Goal: Task Accomplishment & Management: Complete application form

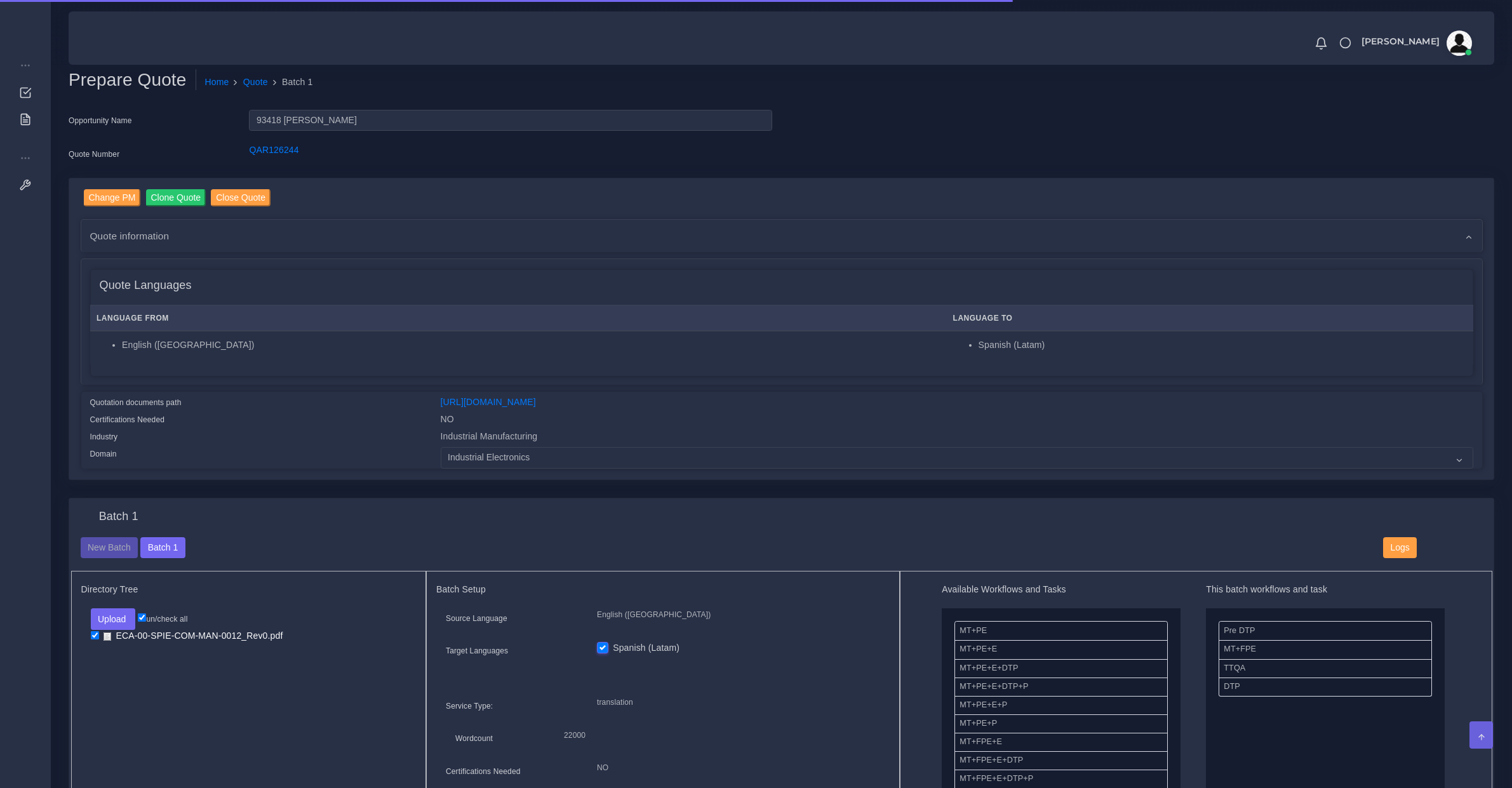
scroll to position [661, 0]
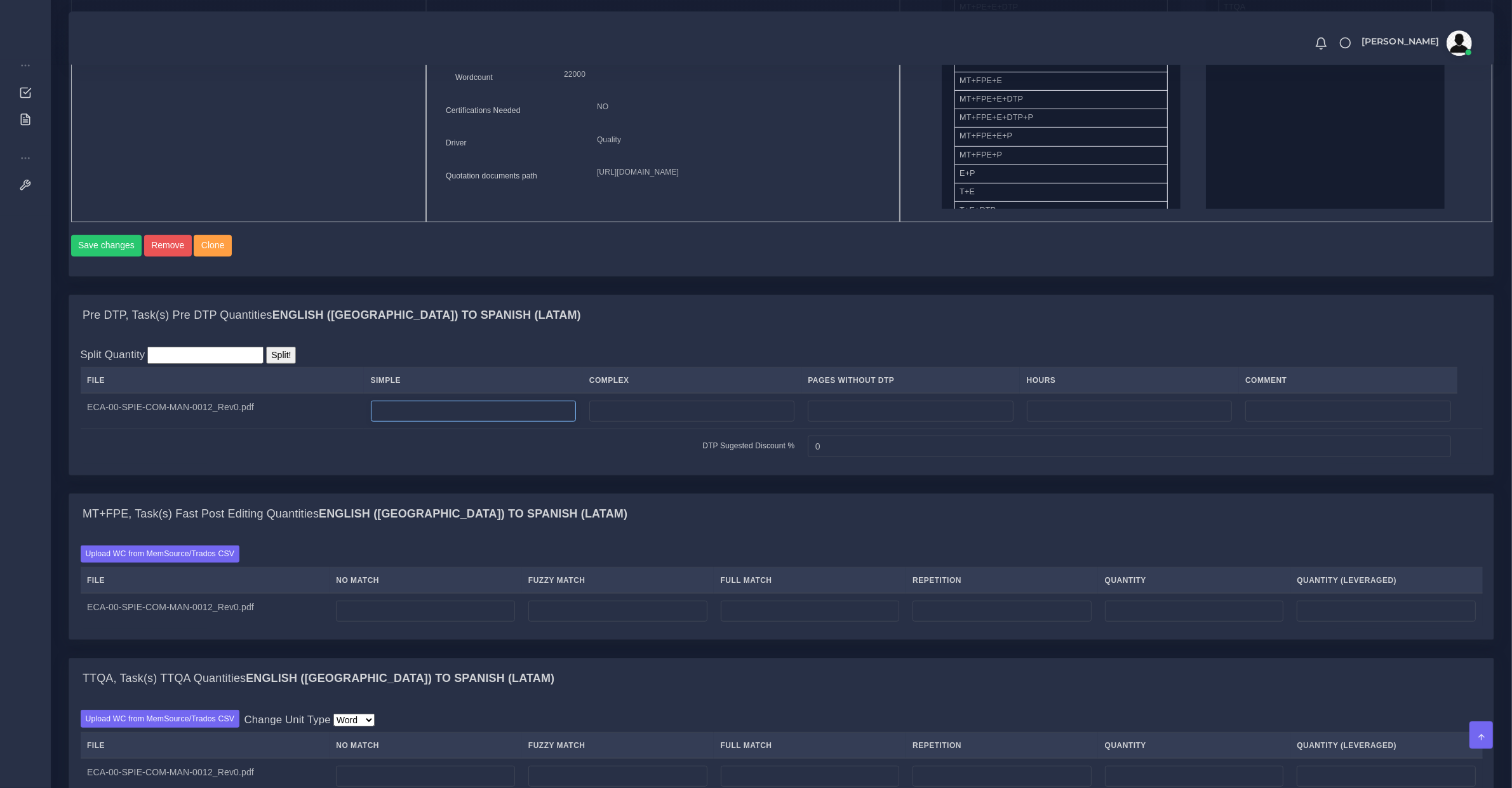
click at [476, 414] on input "number" at bounding box center [473, 411] width 205 height 21
click at [546, 408] on td at bounding box center [473, 411] width 219 height 36
click at [555, 417] on input "number" at bounding box center [473, 411] width 205 height 21
type input "81"
type input "7"
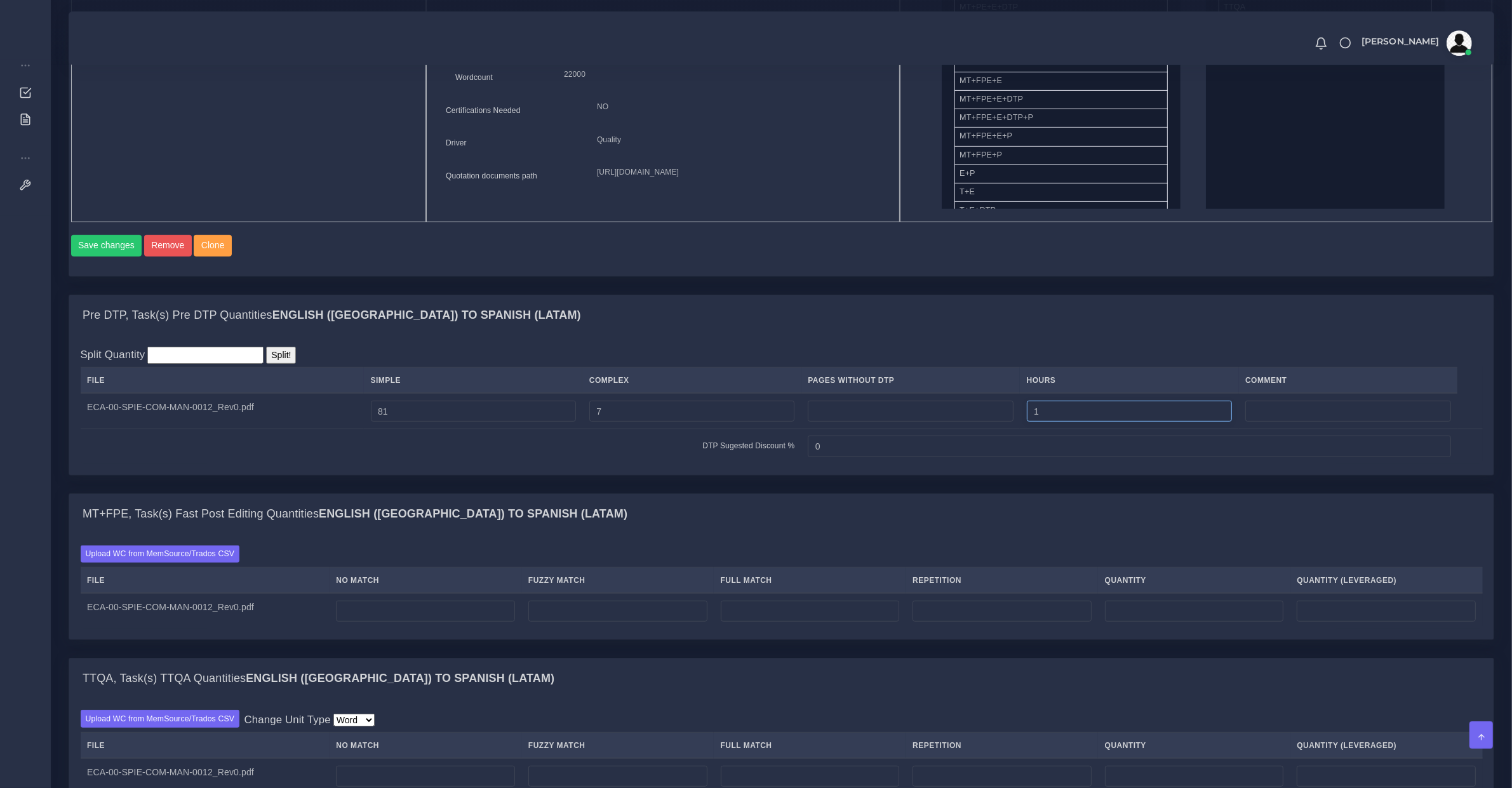
type input "1"
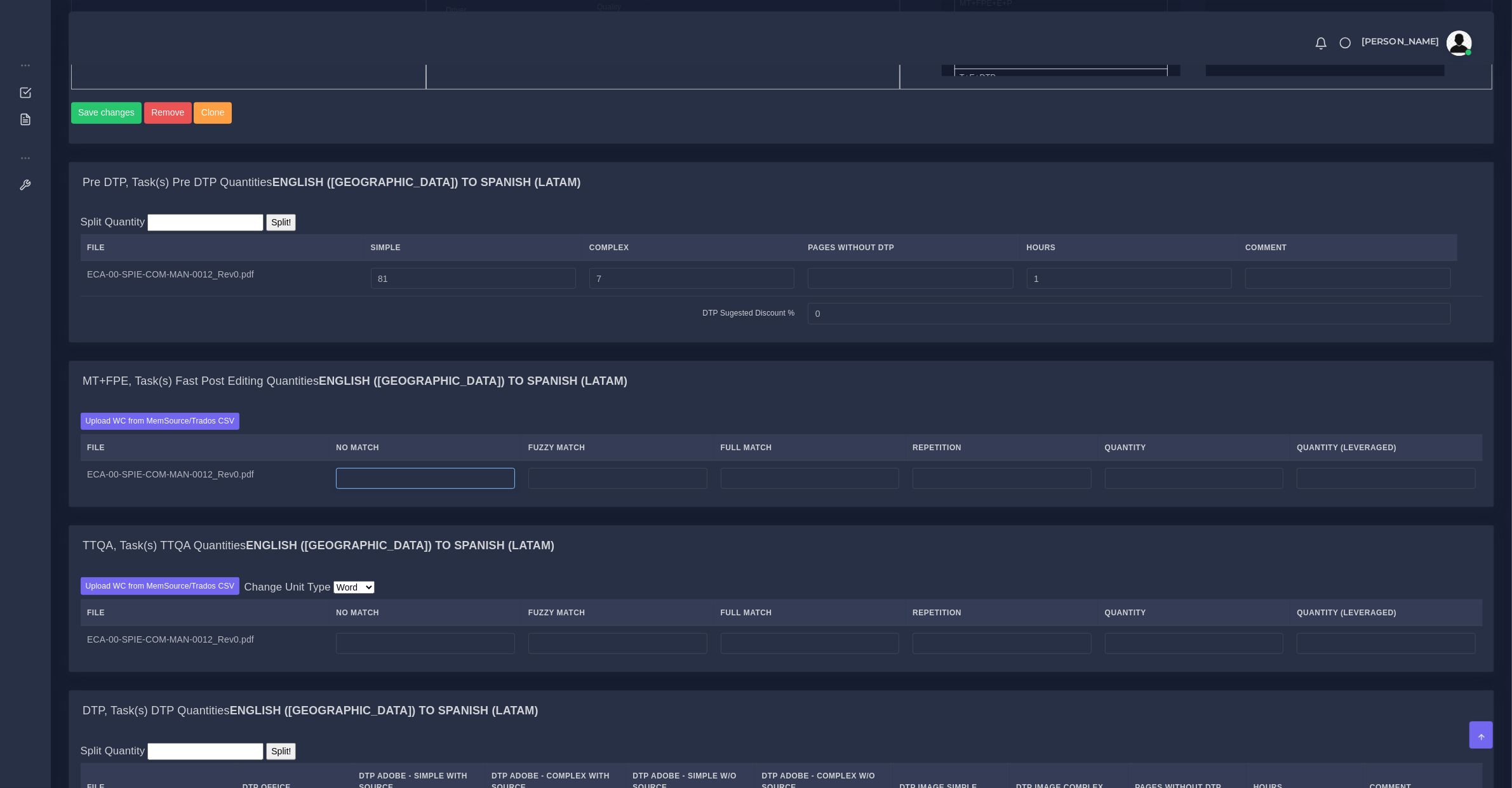
click at [422, 490] on input "number" at bounding box center [426, 478] width 179 height 21
drag, startPoint x: 368, startPoint y: 496, endPoint x: 194, endPoint y: 478, distance: 174.9
click at [196, 476] on tr "ECA-00-SPIE-COM-MAN-0012_Rev0.pdf 0" at bounding box center [782, 478] width 1402 height 36
type input "14718"
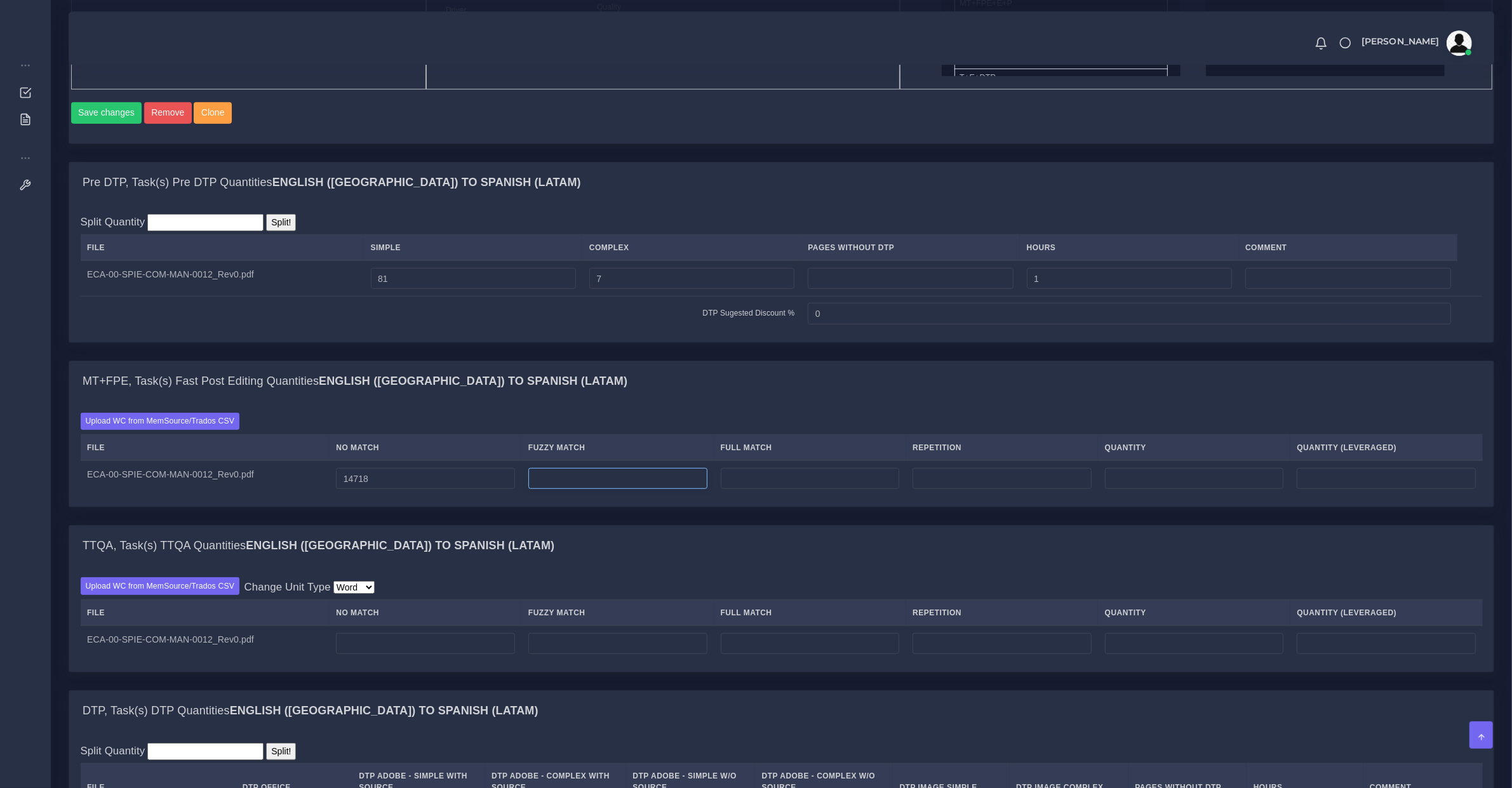
type input "14718"
type input "0"
type input "11965"
type input "26683"
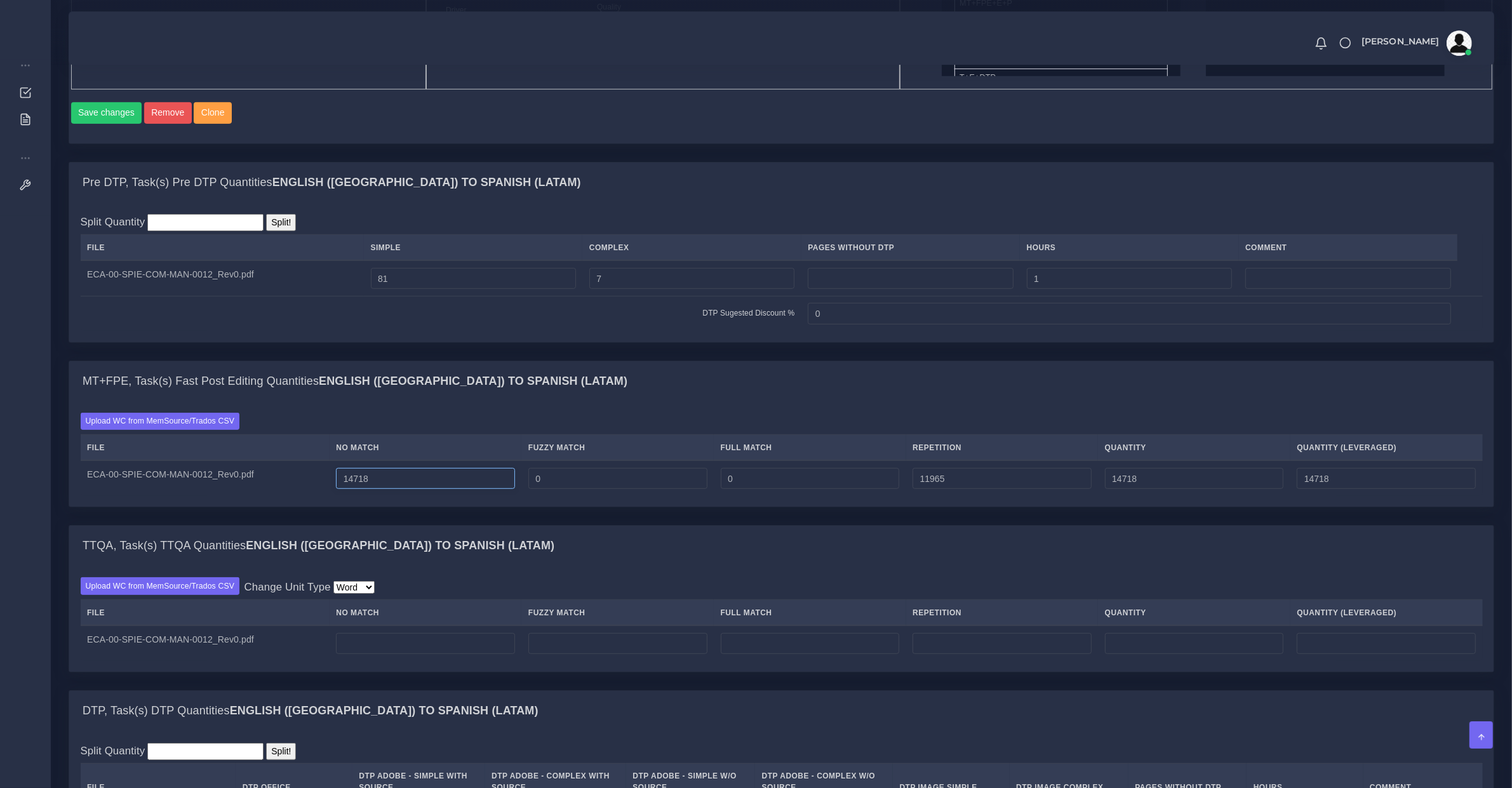
type input "17709"
click at [361, 490] on input "14718" at bounding box center [426, 478] width 179 height 21
type input "15118"
type input "27083"
type input "18109"
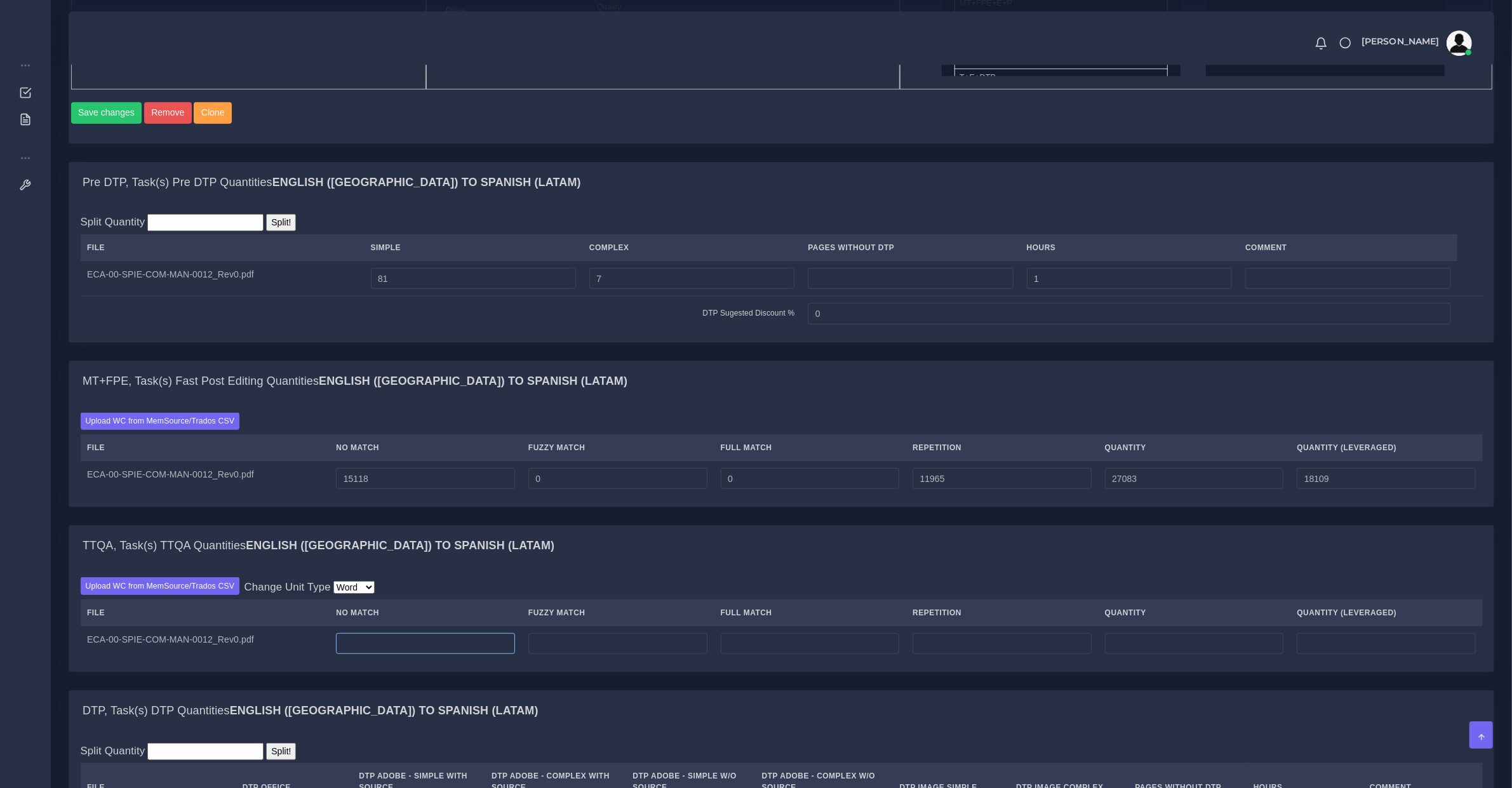
click at [421, 655] on input "number" at bounding box center [426, 643] width 179 height 21
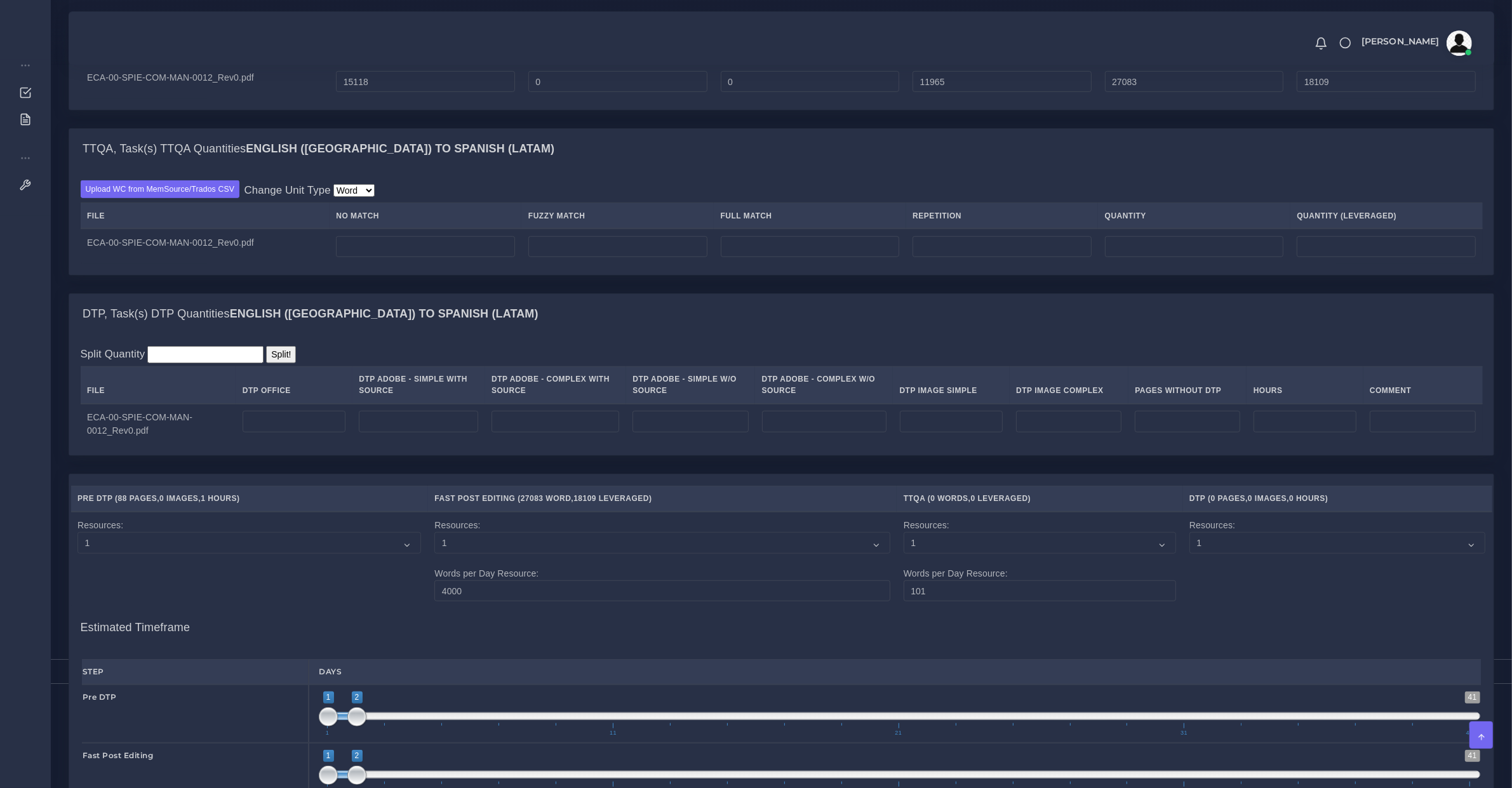
type input "0"
click at [322, 422] on td at bounding box center [294, 424] width 117 height 41
click at [324, 424] on input "number" at bounding box center [294, 421] width 103 height 21
drag, startPoint x: 324, startPoint y: 424, endPoint x: 332, endPoint y: 430, distance: 10.0
click at [330, 429] on input "number" at bounding box center [294, 421] width 103 height 21
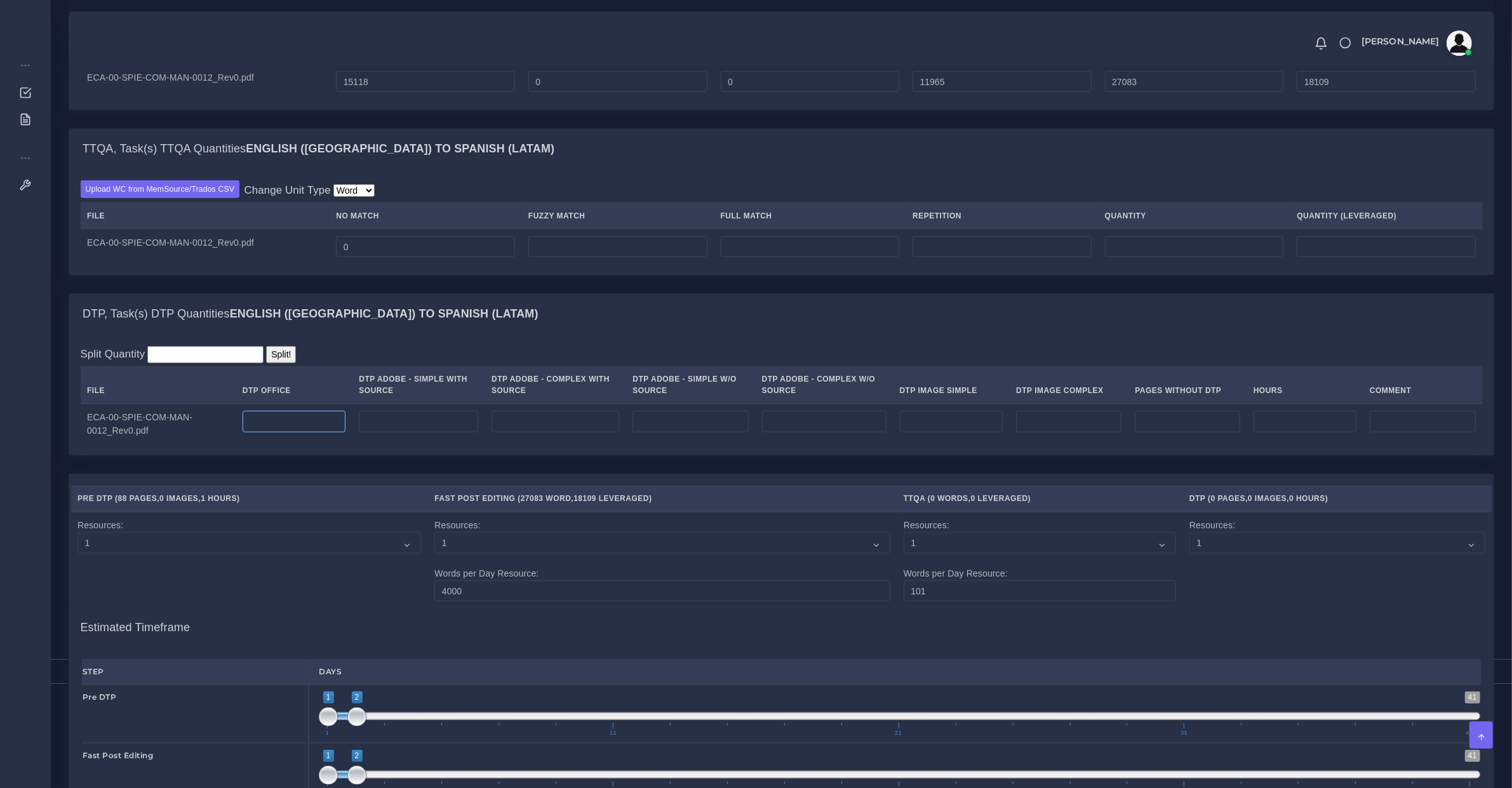
scroll to position [926, 0]
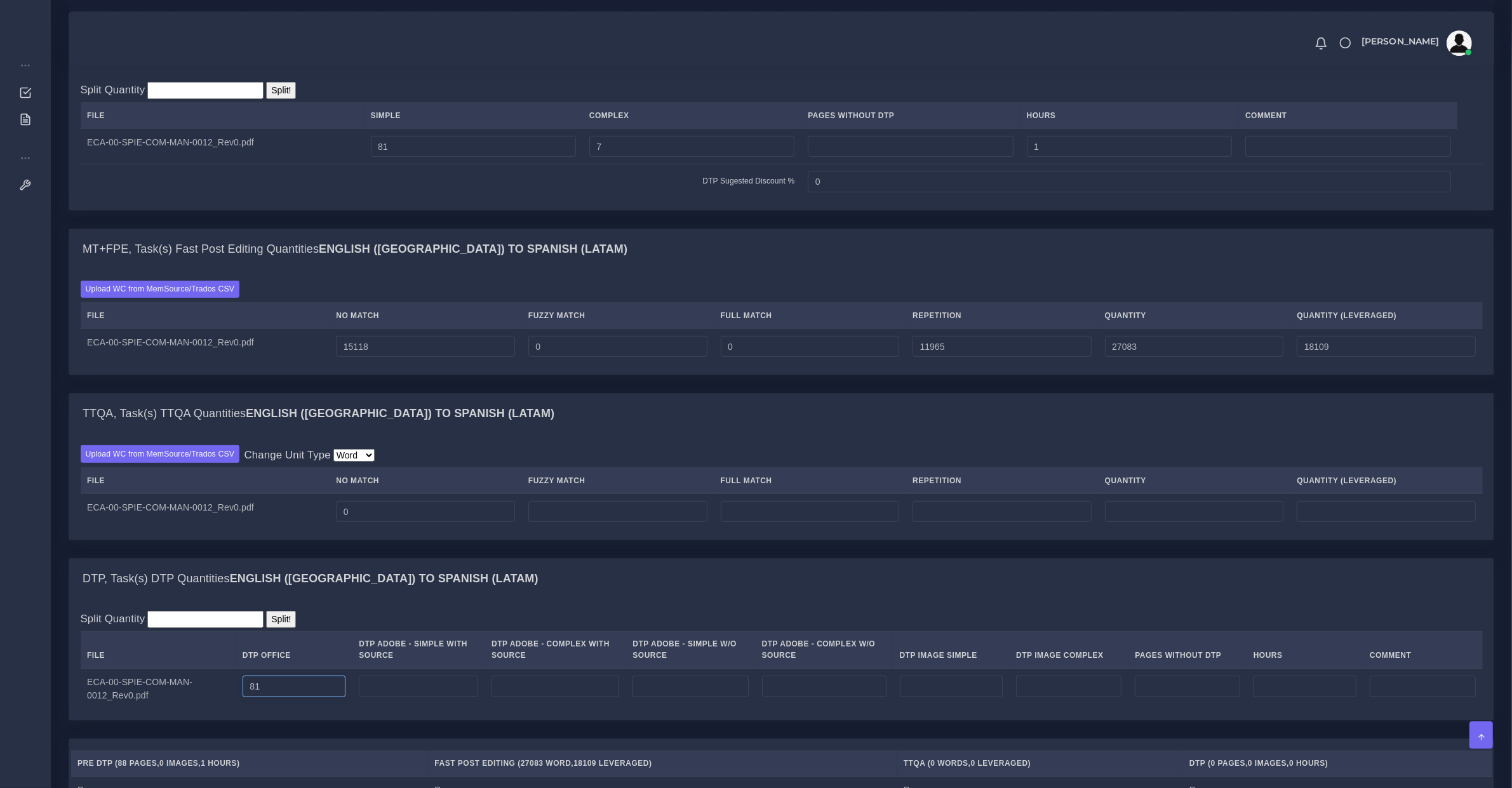
type input "81"
type input "7"
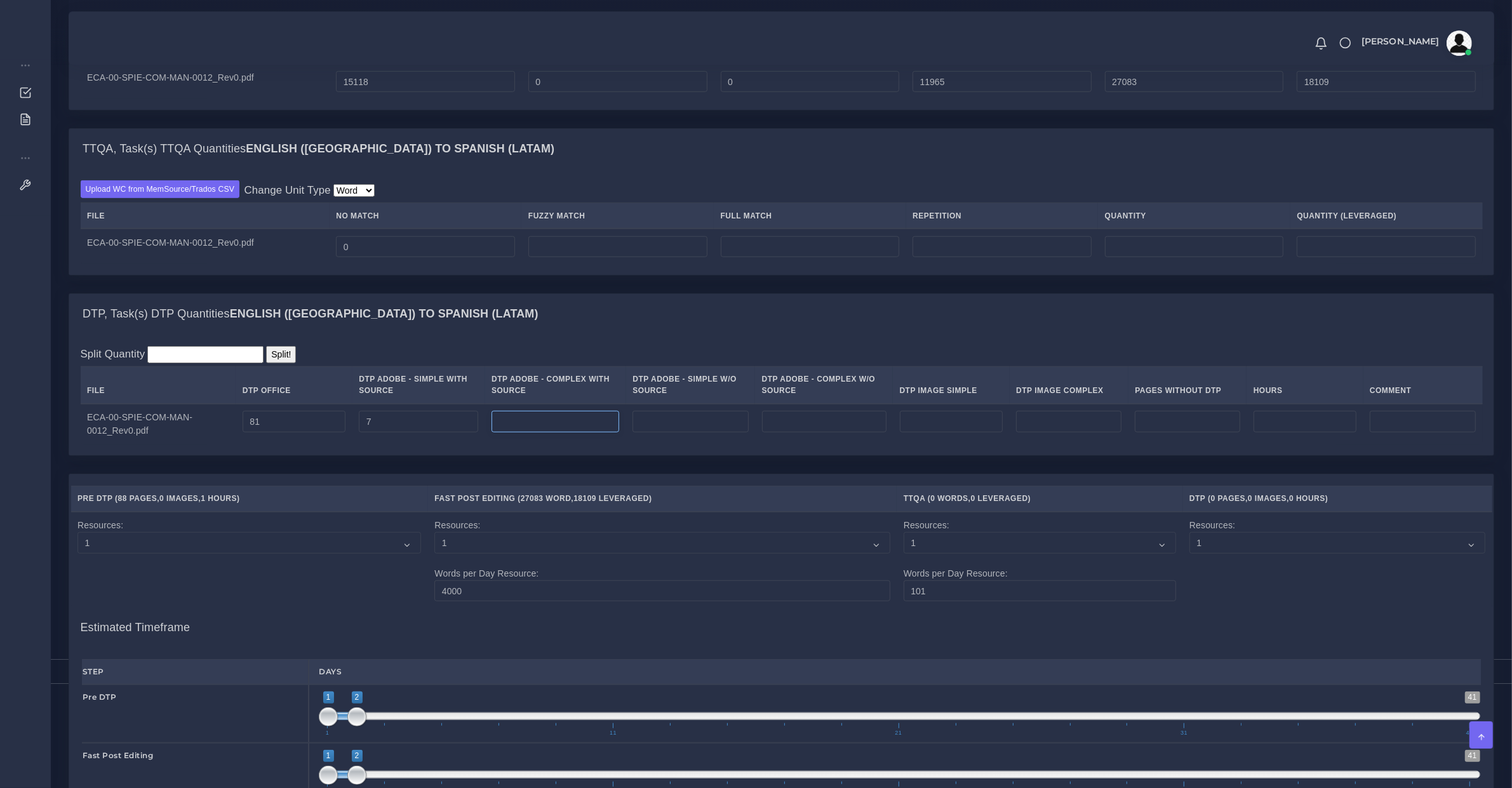
scroll to position [1455, 0]
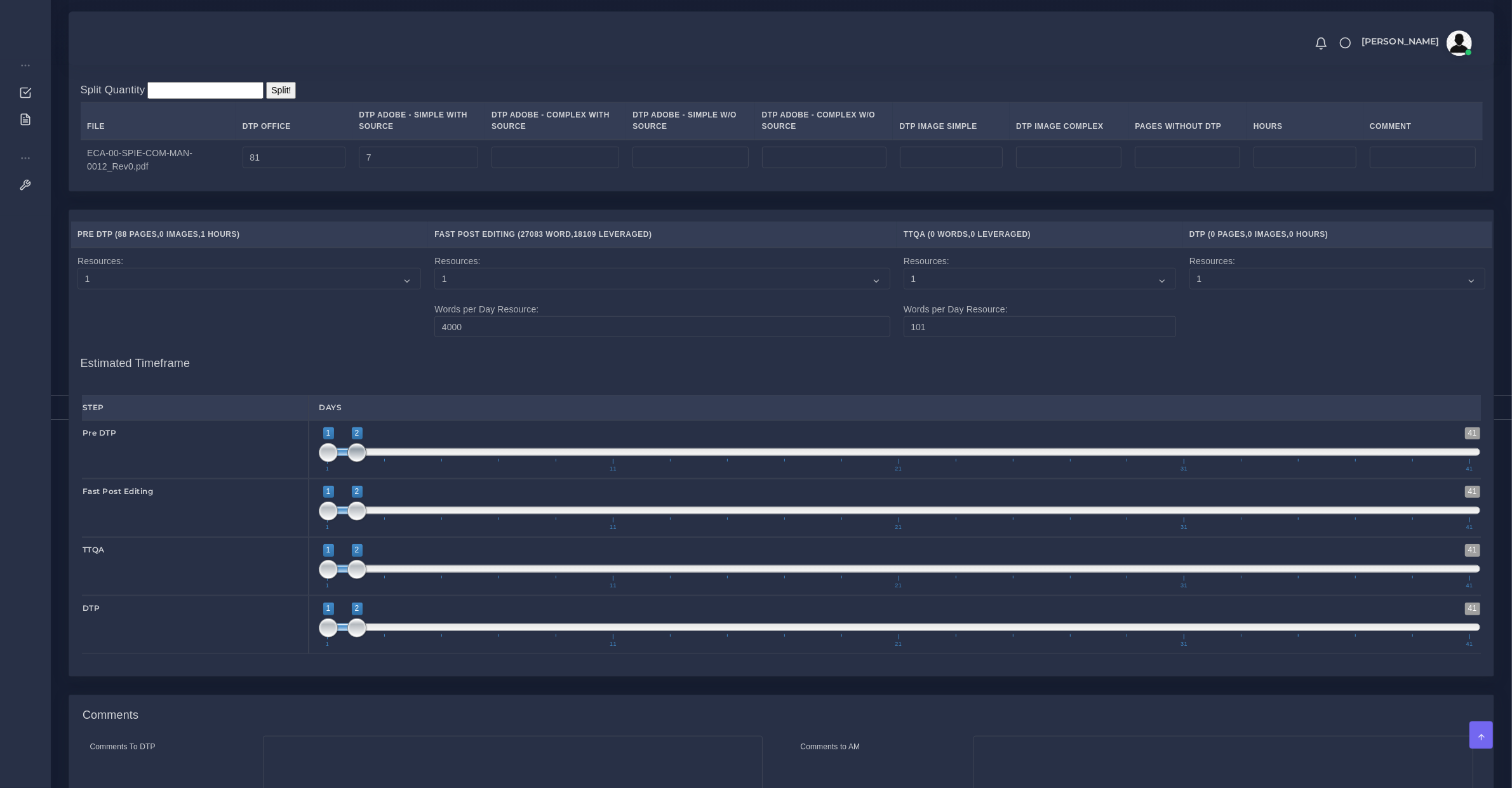
type input "1;1"
drag, startPoint x: 357, startPoint y: 467, endPoint x: 315, endPoint y: 484, distance: 45.3
click at [320, 472] on span "1 41 1 2 1 — 2 1 11 21 31 41" at bounding box center [899, 449] width 1161 height 44
drag, startPoint x: 344, startPoint y: 525, endPoint x: 369, endPoint y: 532, distance: 26.0
click at [369, 530] on span "1 41 2 3 2 — 3 1 11 21 31 41" at bounding box center [899, 508] width 1161 height 44
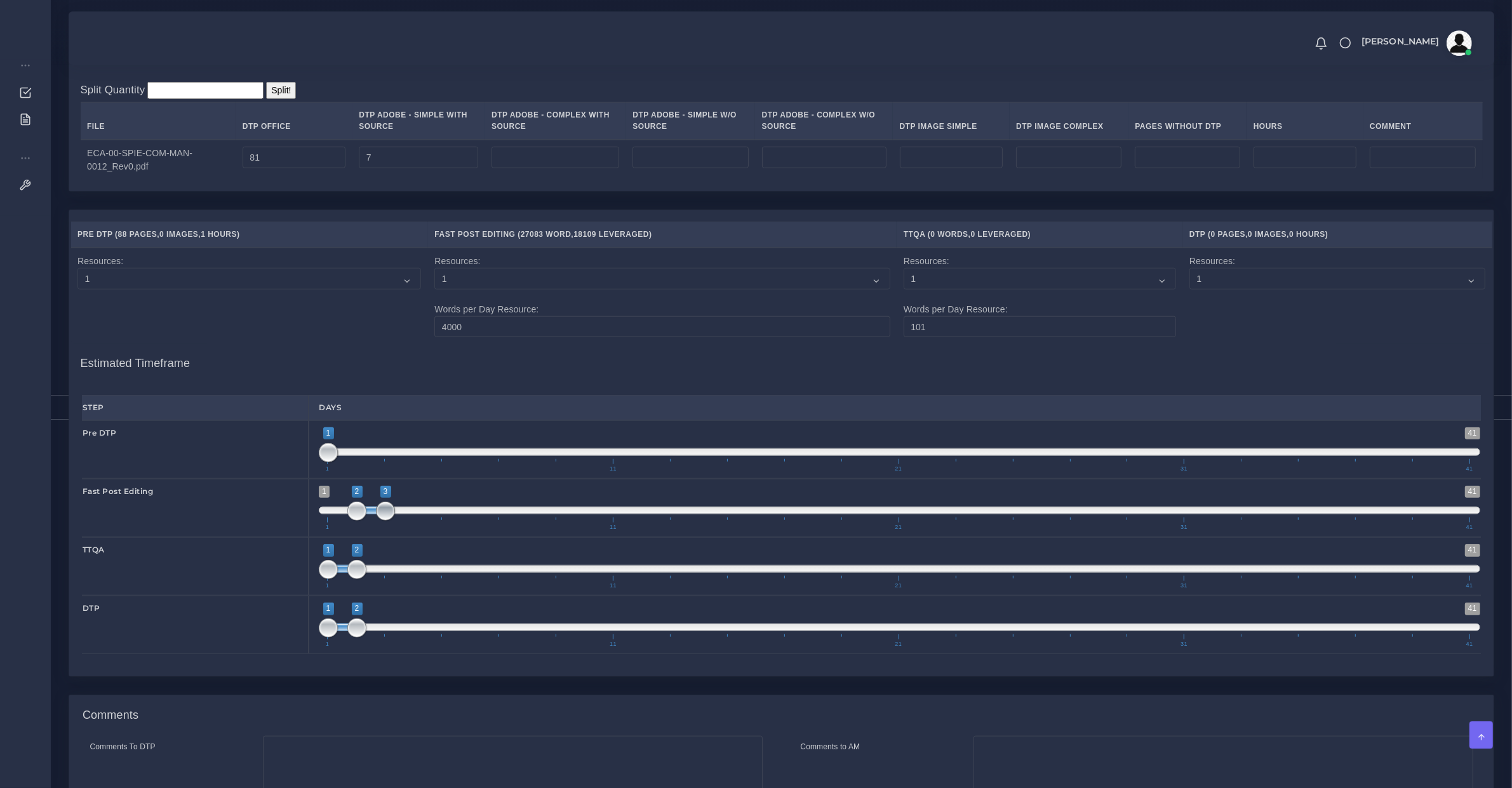
type input "2;4"
drag, startPoint x: 386, startPoint y: 528, endPoint x: 404, endPoint y: 532, distance: 18.4
click at [404, 530] on span "1 41 2 4 2 — 4 1 11 21 31 41" at bounding box center [899, 508] width 1161 height 44
drag, startPoint x: 352, startPoint y: 582, endPoint x: 429, endPoint y: 587, distance: 77.2
click at [432, 588] on span "1 41 1 5 1 — 5 1 11 21 31 41" at bounding box center [899, 566] width 1161 height 44
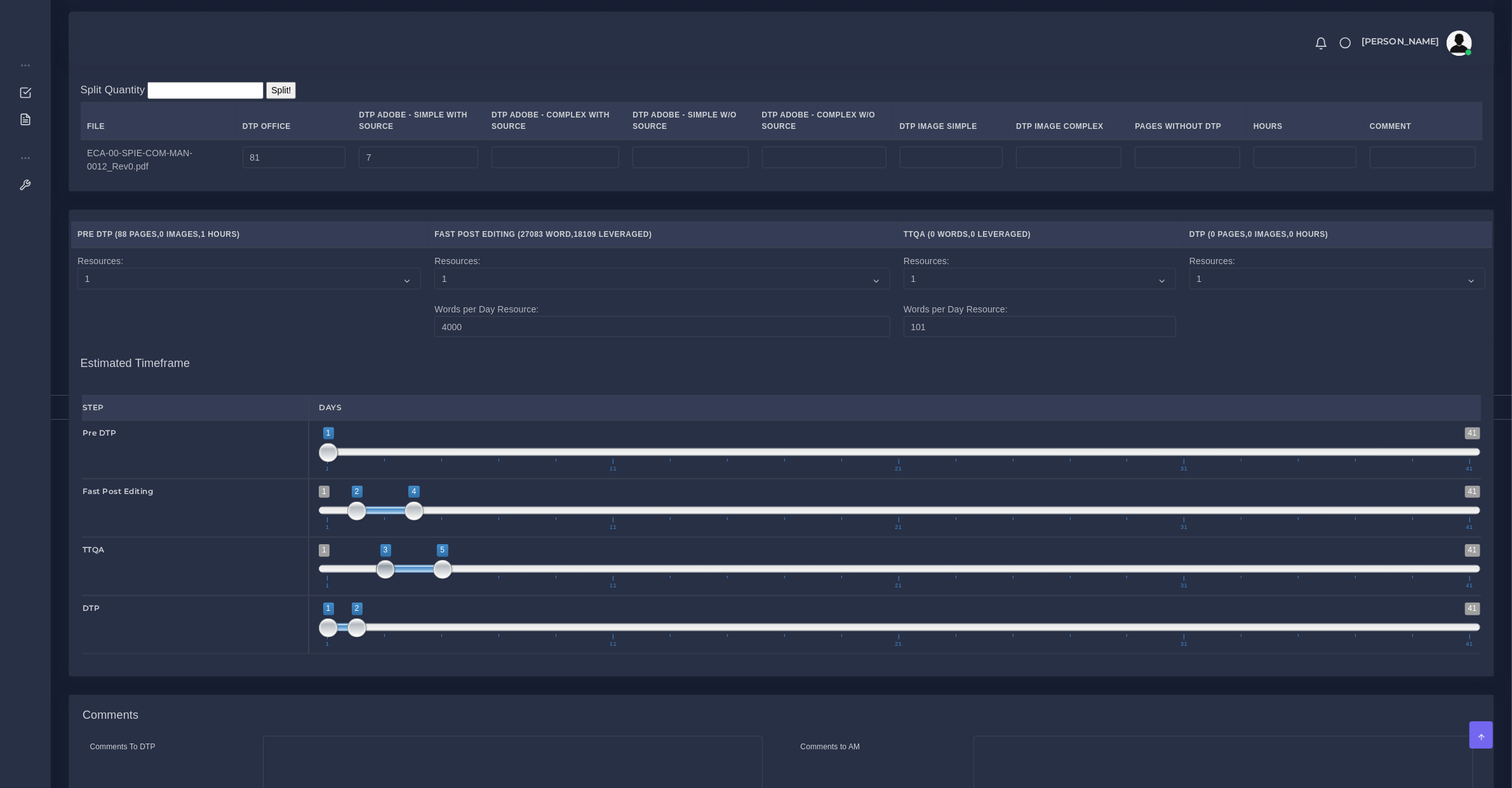
type input "5;5"
drag, startPoint x: 325, startPoint y: 576, endPoint x: 450, endPoint y: 585, distance: 125.3
click at [450, 579] on span at bounding box center [442, 569] width 19 height 19
click at [462, 631] on span at bounding box center [899, 627] width 1161 height 8
click at [367, 638] on span at bounding box center [357, 628] width 19 height 19
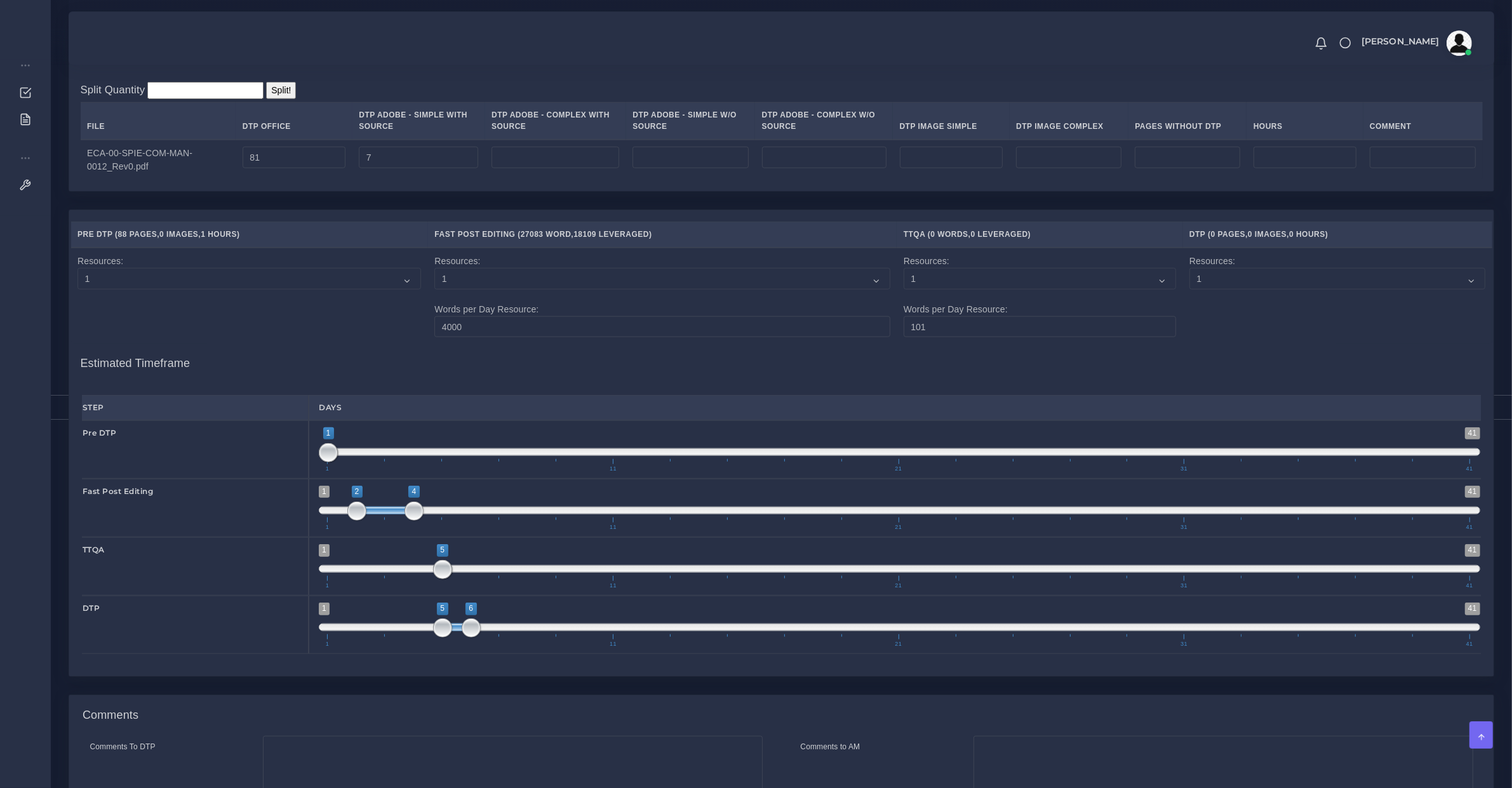
drag, startPoint x: 451, startPoint y: 636, endPoint x: 458, endPoint y: 636, distance: 7.0
click at [458, 636] on span "1 41 5 6 5 — 6 1 11 21 31 41" at bounding box center [899, 624] width 1161 height 44
type input "6;7"
drag, startPoint x: 458, startPoint y: 638, endPoint x: 476, endPoint y: 643, distance: 18.7
click at [476, 643] on span "1 41 5 7 5 — 7 1 11 21 31 41" at bounding box center [899, 624] width 1161 height 44
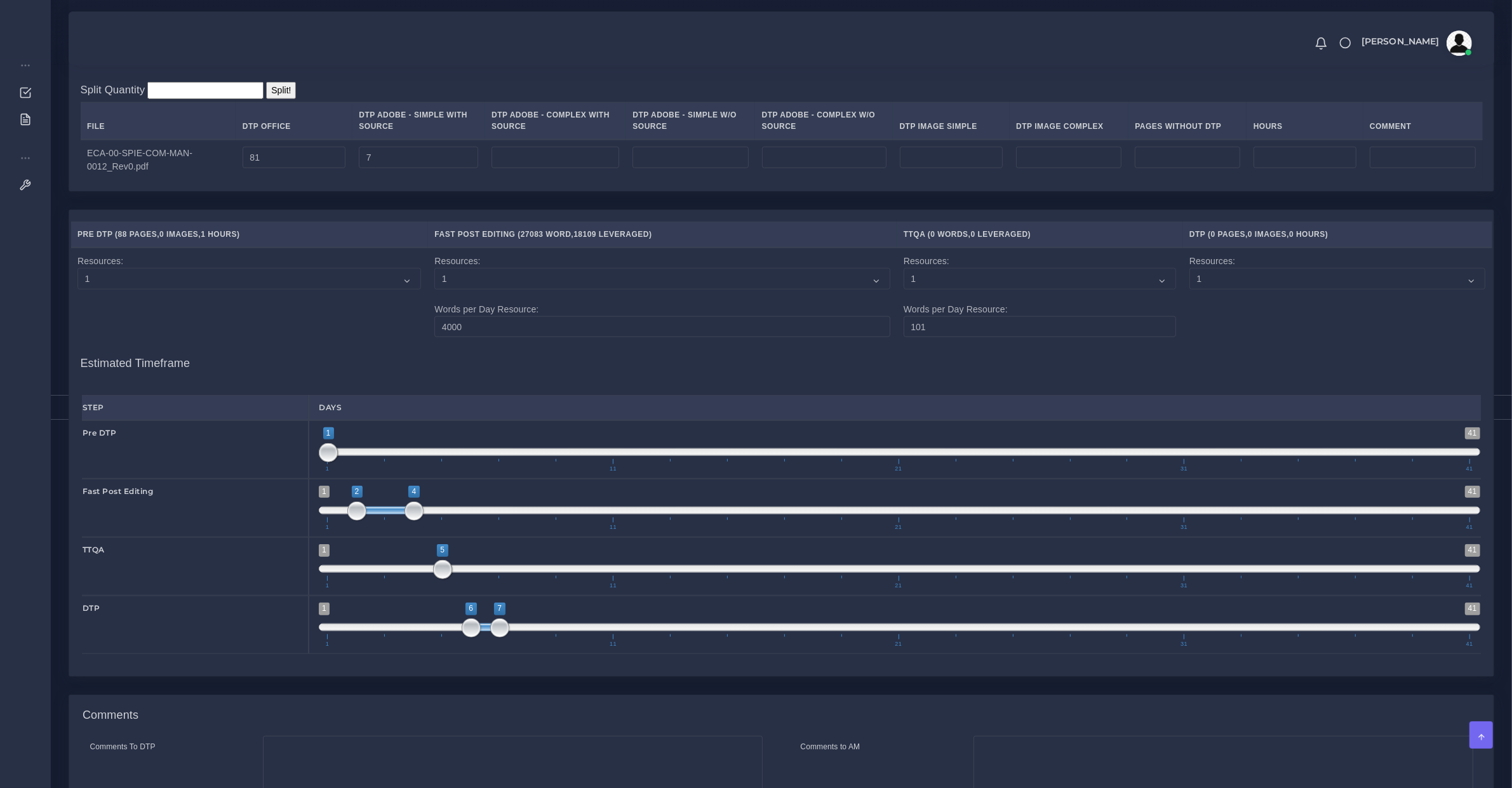
scroll to position [1659, 0]
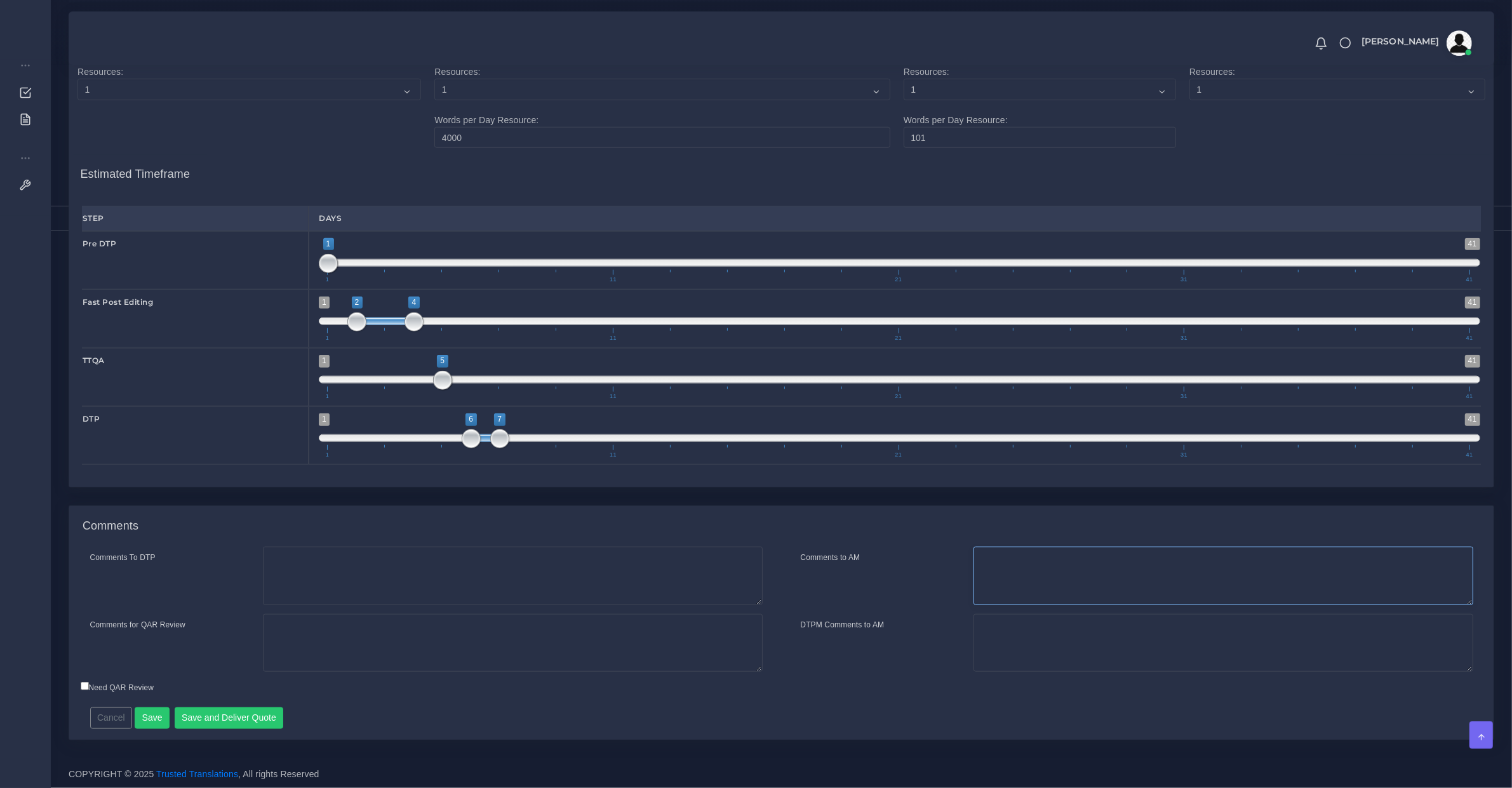
drag, startPoint x: 1011, startPoint y: 585, endPoint x: 1061, endPoint y: 573, distance: 51.4
click at [1014, 585] on textarea "Comments to AM" at bounding box center [1223, 576] width 500 height 58
type textarea "We can work with fast PE with this scope."
drag, startPoint x: 1133, startPoint y: 610, endPoint x: 1132, endPoint y: 589, distance: 21.0
click at [1132, 609] on div "Comments to AM We can work with fast PE with this scope. DTPM Comments to AM" at bounding box center [1137, 614] width 710 height 134
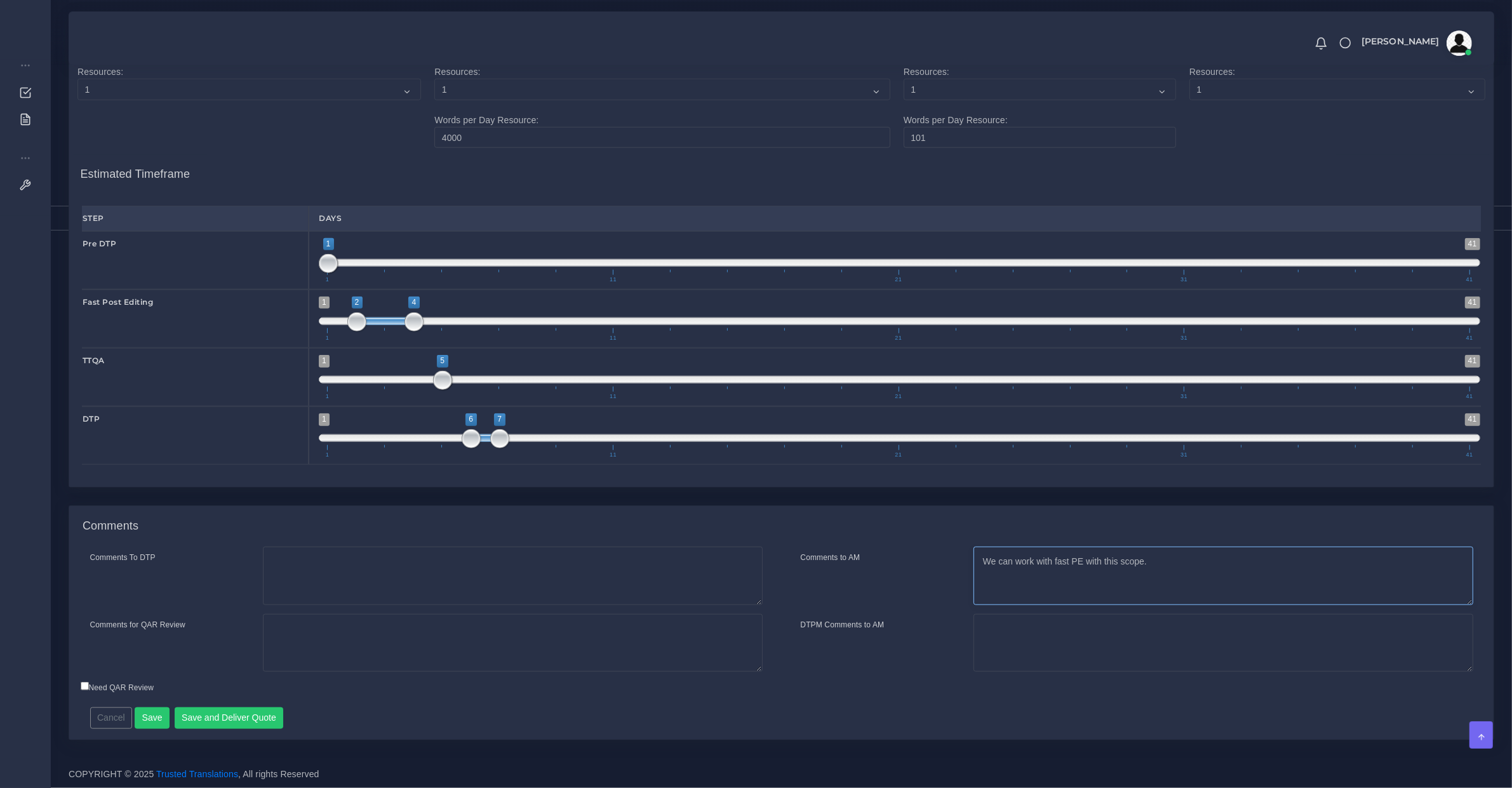
click at [1132, 589] on textarea "We can work with fast PE with this scope." at bounding box center [1223, 576] width 500 height 58
click at [1201, 572] on textarea "We can work with fast PE with this scope." at bounding box center [1223, 576] width 500 height 58
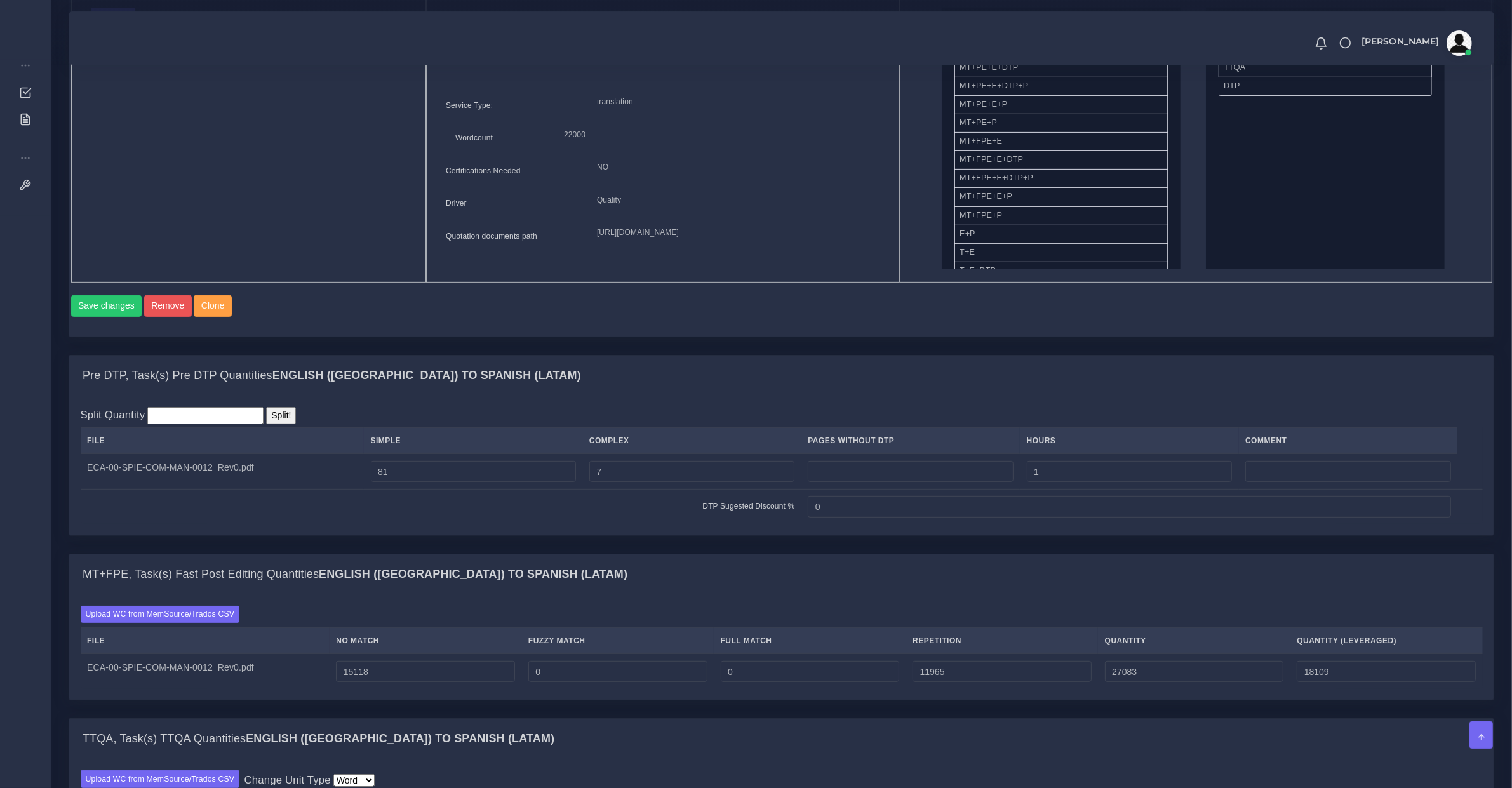
scroll to position [71, 0]
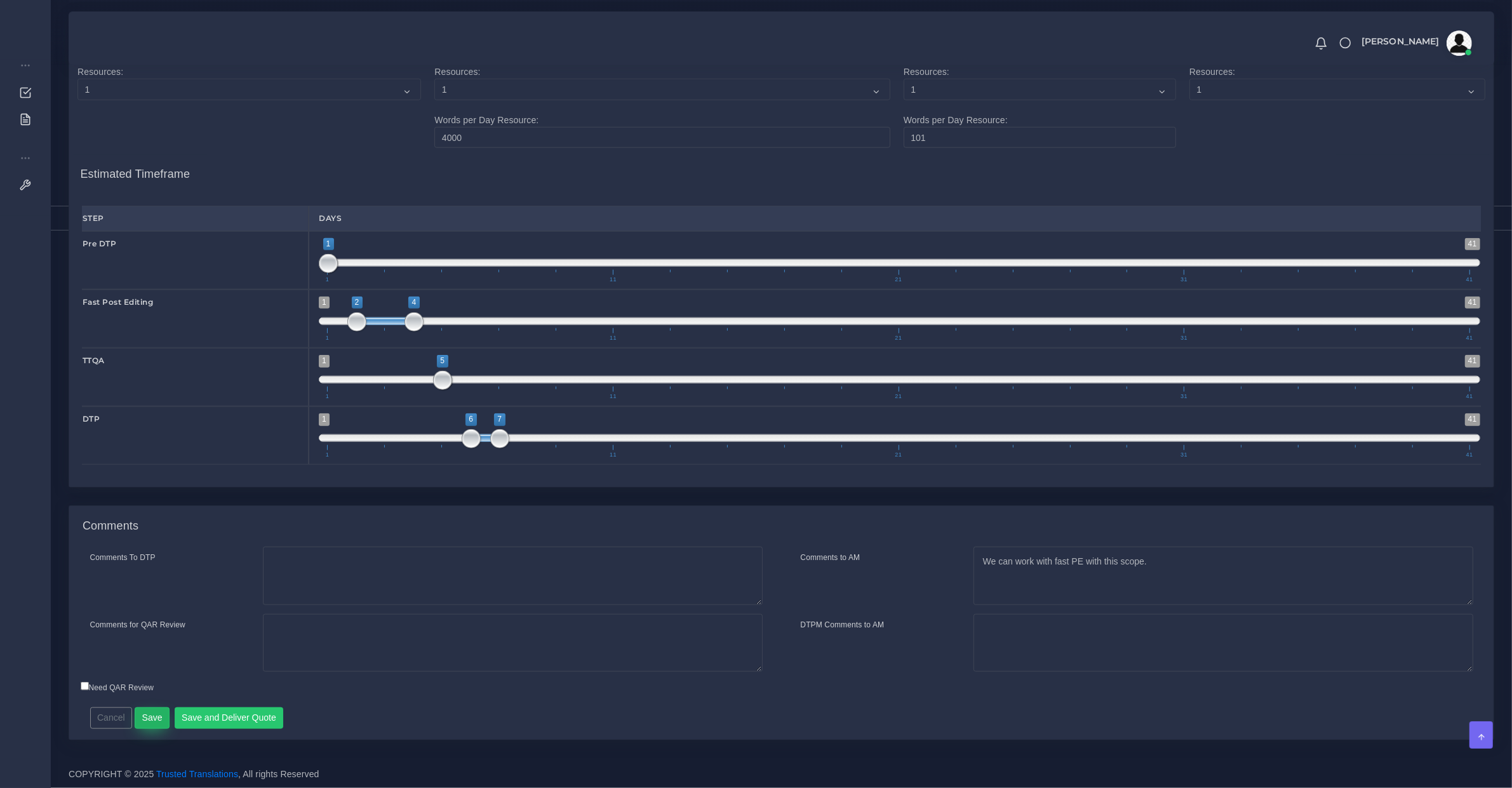
click at [150, 721] on button "Save" at bounding box center [152, 718] width 35 height 21
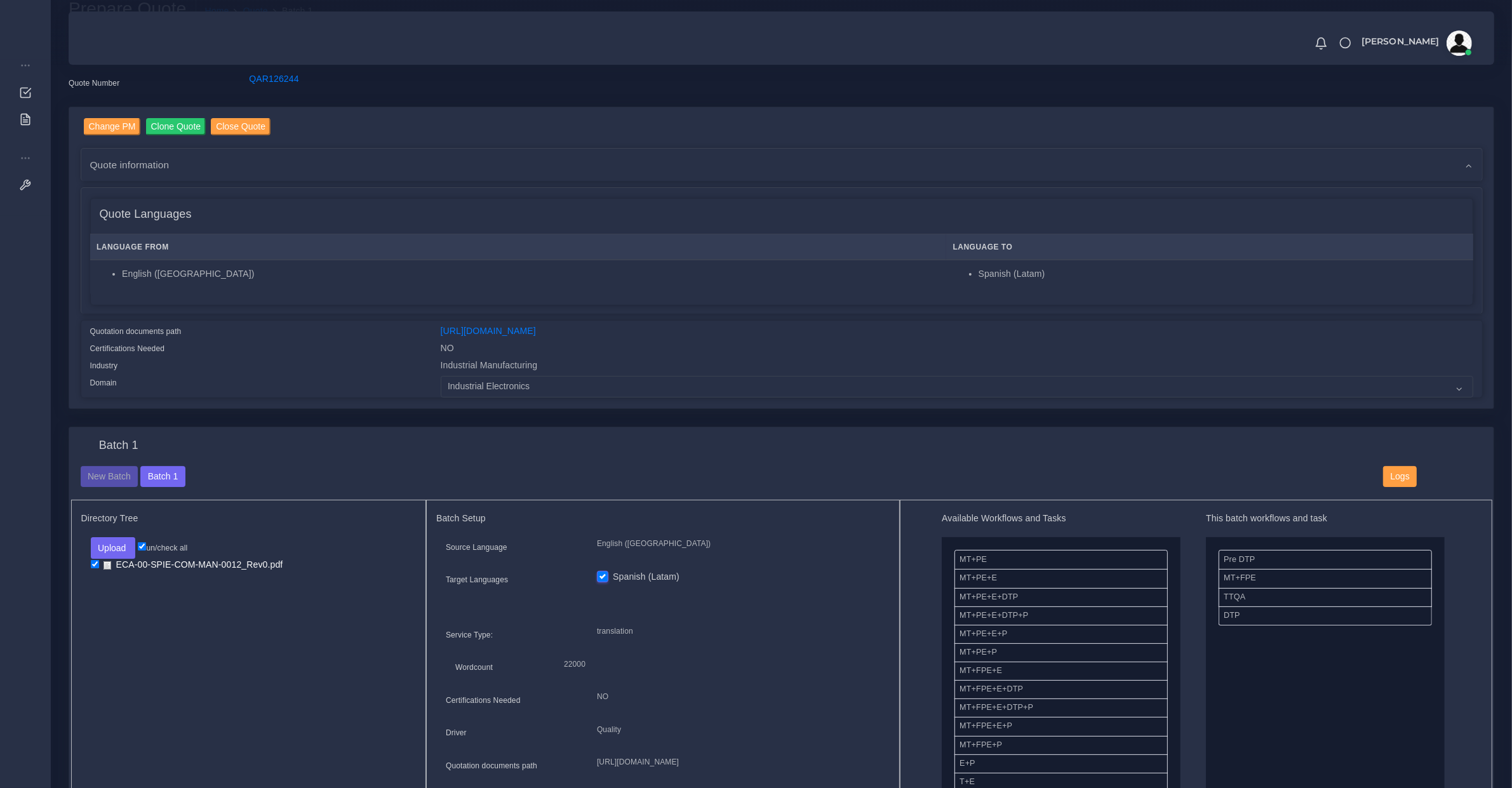
scroll to position [601, 0]
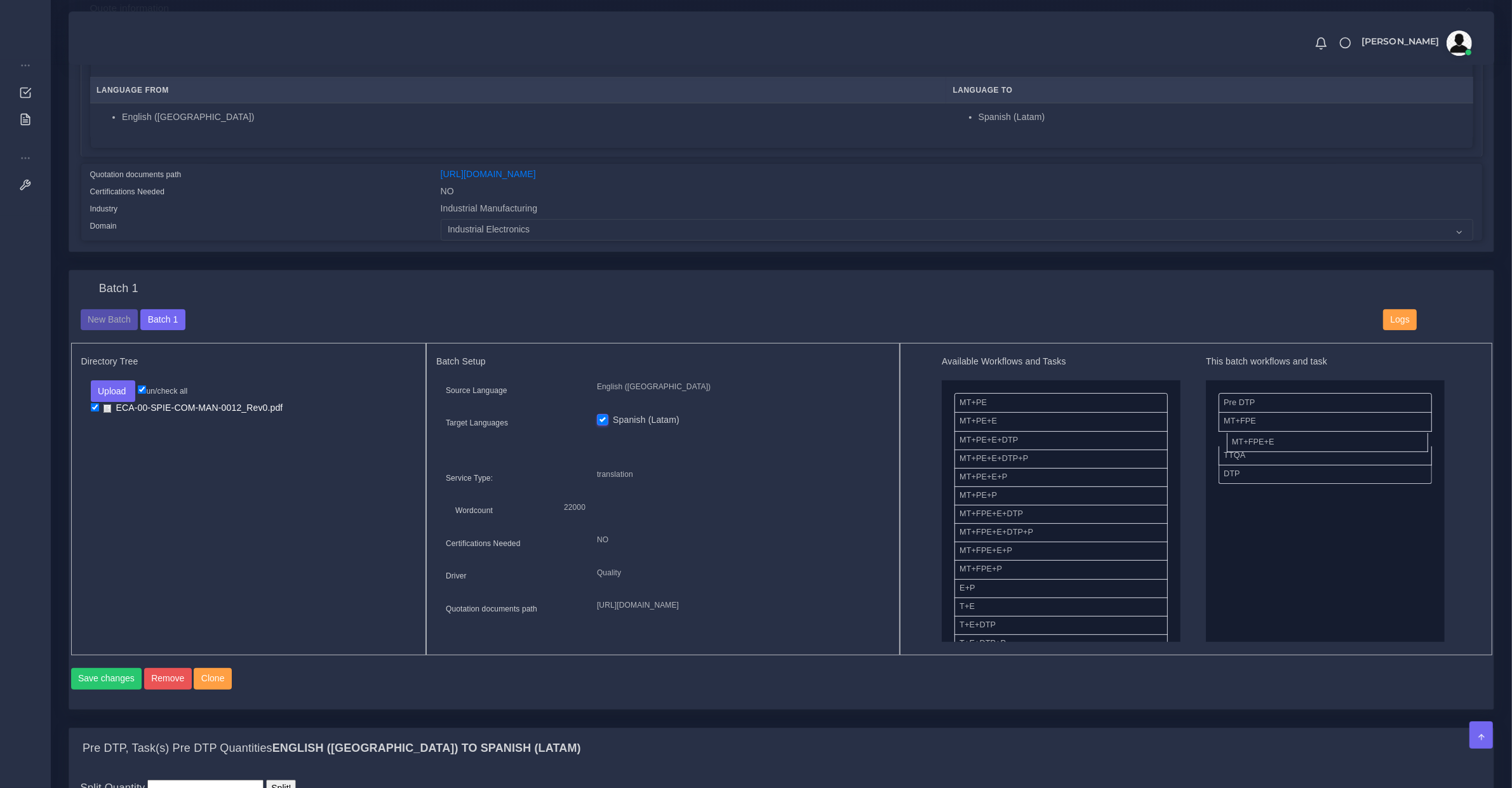
drag, startPoint x: 1010, startPoint y: 505, endPoint x: 1277, endPoint y: 417, distance: 281.1
drag, startPoint x: 1229, startPoint y: 437, endPoint x: 968, endPoint y: 436, distance: 261.0
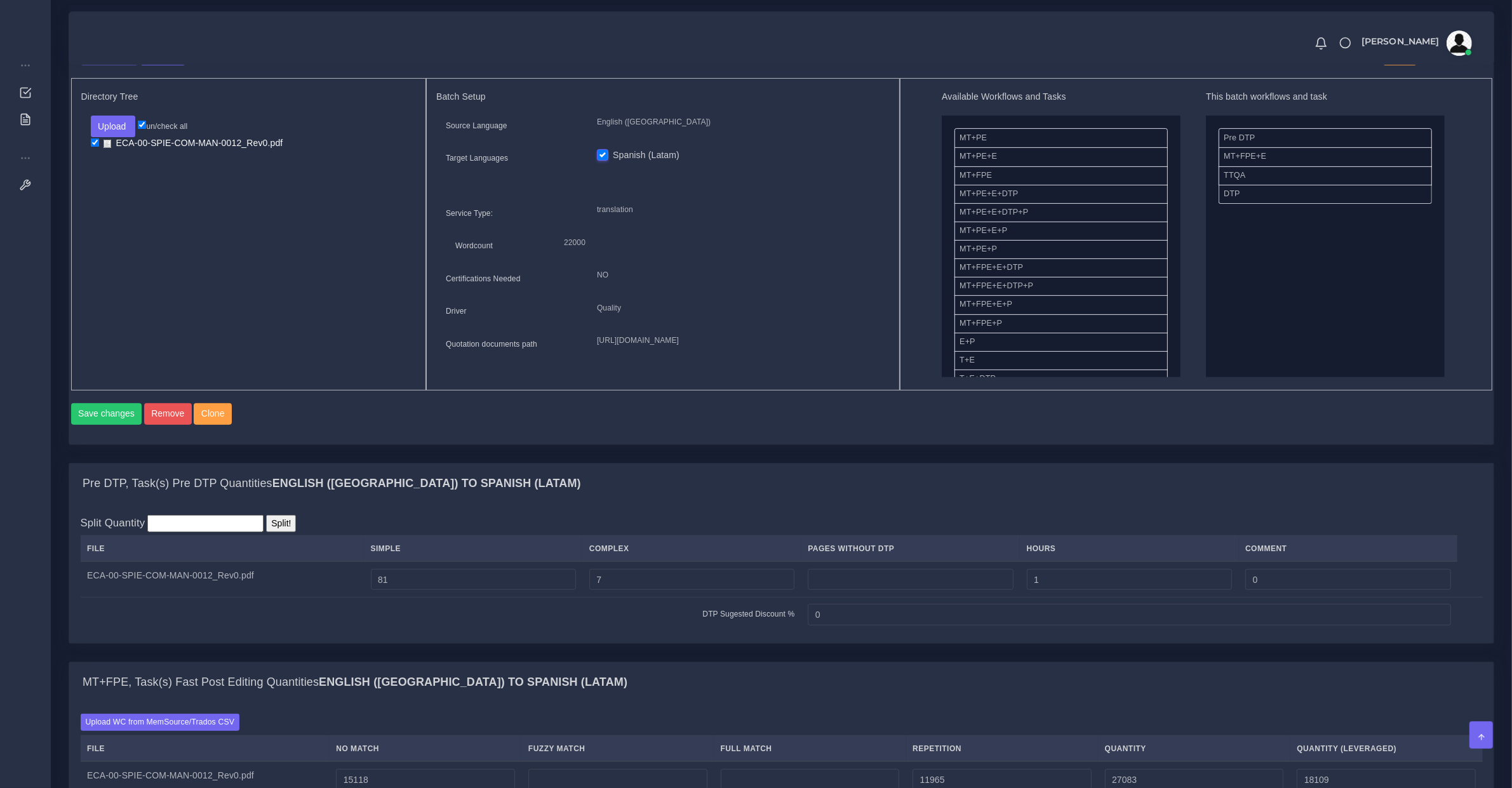
click at [85, 434] on div "Save changes Remove Clone" at bounding box center [782, 418] width 1421 height 31
click at [94, 425] on button "Save changes" at bounding box center [107, 414] width 71 height 21
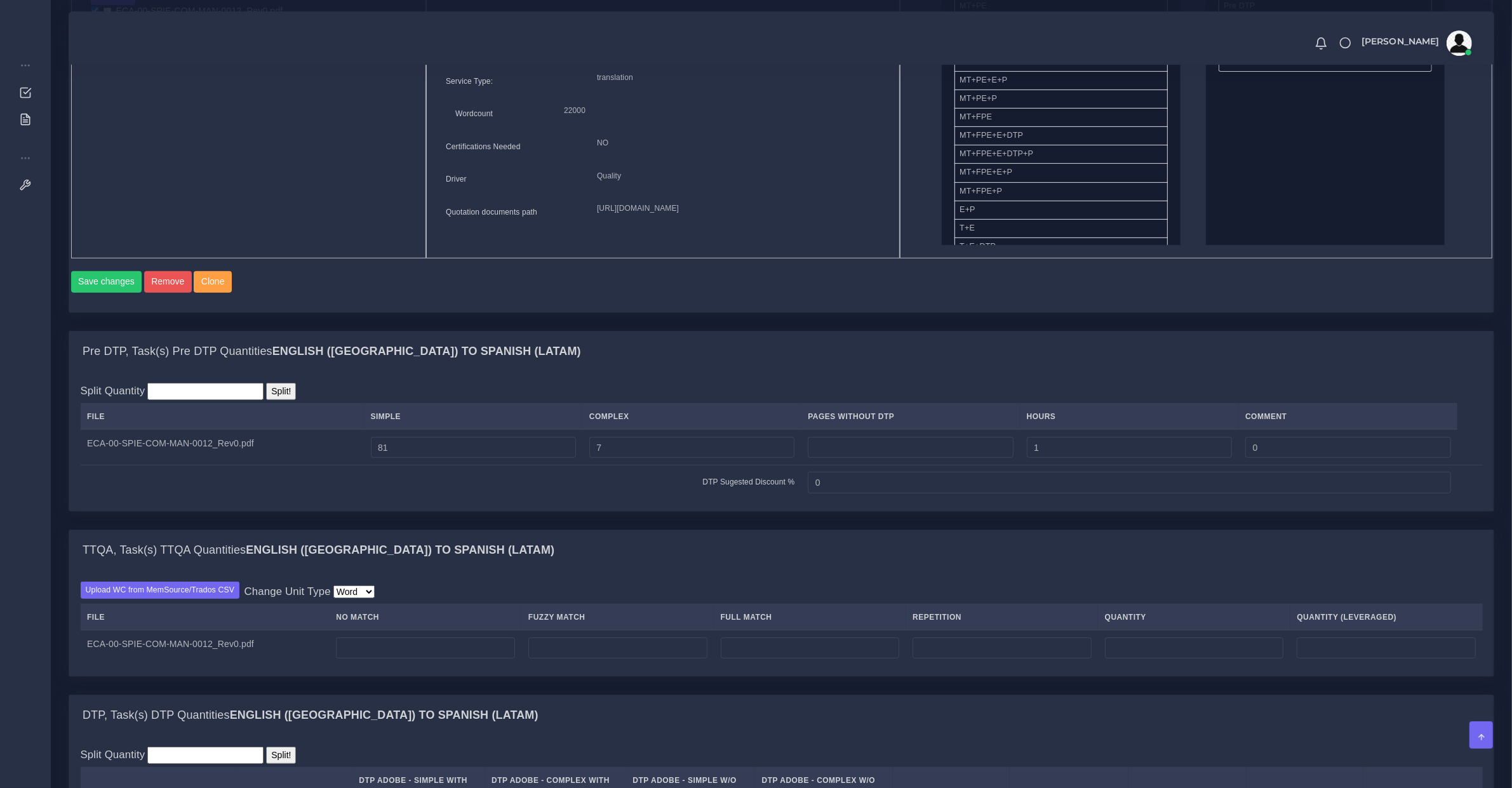
scroll to position [794, 0]
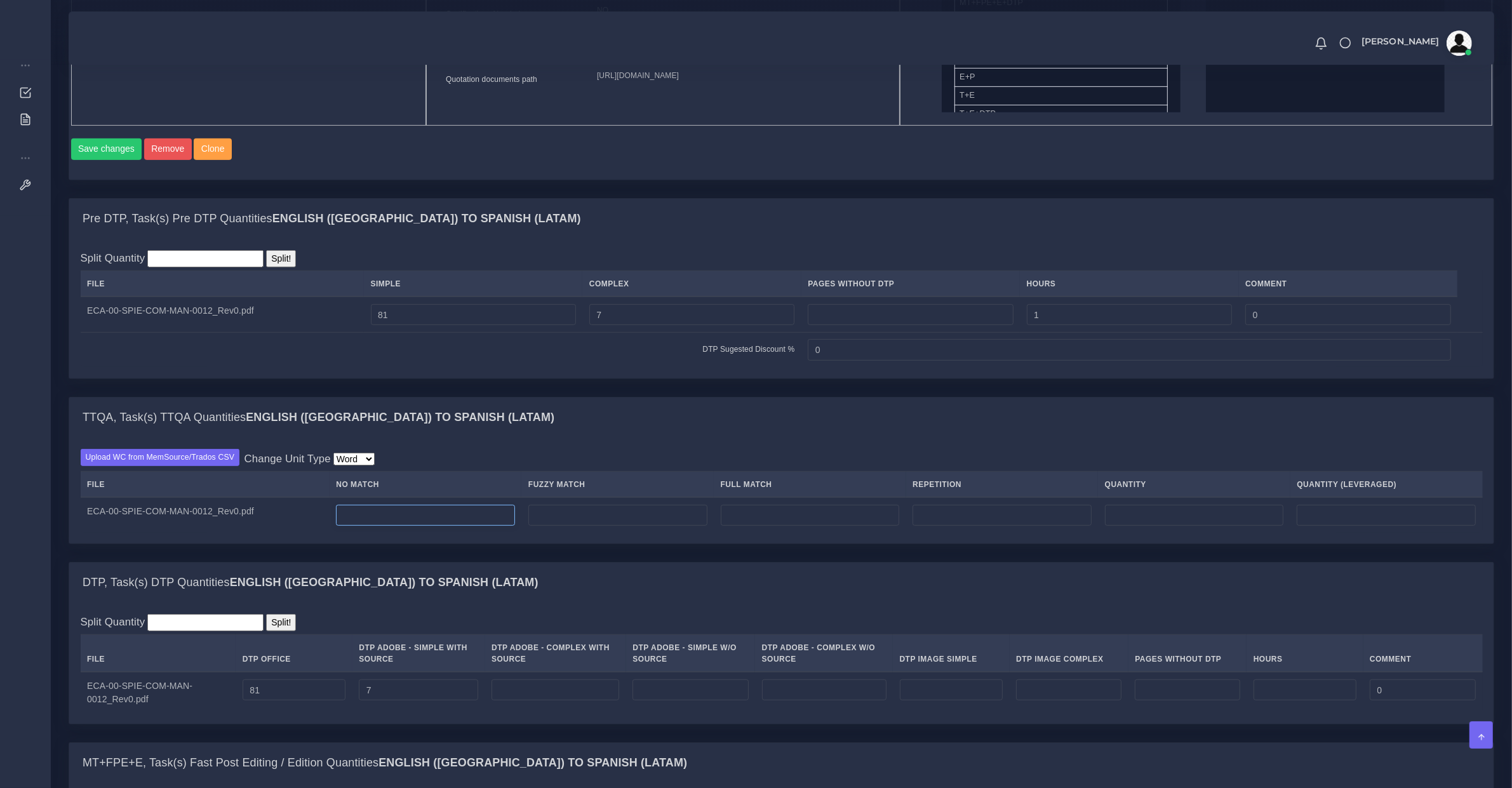
click at [374, 520] on input "number" at bounding box center [426, 515] width 179 height 21
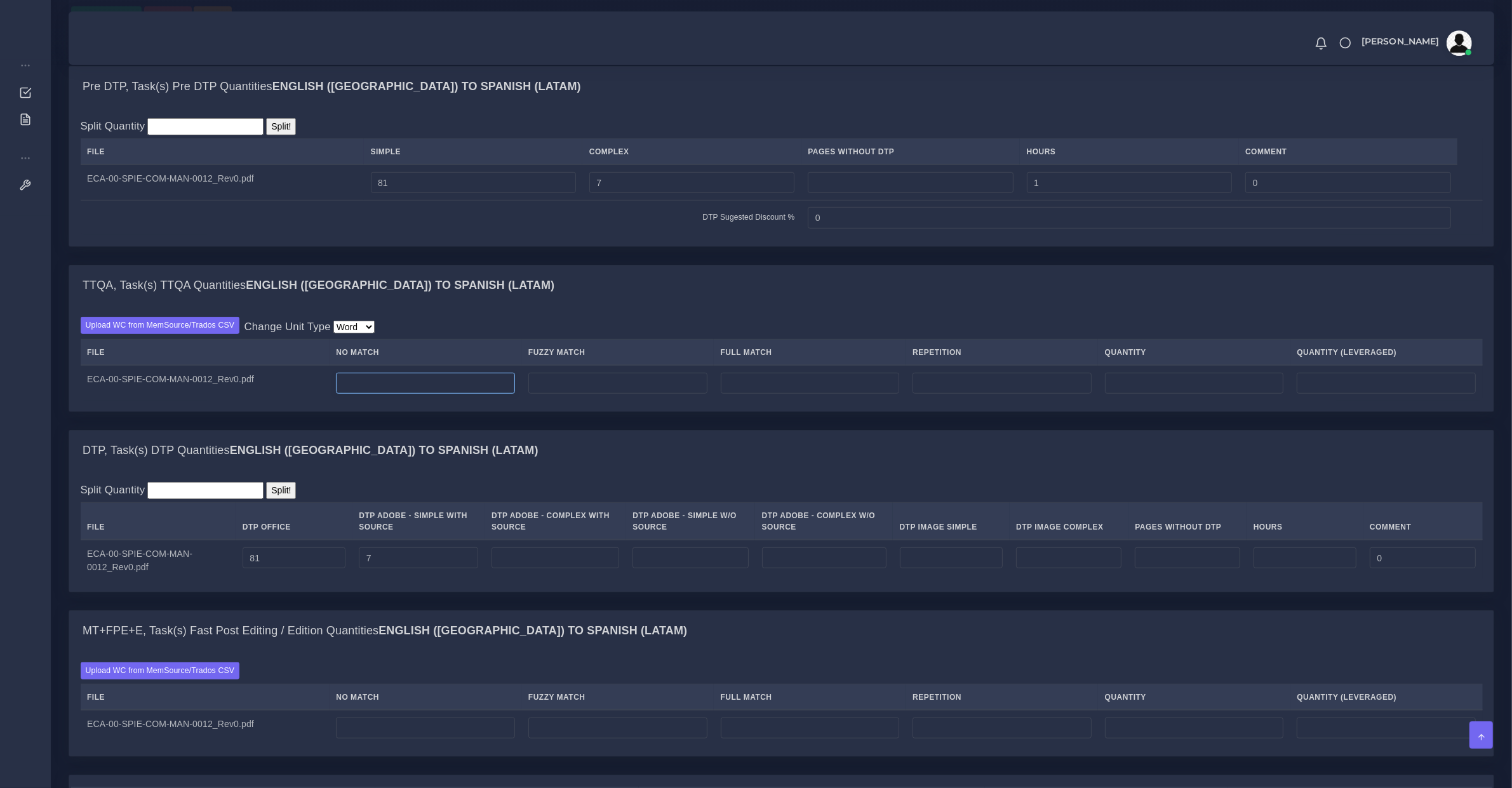
scroll to position [1058, 0]
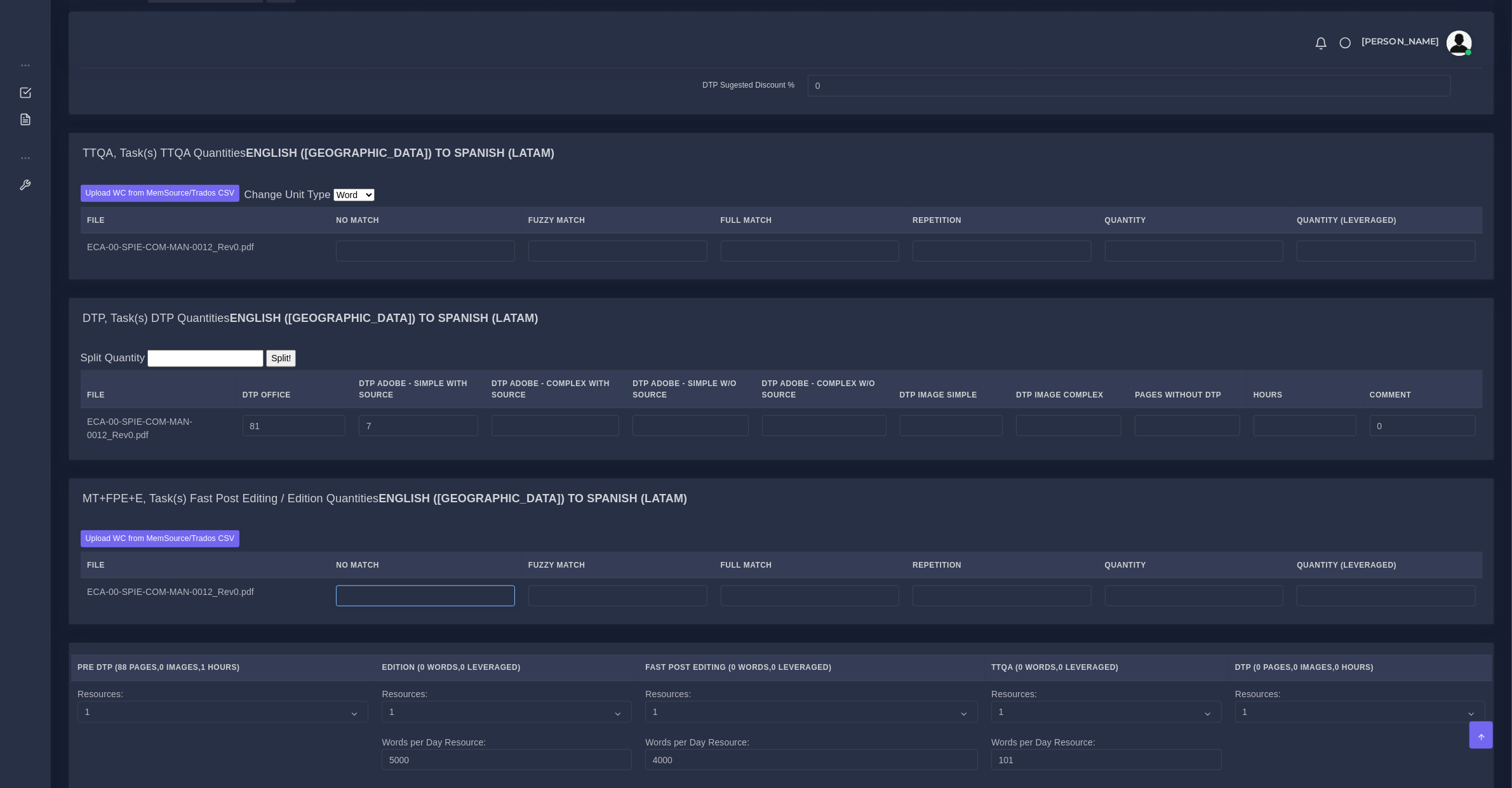
type input "0"
click at [448, 607] on input "number" at bounding box center [426, 596] width 179 height 21
type input "15118"
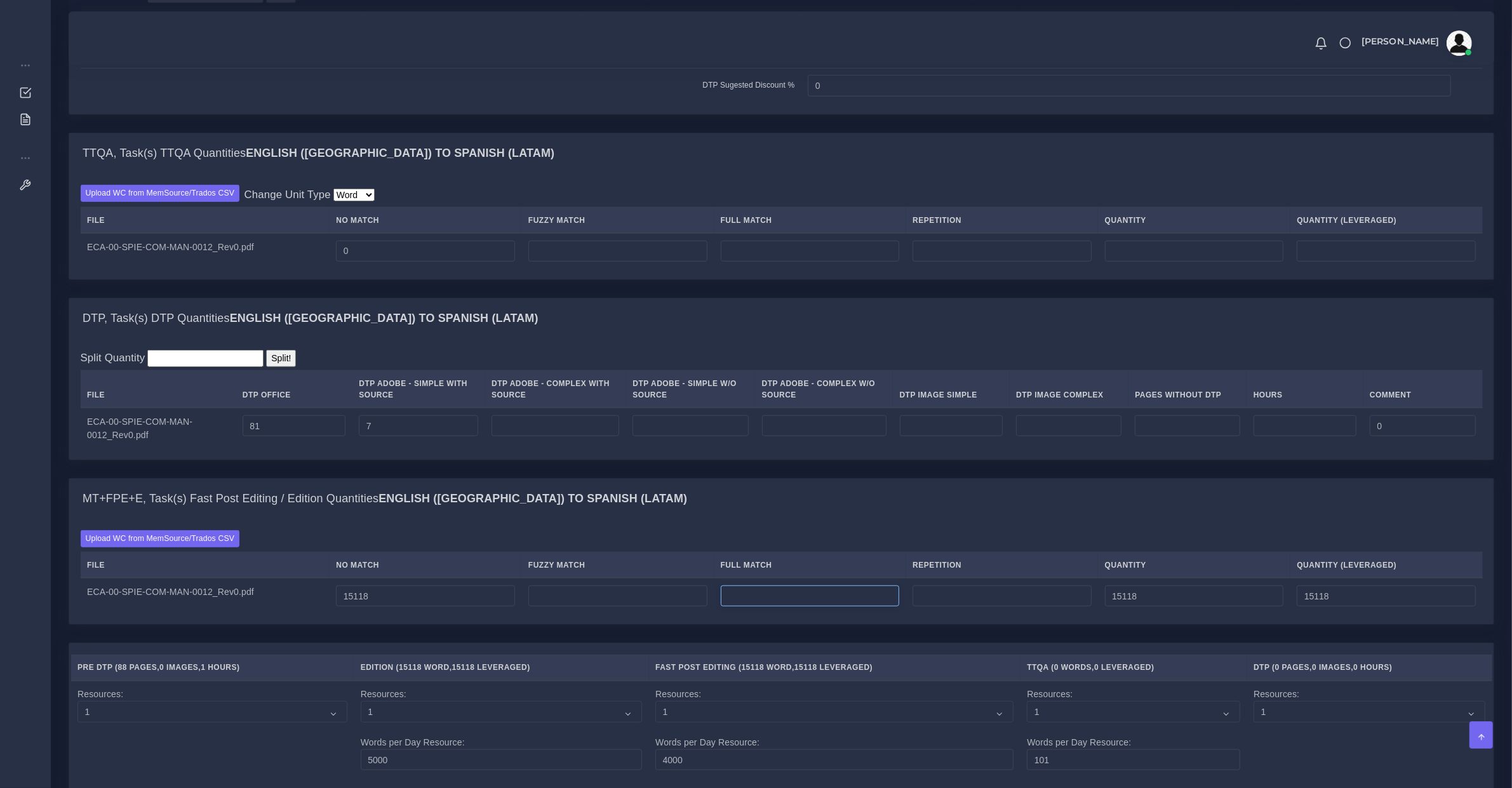
type input "0"
type input "14800"
type input "29918"
type input "18818"
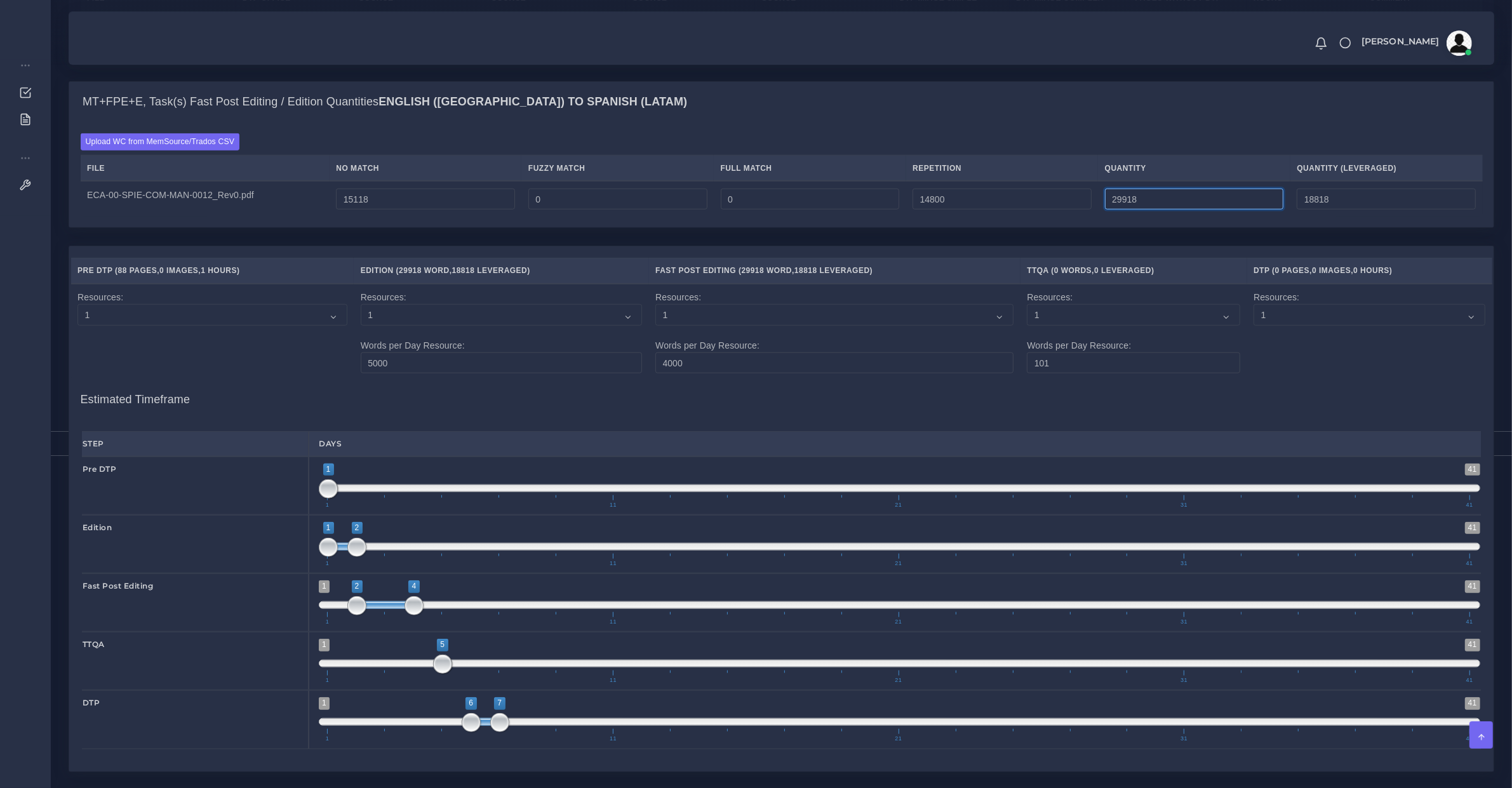
scroll to position [1587, 0]
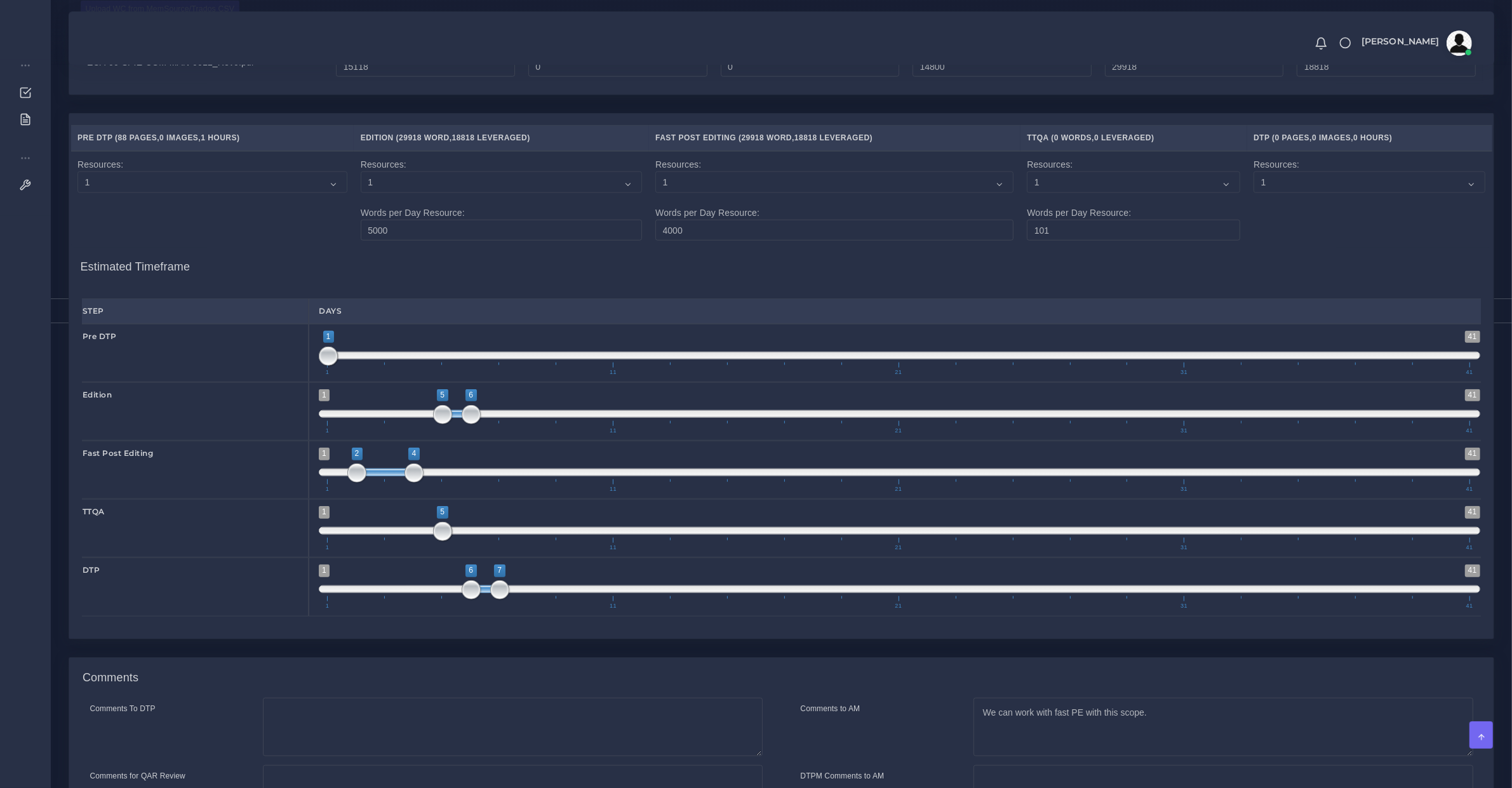
drag, startPoint x: 338, startPoint y: 429, endPoint x: 450, endPoint y: 440, distance: 112.5
click at [450, 434] on span "1 41 5 6 5 — 6 1 11 21 31 41" at bounding box center [899, 411] width 1161 height 44
type input "5;7"
drag, startPoint x: 465, startPoint y: 431, endPoint x: 471, endPoint y: 451, distance: 20.9
click at [481, 430] on span "1 41 5 7 5 — 7 1 11 21 31 41" at bounding box center [899, 411] width 1161 height 44
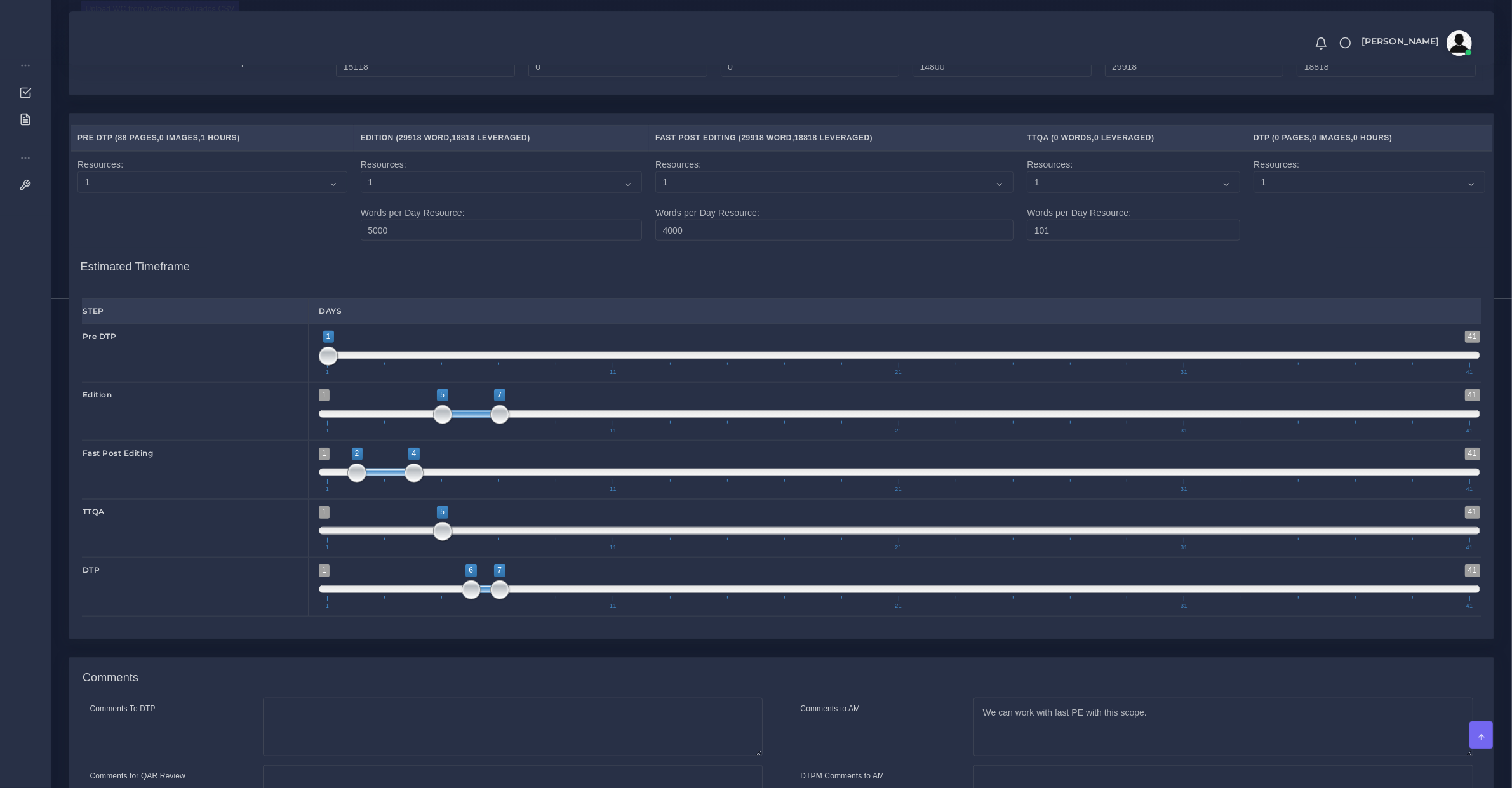
click at [513, 535] on span at bounding box center [899, 530] width 1161 height 8
click at [515, 535] on span at bounding box center [899, 530] width 1161 height 8
click at [518, 535] on span at bounding box center [899, 530] width 1161 height 8
type input "8;8"
click at [520, 541] on span at bounding box center [528, 531] width 19 height 19
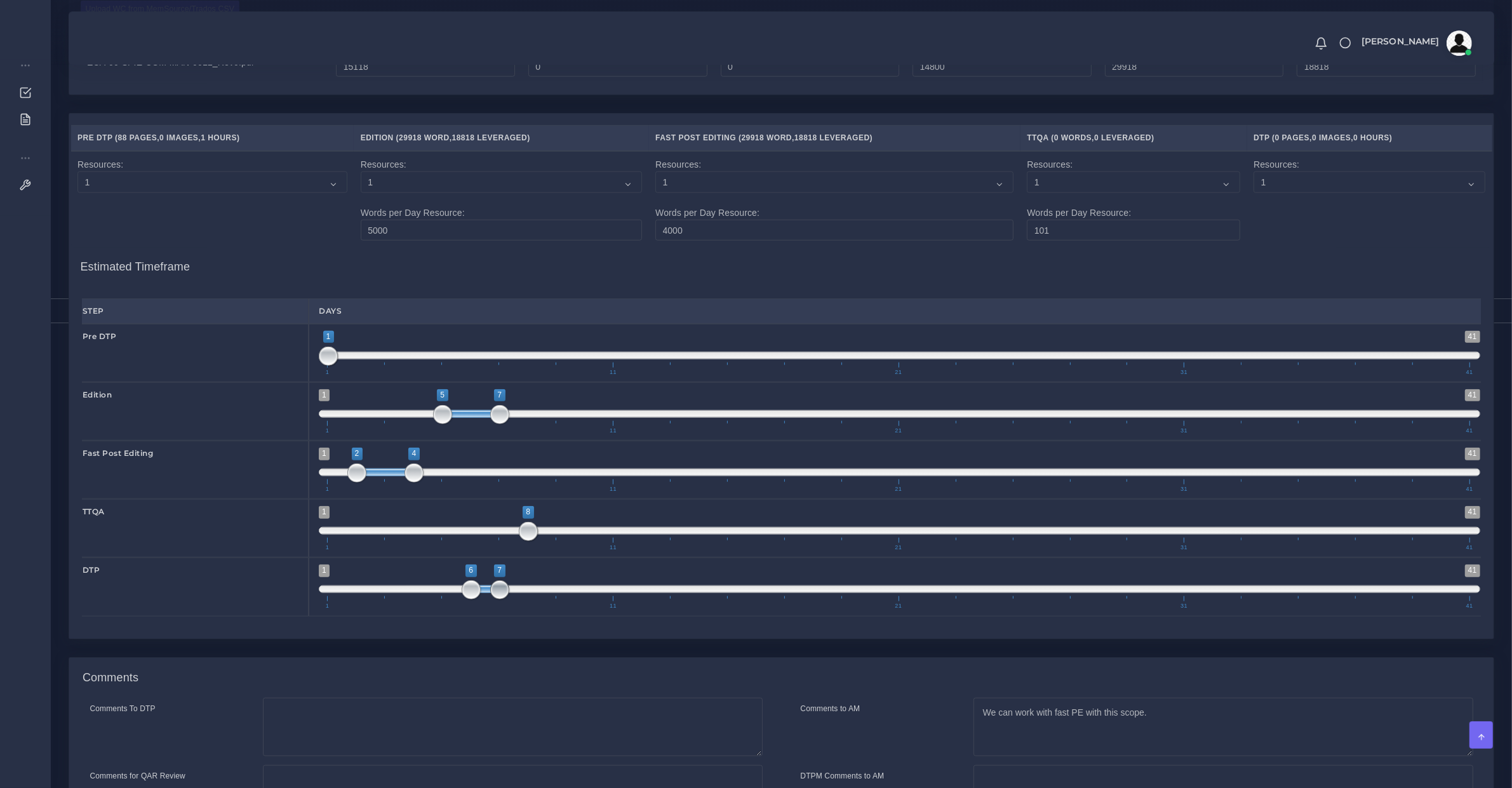
click at [555, 593] on span at bounding box center [899, 589] width 1161 height 8
drag, startPoint x: 547, startPoint y: 609, endPoint x: 555, endPoint y: 606, distance: 8.5
click at [555, 606] on span "1 41 8 9 8 — 9 1 11 21 31 41" at bounding box center [899, 587] width 1161 height 44
type input "9;10"
drag, startPoint x: 540, startPoint y: 604, endPoint x: 561, endPoint y: 601, distance: 21.2
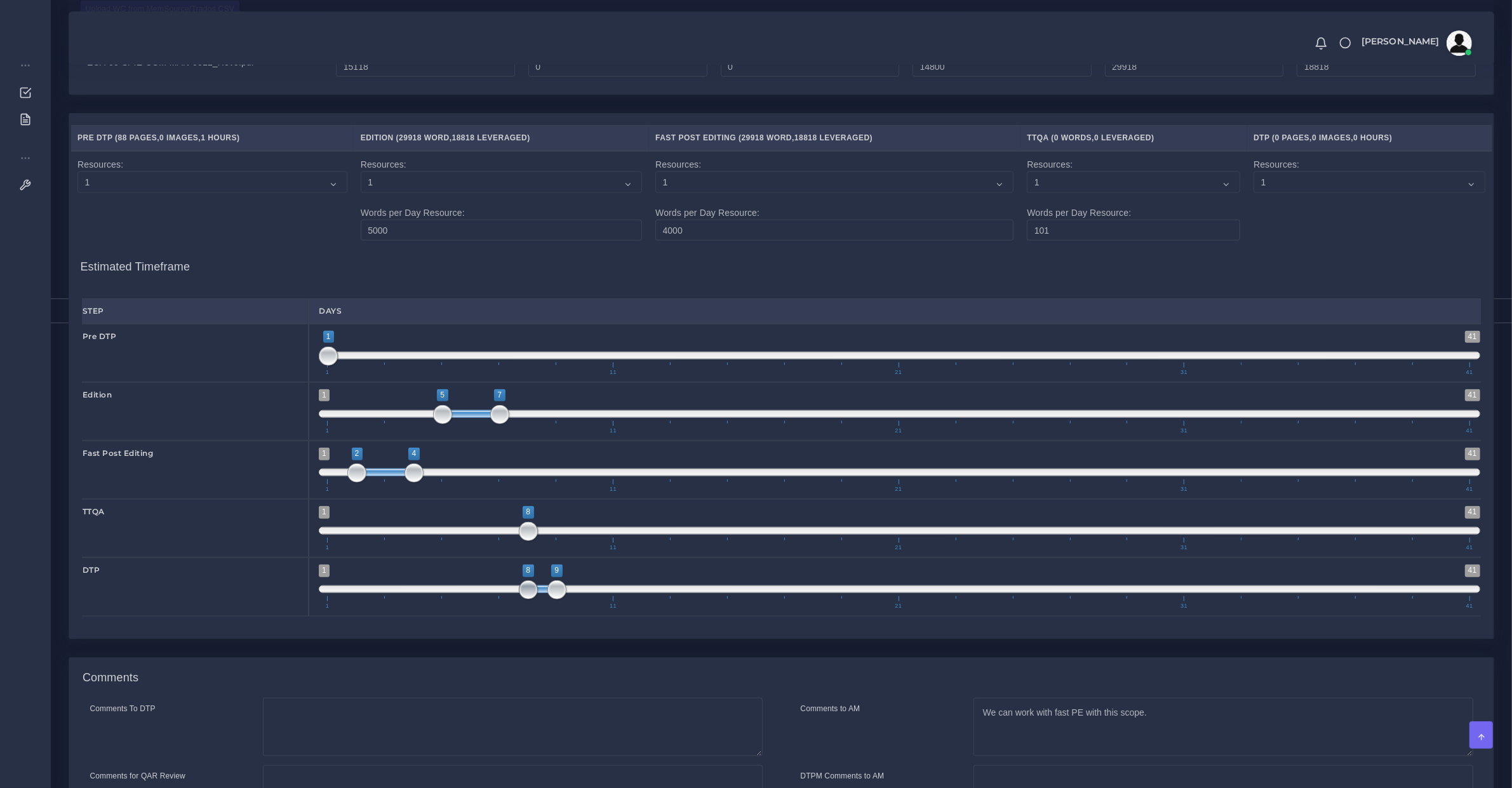
click at [561, 601] on span "1 41 8 9 8 — 9 1 11 21 31 41" at bounding box center [899, 587] width 1161 height 44
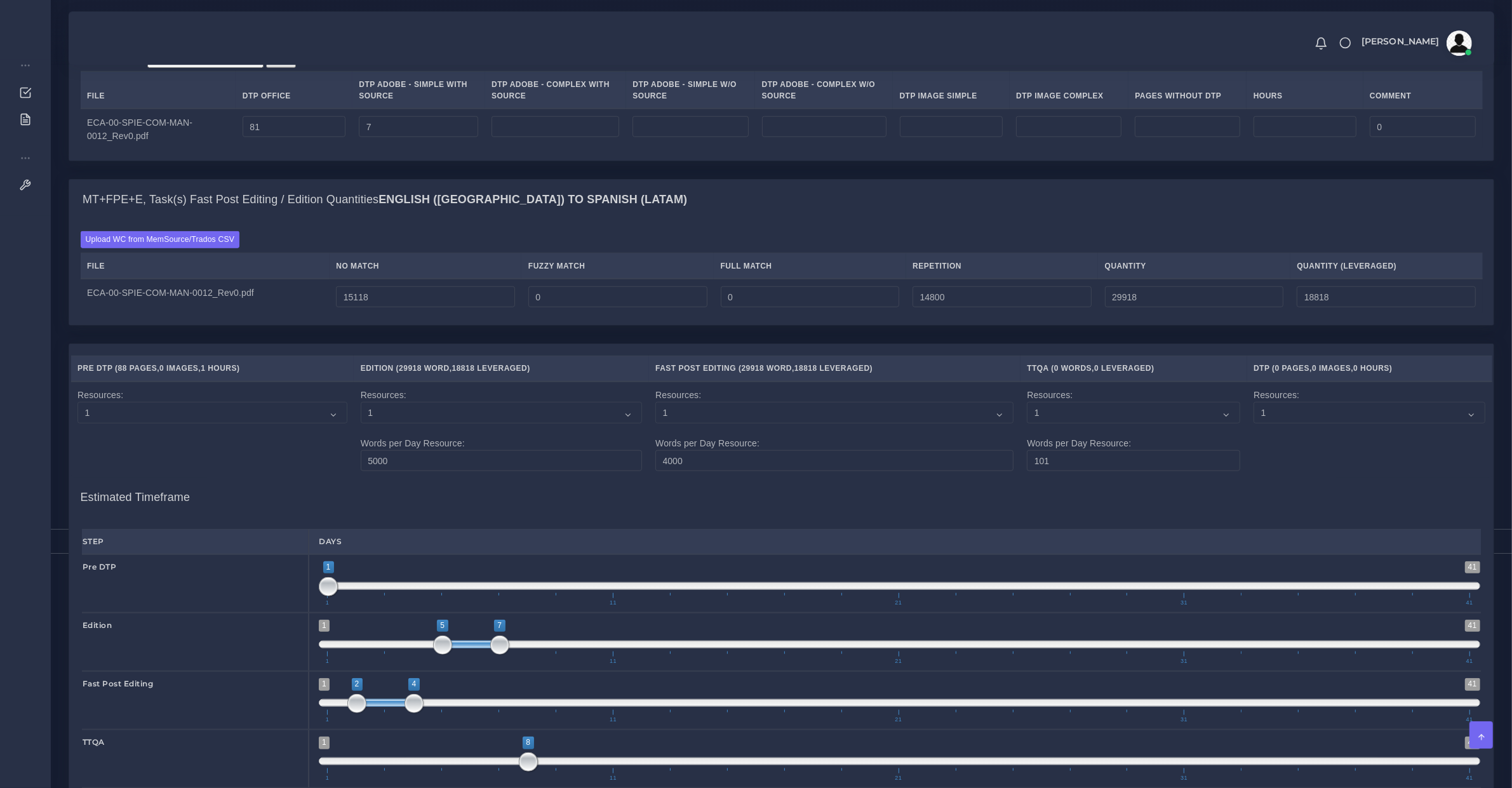
scroll to position [1754, 0]
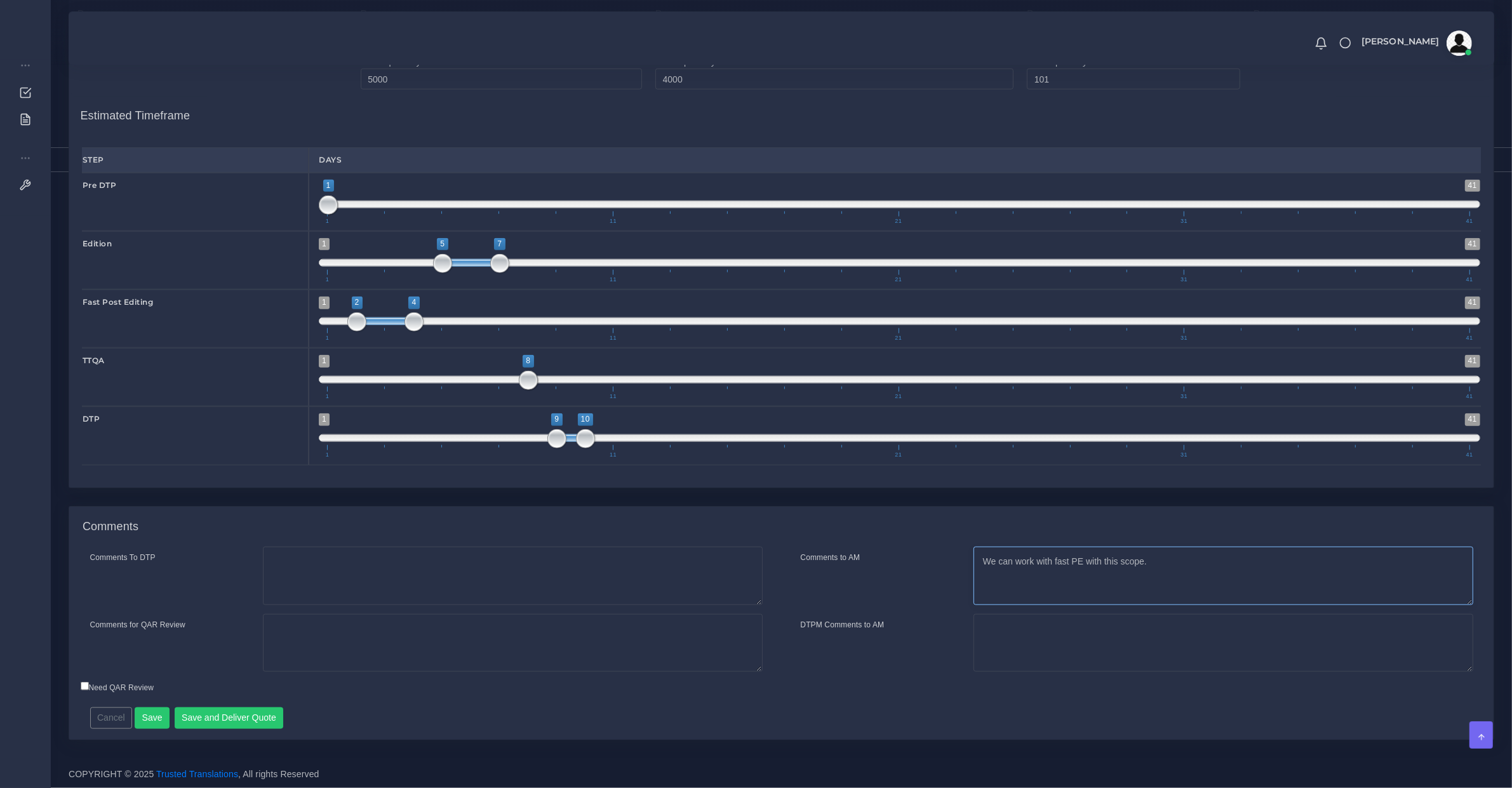
click at [1155, 577] on textarea "We can work with fast PE with this scope." at bounding box center [1223, 576] width 500 height 58
type textarea "We can work with fast PE with this scope followed by an EDITING step (due to hi…"
click at [378, 650] on textarea "Comments for QAR Review" at bounding box center [513, 643] width 500 height 58
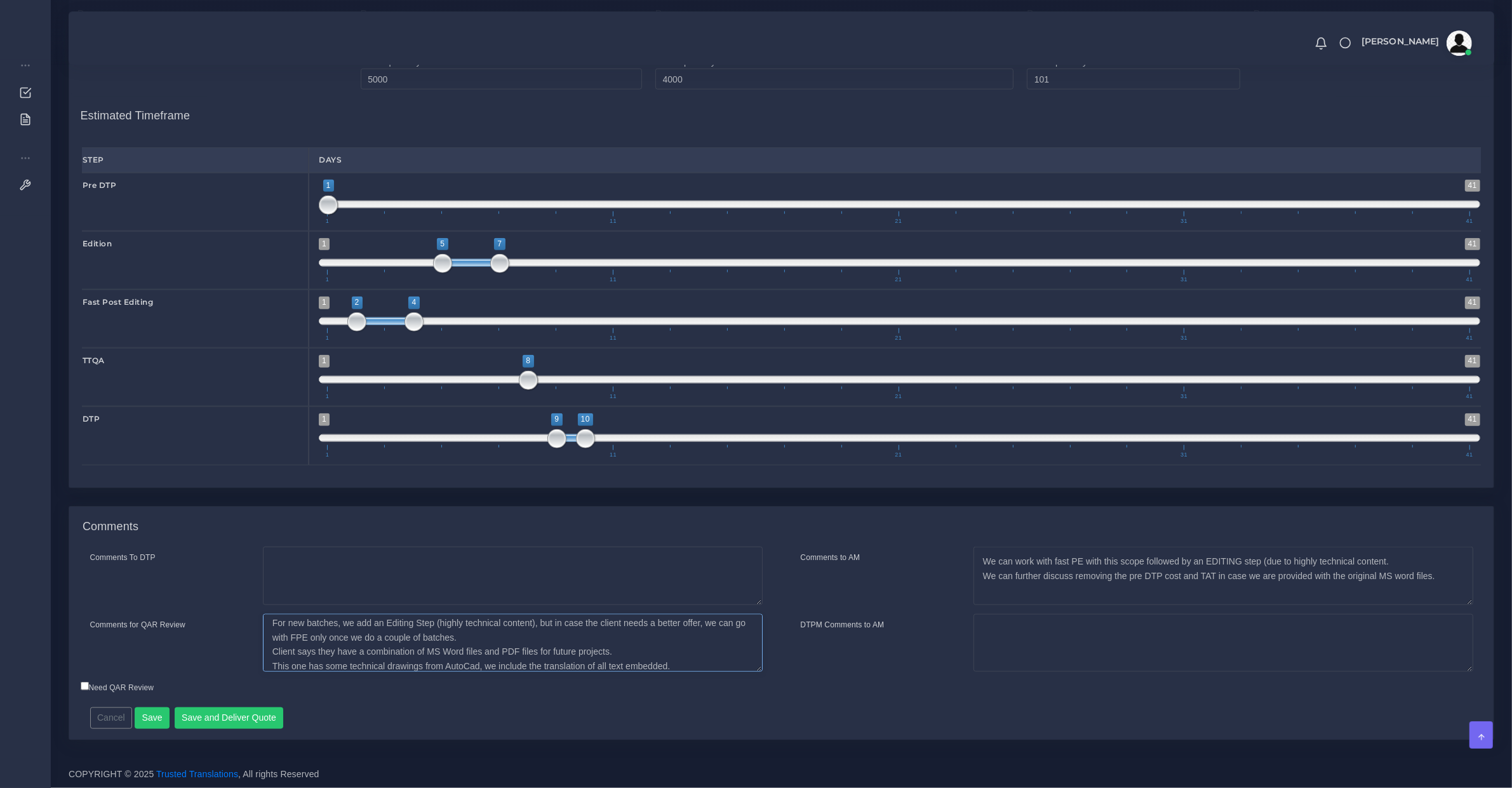
scroll to position [28, 0]
type textarea "New client, the whole proejct will be at least x10 or x20 times this quote (as …"
click at [250, 726] on button "Save and Deliver Quote" at bounding box center [229, 718] width 109 height 21
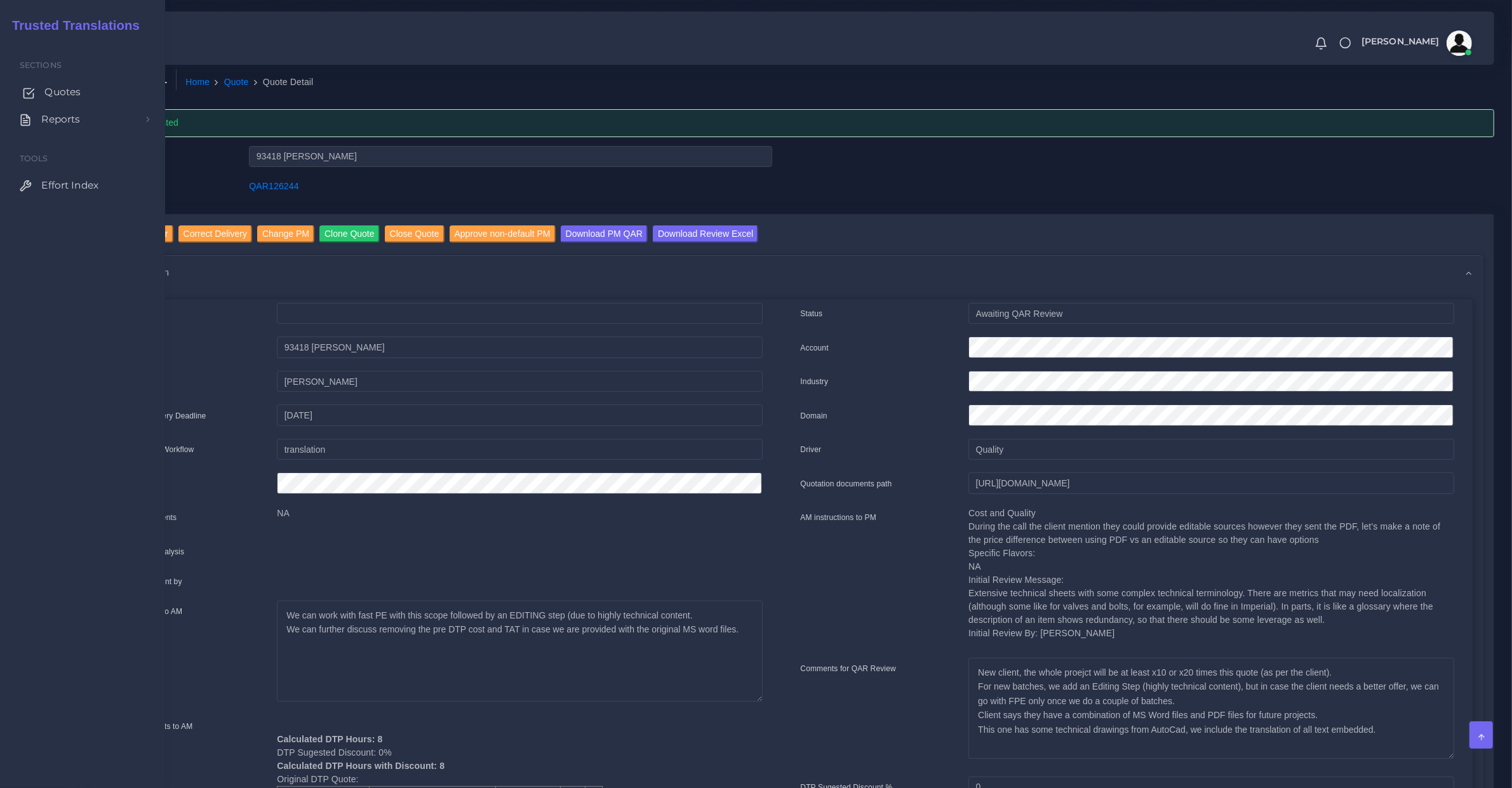
click at [51, 97] on span "Quotes" at bounding box center [62, 93] width 36 height 14
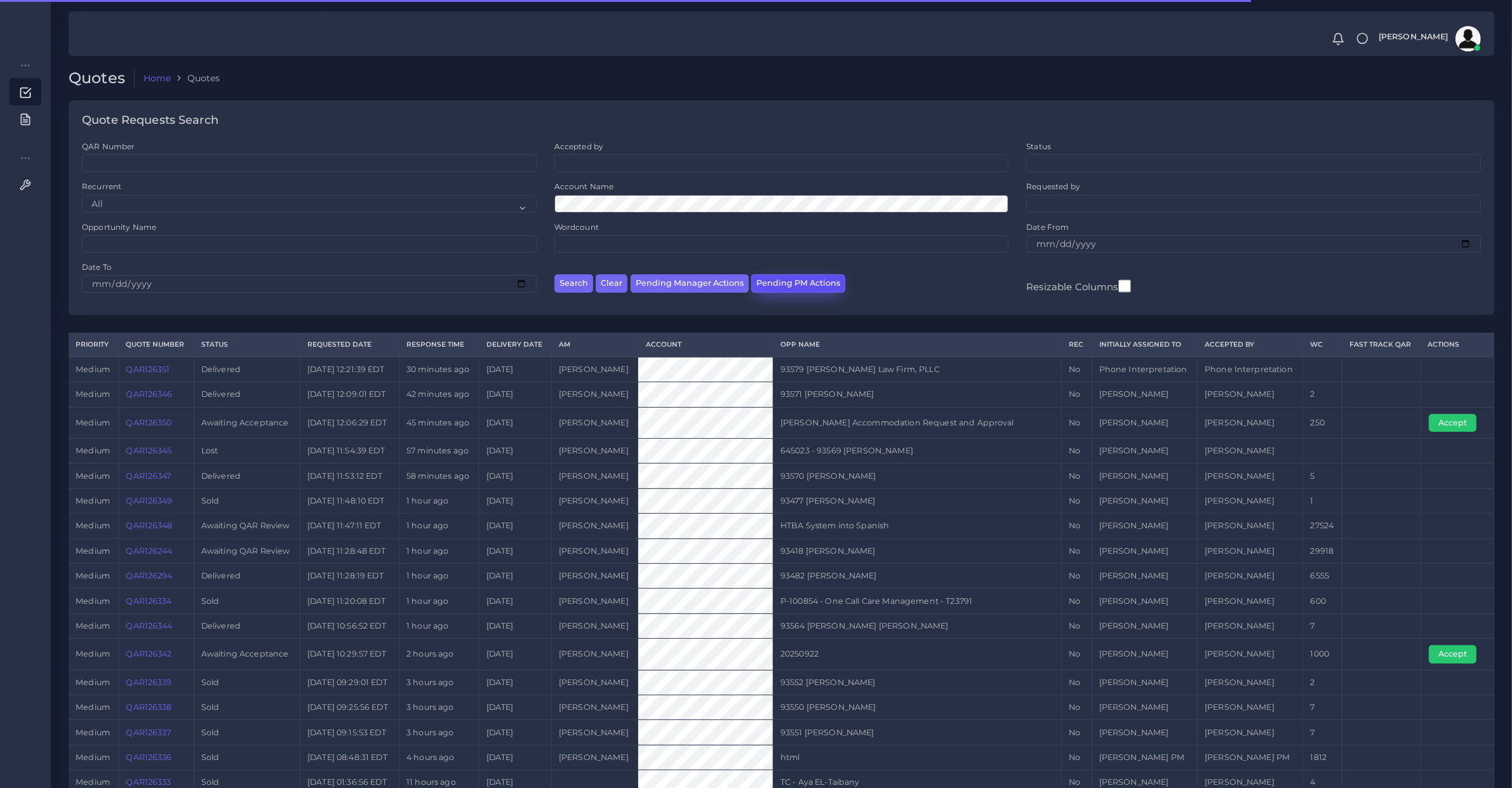
click at [777, 283] on button "Pending PM Actions" at bounding box center [798, 283] width 94 height 19
select select "awaiting_acceptance"
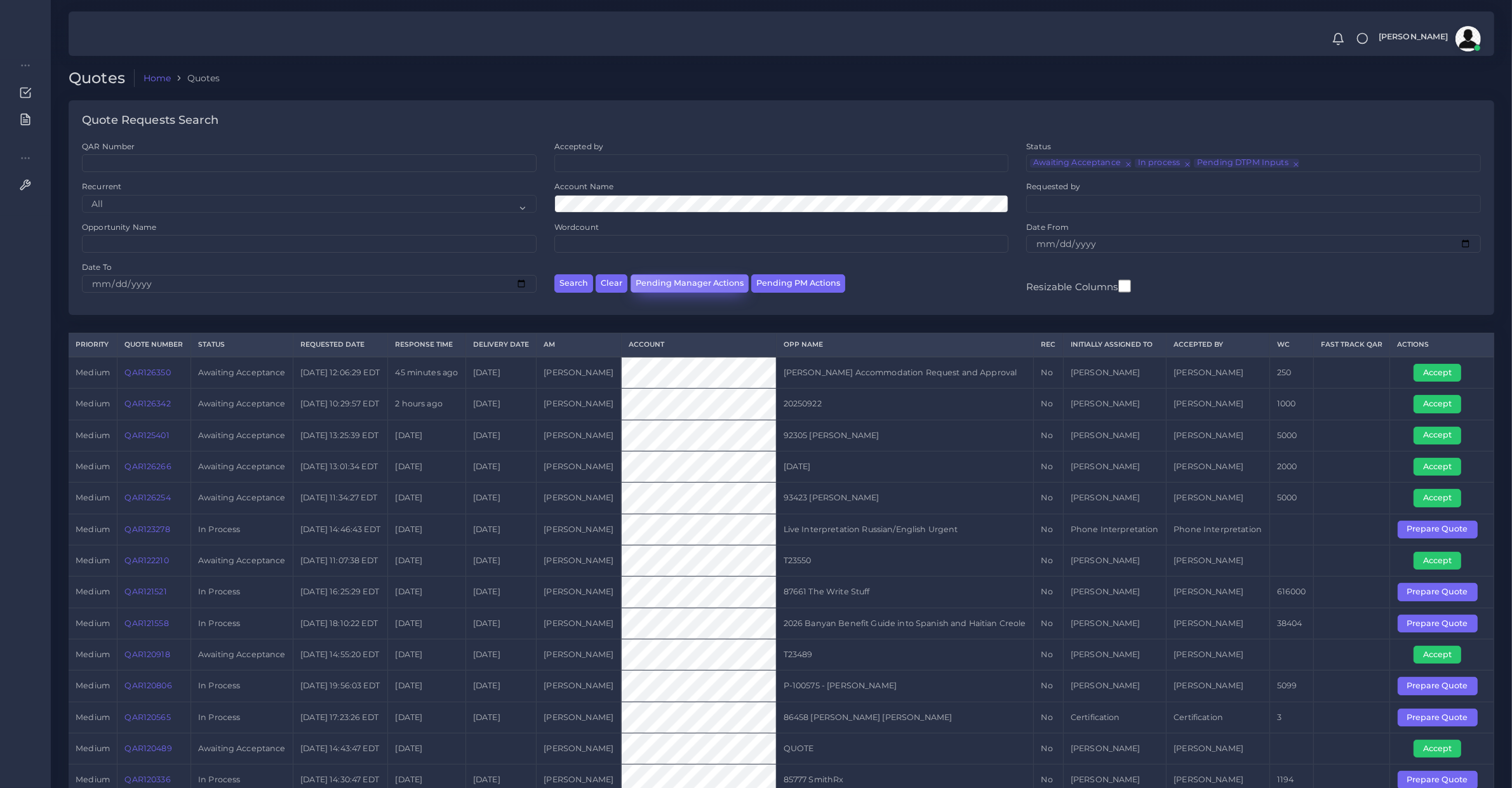
click at [735, 274] on button "Pending Manager Actions" at bounding box center [690, 283] width 118 height 19
select select "awaiting_manager_initial_review"
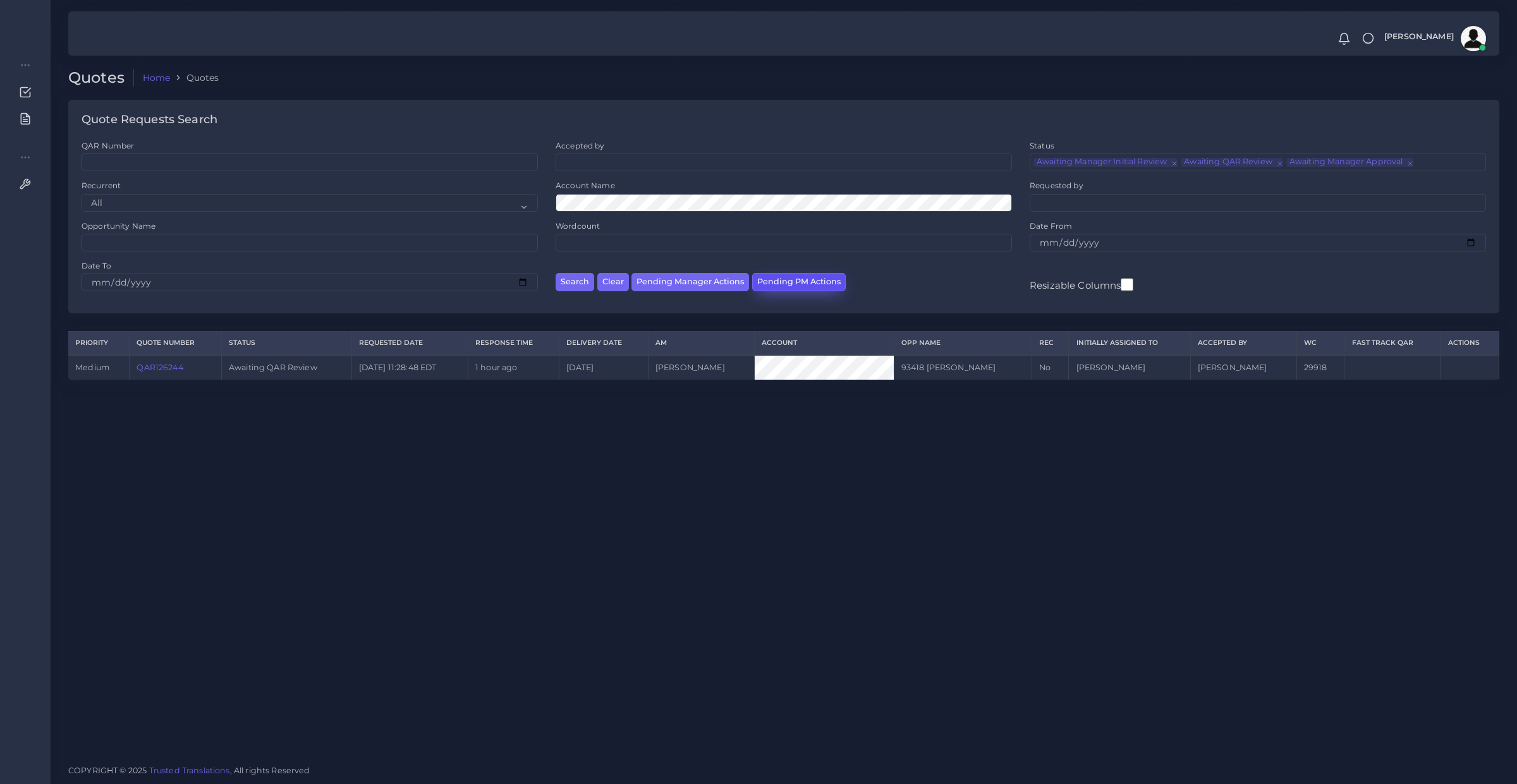
drag, startPoint x: 0, startPoint y: 0, endPoint x: 789, endPoint y: 278, distance: 836.5
click at [789, 278] on button "Pending PM Actions" at bounding box center [799, 282] width 94 height 18
select select "awaiting_acceptance"
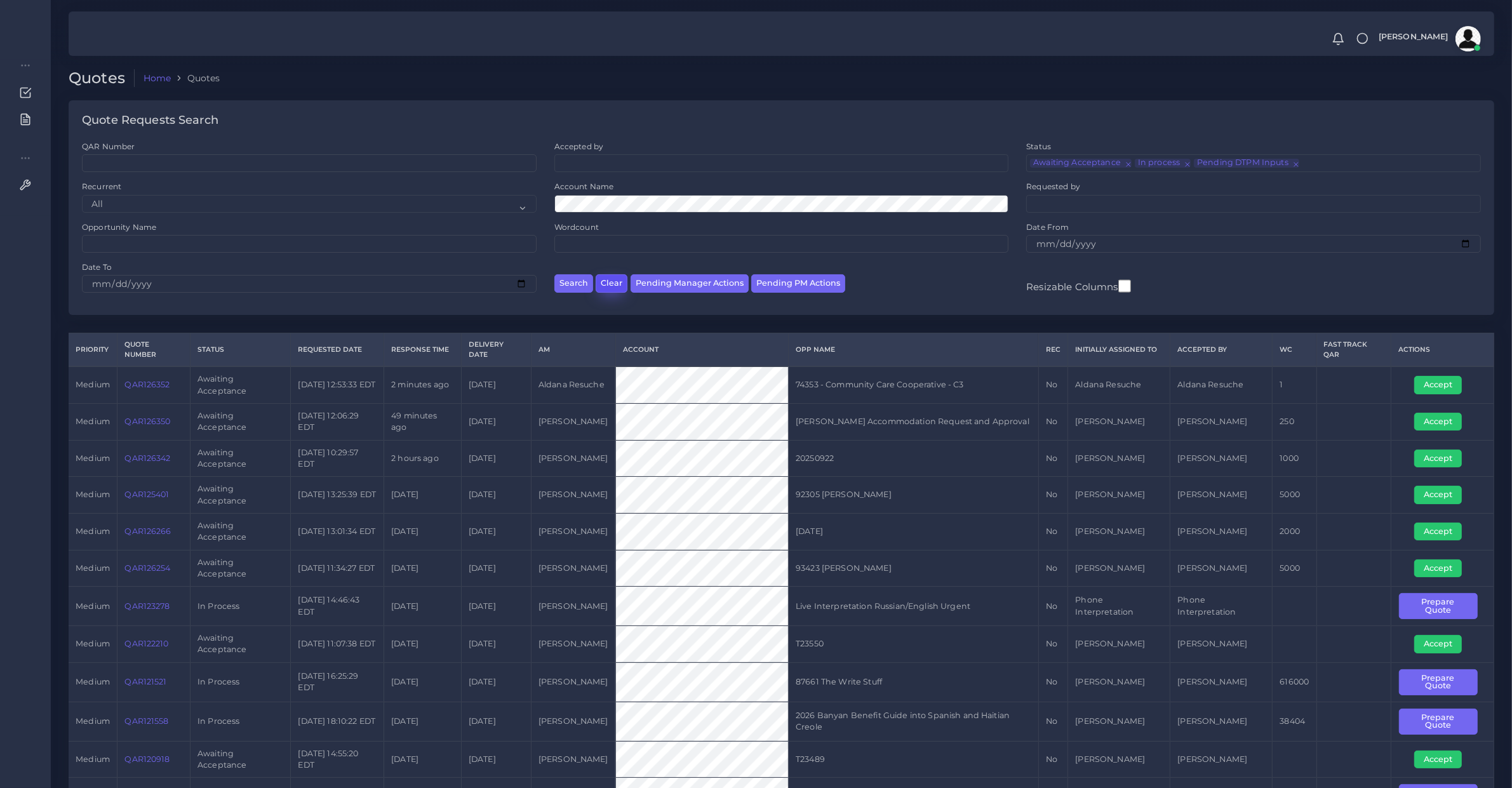
click at [619, 286] on button "Clear" at bounding box center [611, 283] width 32 height 19
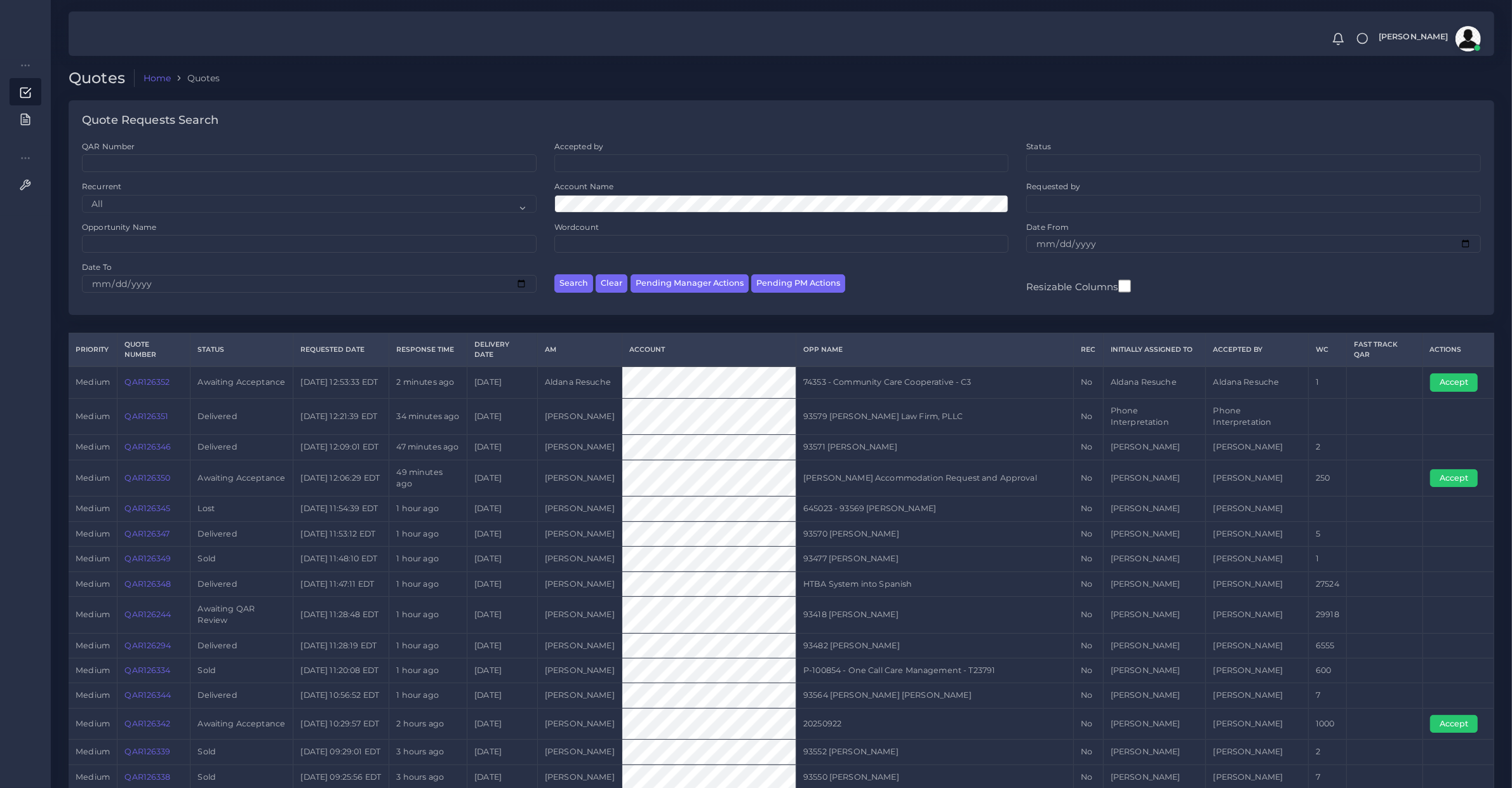
click at [935, 478] on td "[PERSON_NAME] Accommodation Request and Approval" at bounding box center [935, 478] width 278 height 37
click at [786, 283] on button "Pending PM Actions" at bounding box center [798, 283] width 94 height 19
select select "awaiting_acceptance"
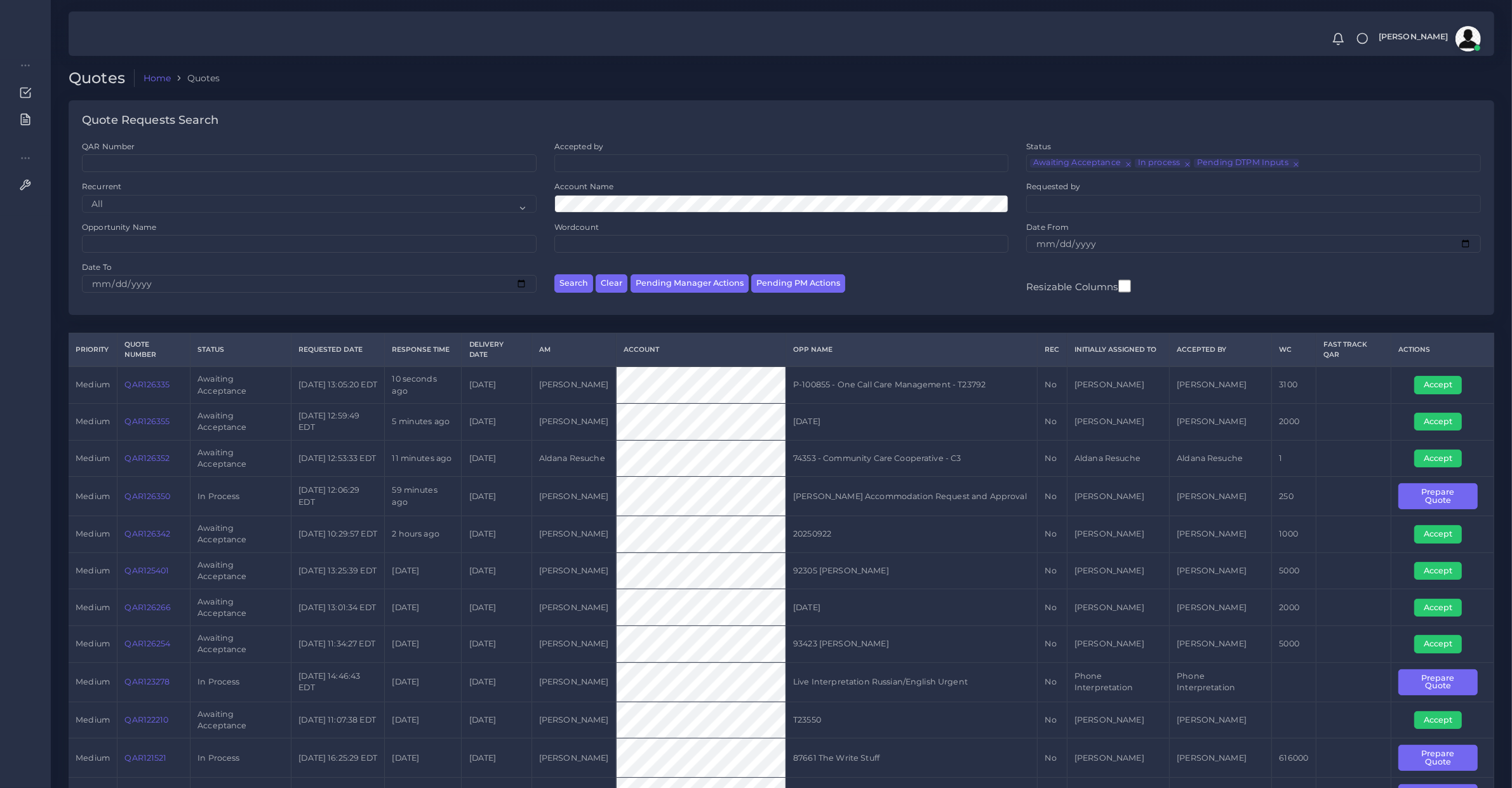
click at [150, 396] on td "QAR126335" at bounding box center [154, 385] width 73 height 37
copy link "QAR126335"
click at [1426, 397] on td "Accept" at bounding box center [1442, 385] width 103 height 37
click at [1427, 382] on button "Accept" at bounding box center [1437, 384] width 48 height 18
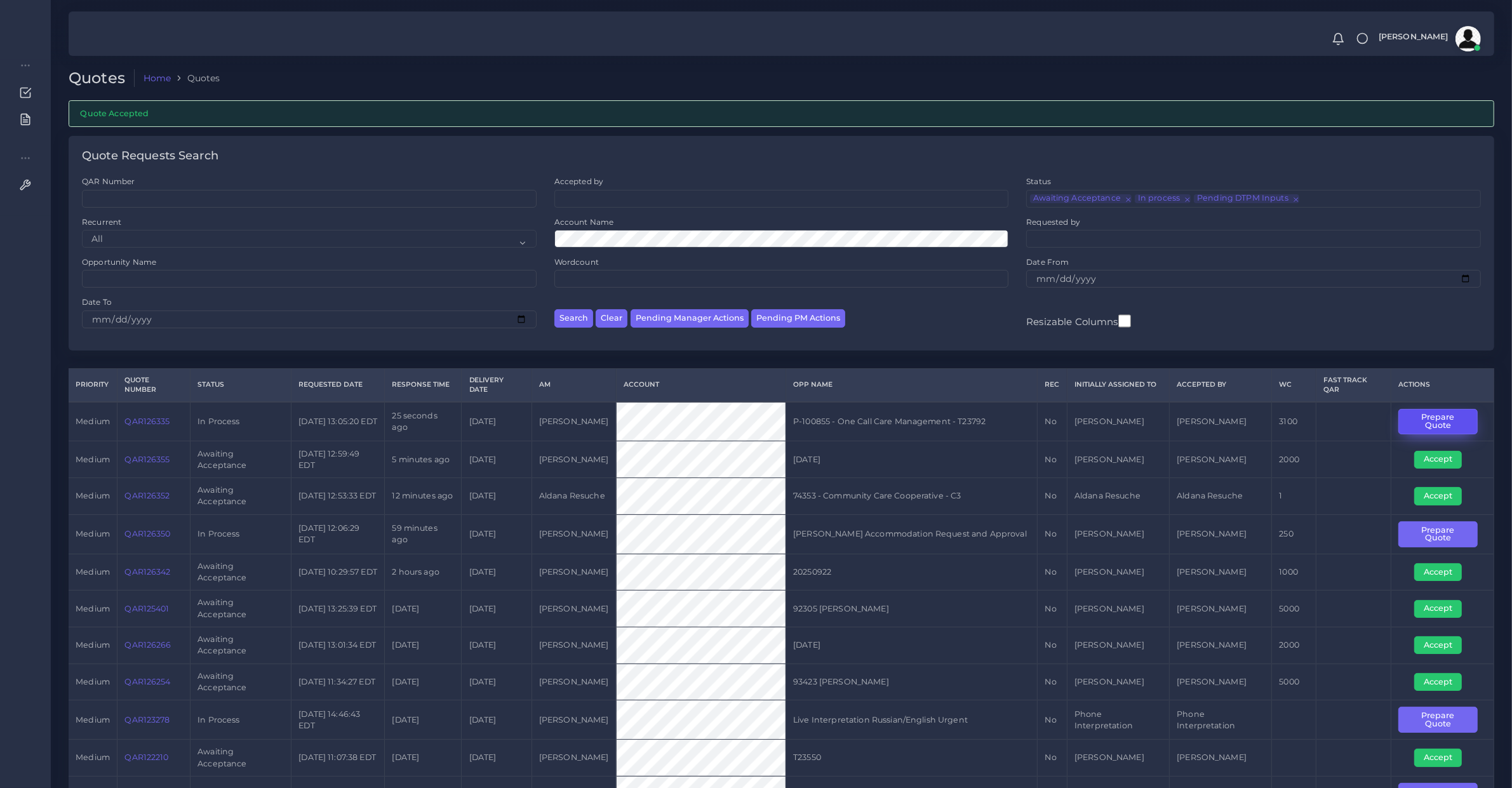
click at [1462, 422] on button "Prepare Quote" at bounding box center [1437, 421] width 79 height 26
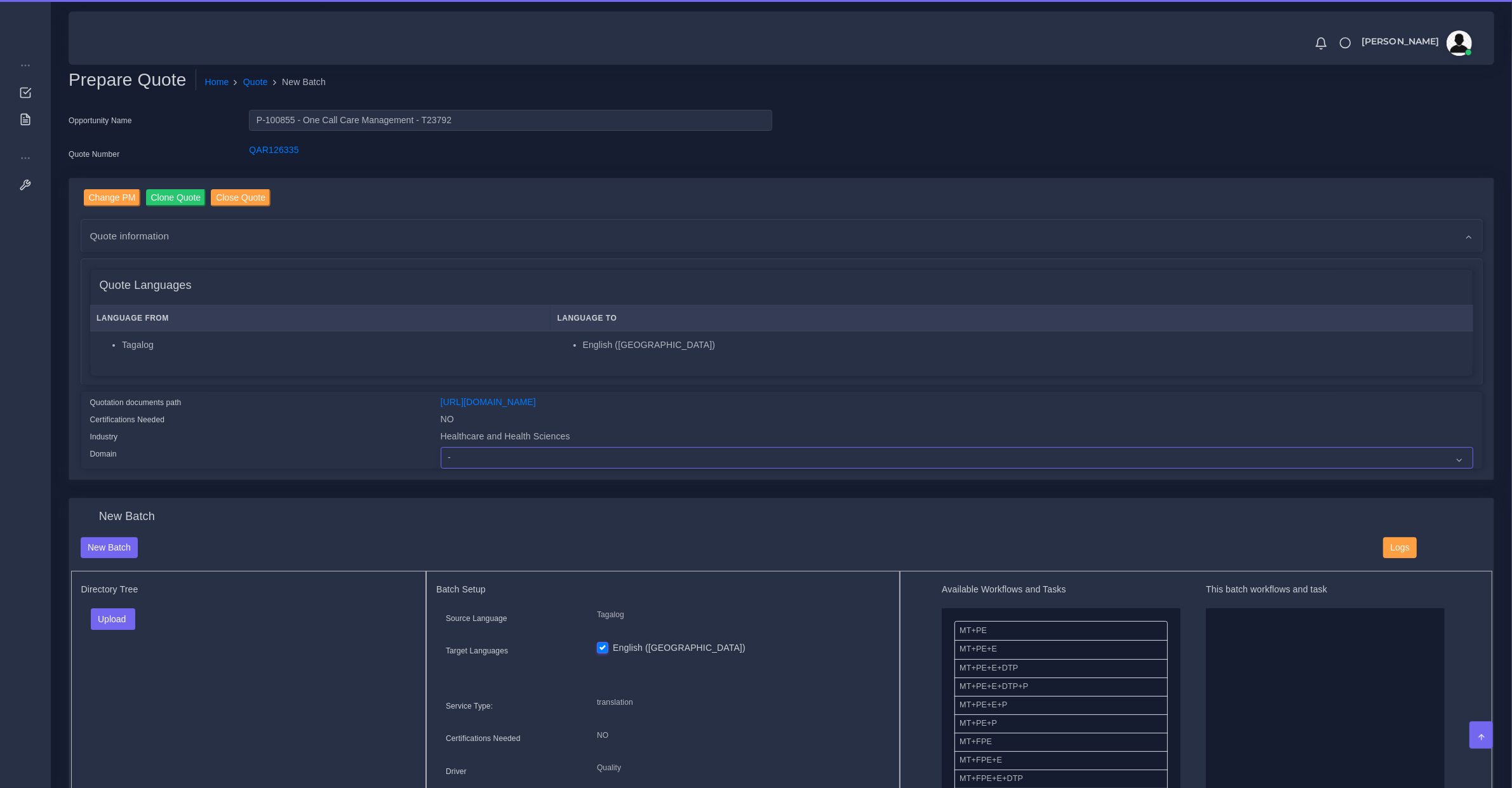
click at [463, 455] on select "- Advertising and Media Agriculture, Forestry and Fishing Architecture, Buildin…" at bounding box center [957, 458] width 1032 height 21
select select "Healthcare and Health Sciences"
click at [441, 447] on select "- Advertising and Media Agriculture, Forestry and Fishing Architecture, Buildin…" at bounding box center [957, 458] width 1032 height 21
drag, startPoint x: 100, startPoint y: 629, endPoint x: 117, endPoint y: 623, distance: 18.0
click at [103, 629] on div "Upload Folder Files un/check all" at bounding box center [248, 624] width 335 height 31
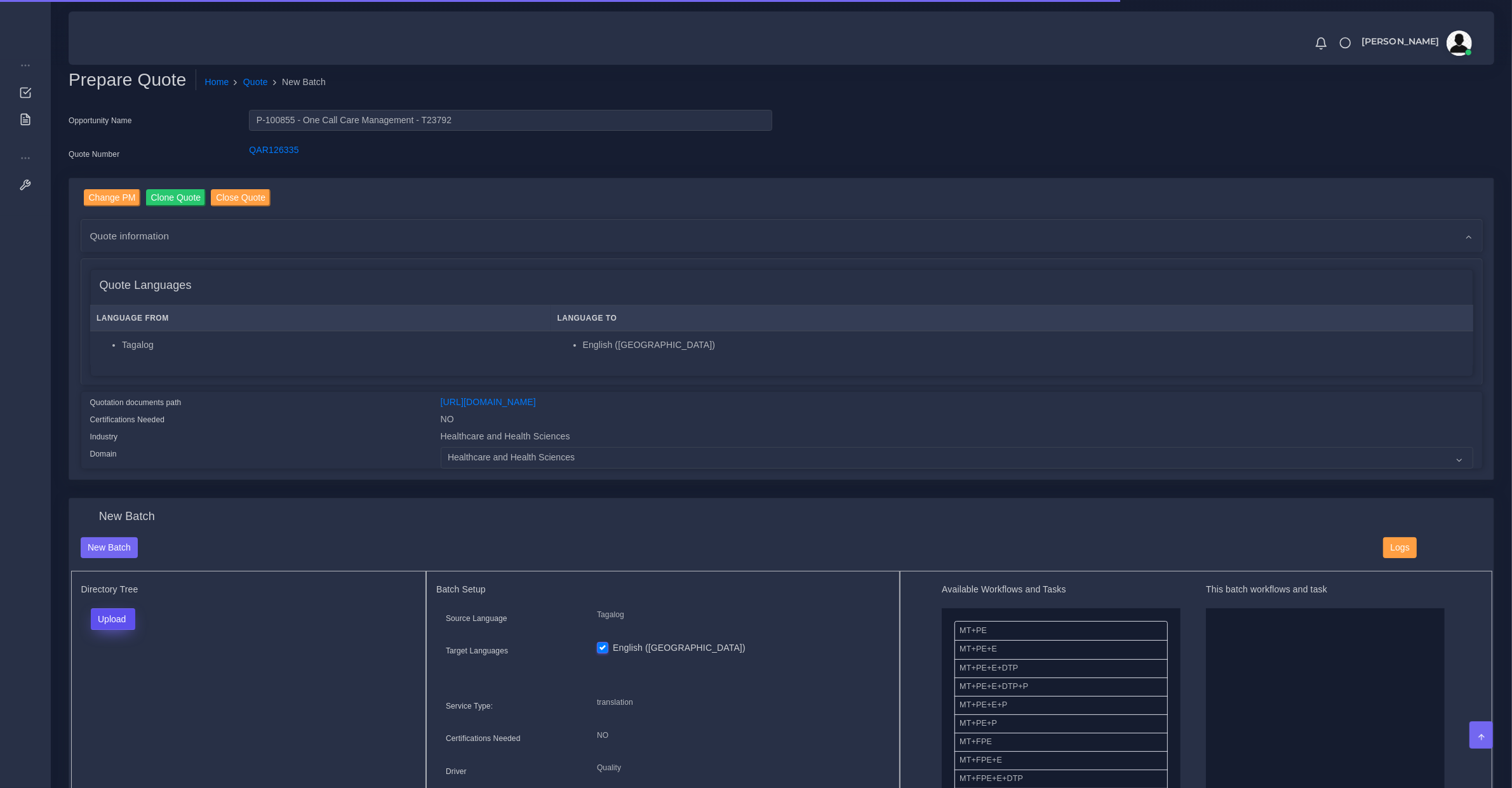
click at [117, 623] on button "Upload" at bounding box center [113, 619] width 45 height 21
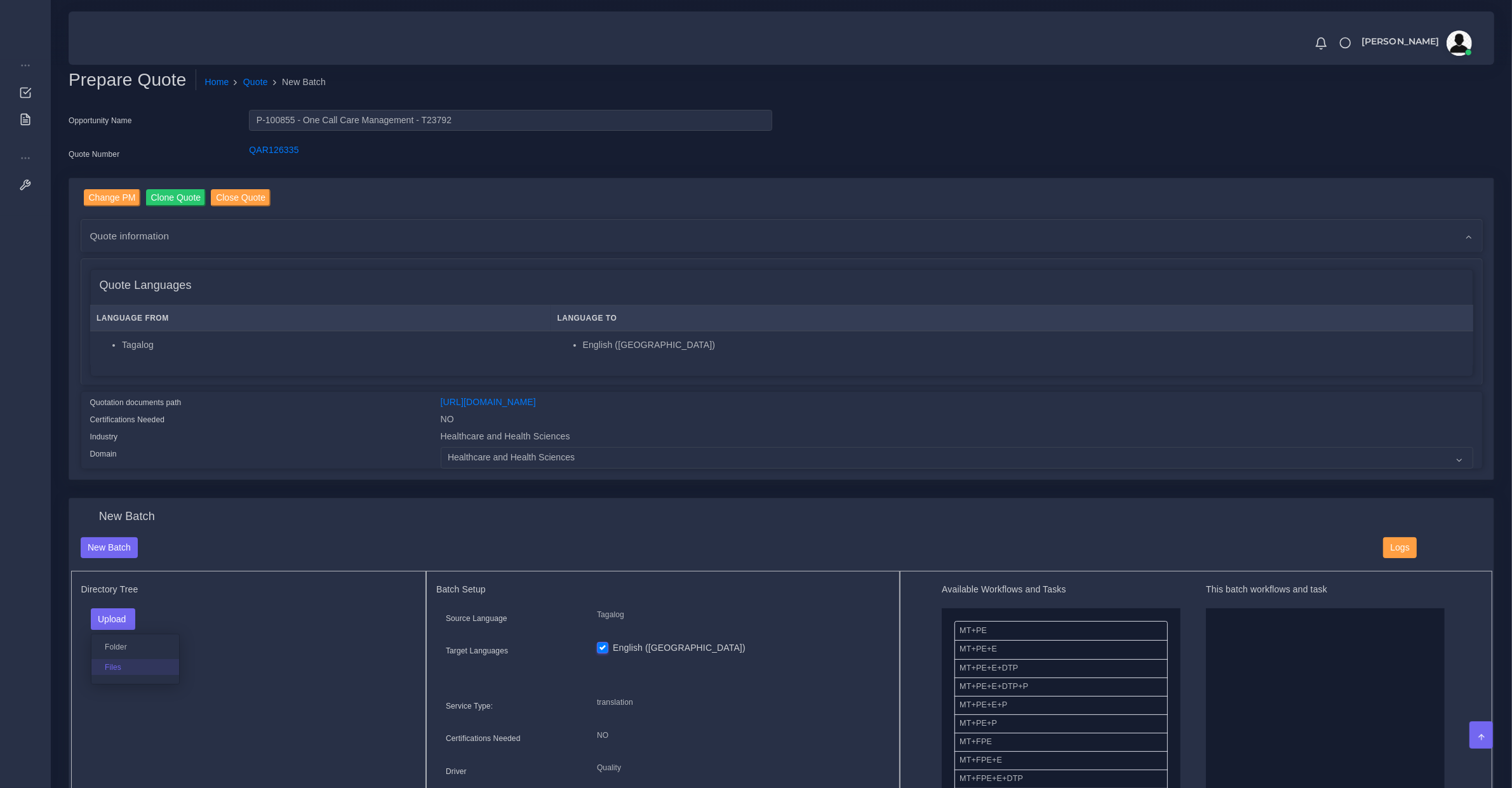
click at [129, 666] on label "Files" at bounding box center [135, 667] width 88 height 16
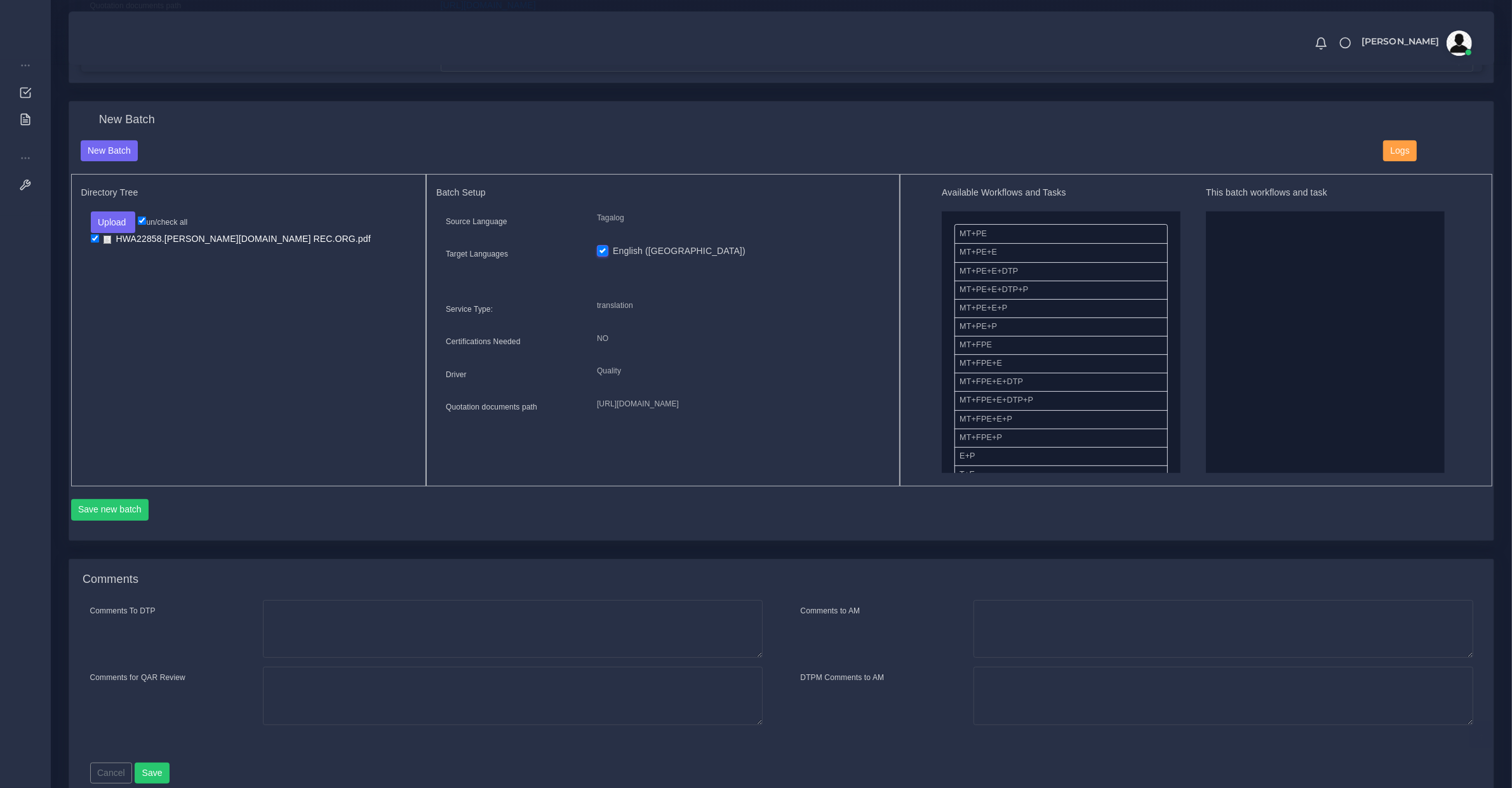
scroll to position [264, 0]
drag, startPoint x: 999, startPoint y: 429, endPoint x: 1230, endPoint y: 391, distance: 234.1
drag, startPoint x: 1185, startPoint y: 291, endPoint x: 1303, endPoint y: 303, distance: 118.6
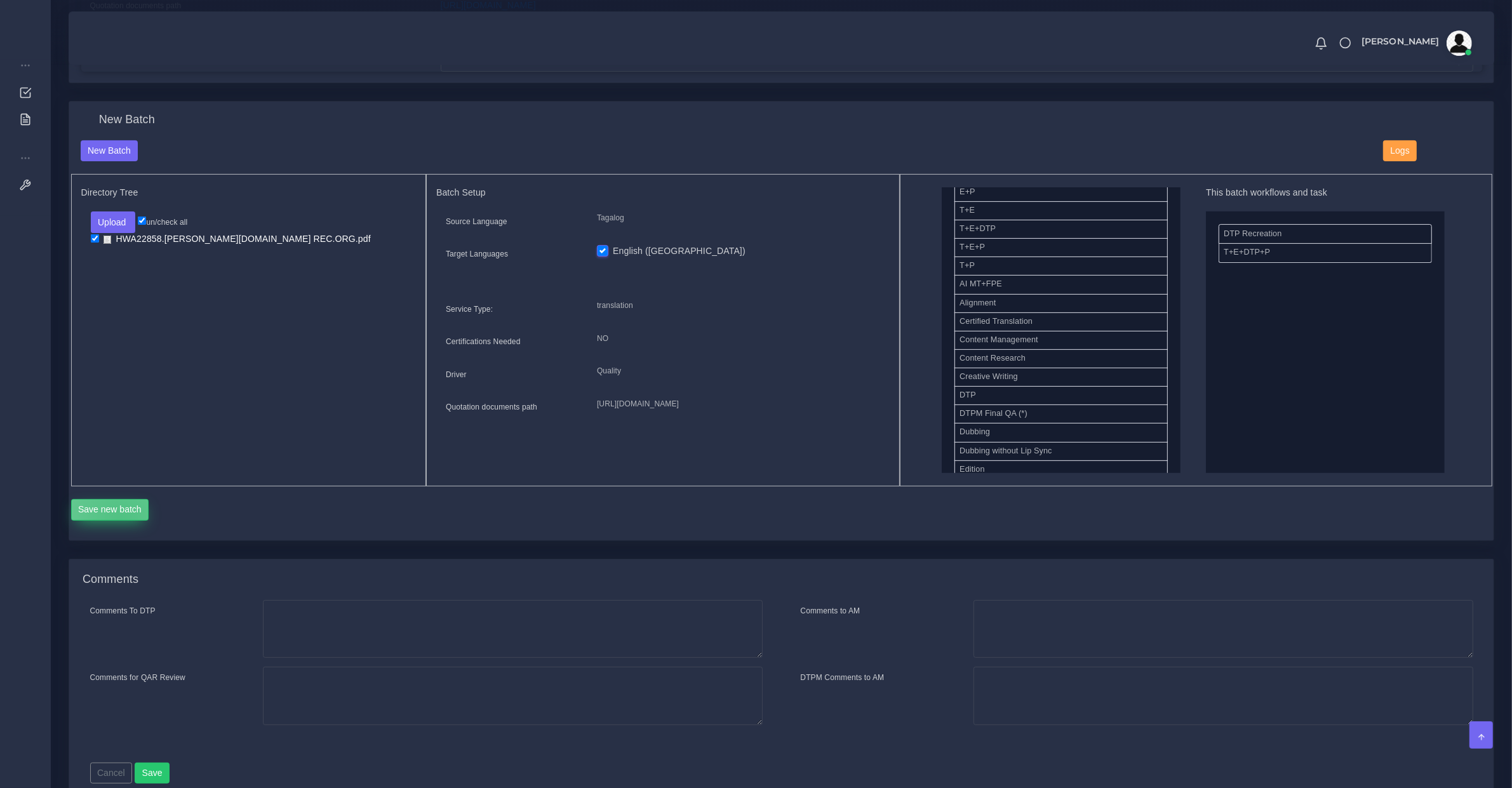
click at [120, 518] on button "Save new batch" at bounding box center [110, 510] width 78 height 21
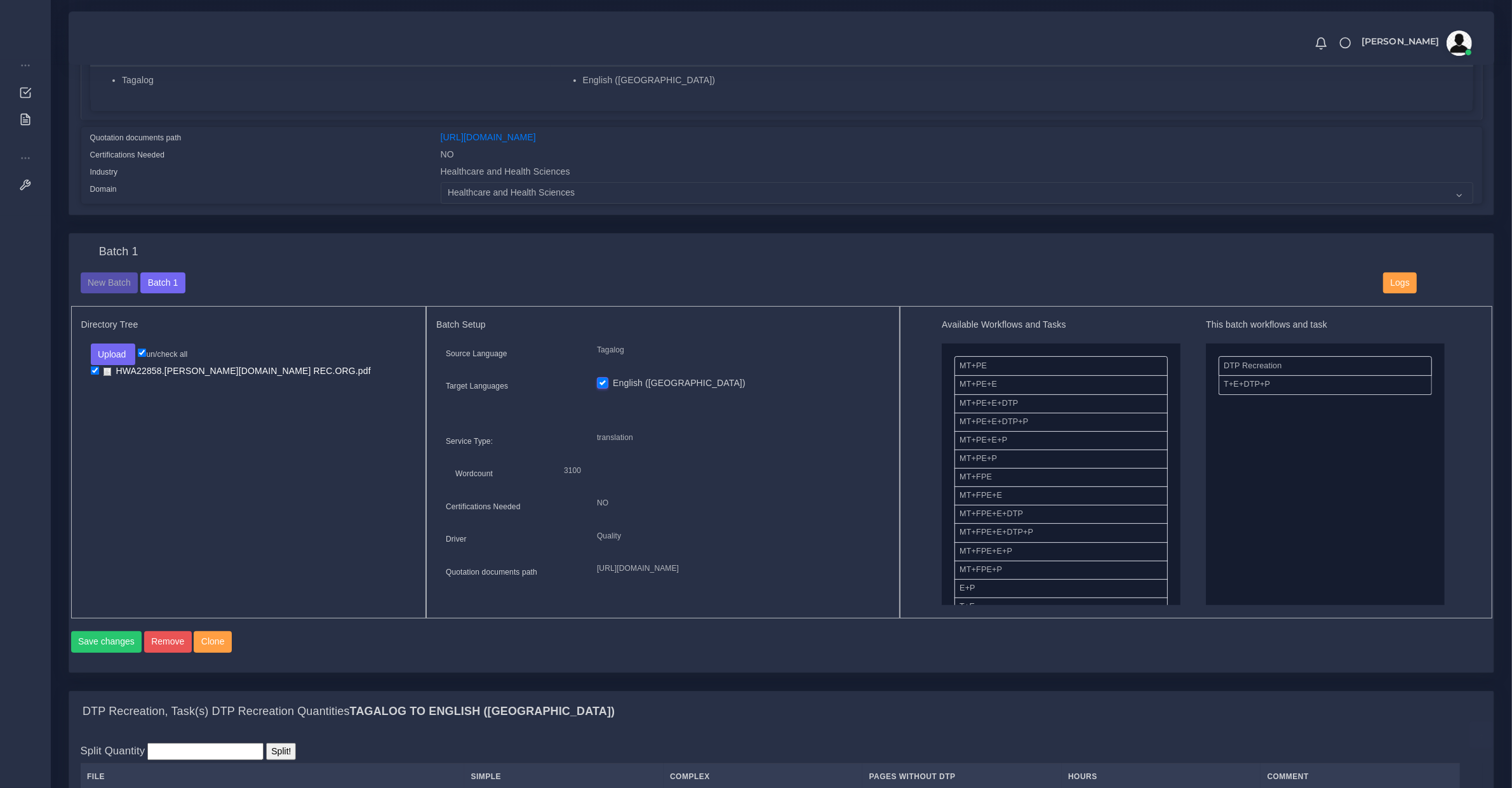
scroll to position [661, 0]
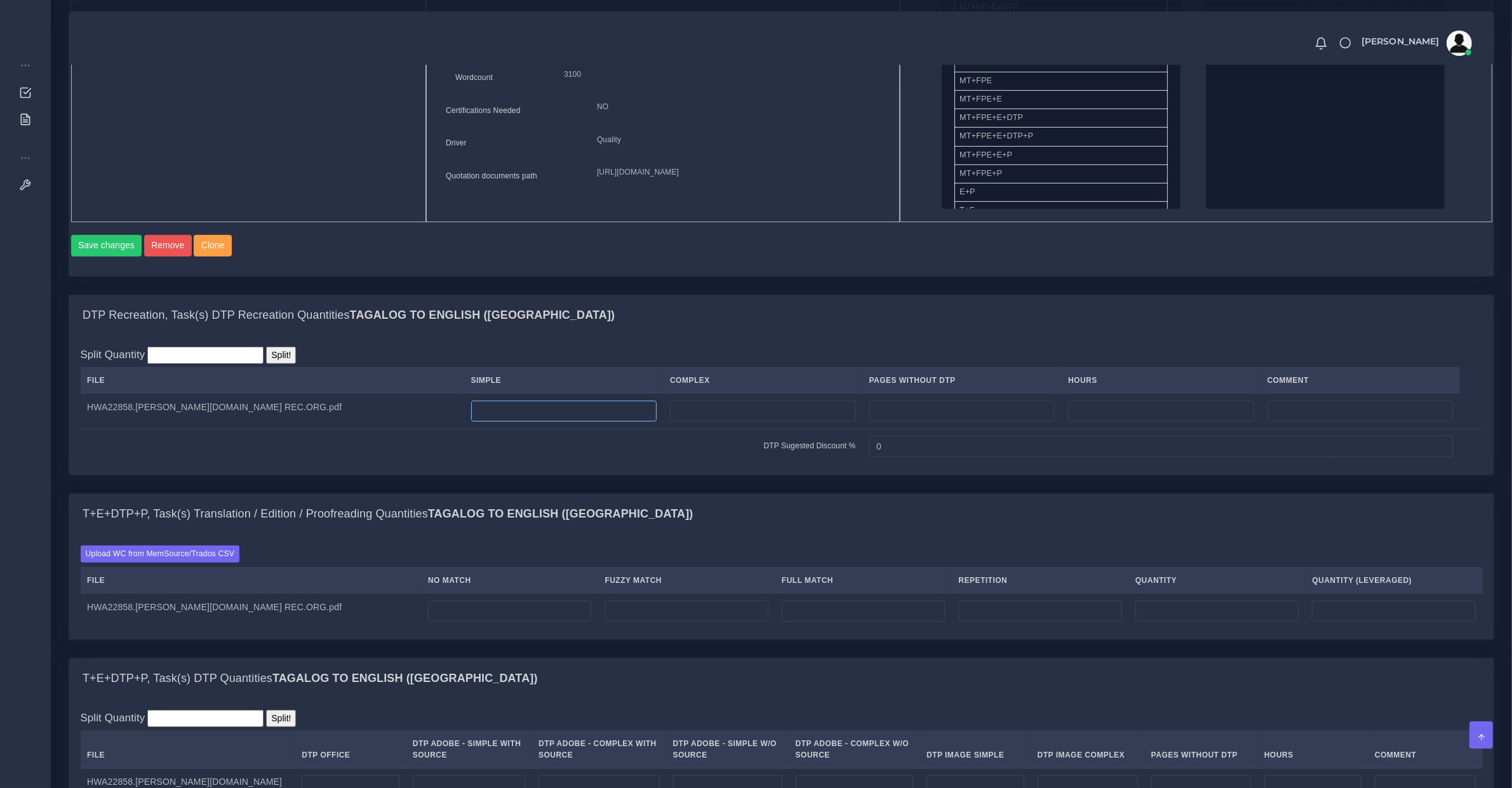
click at [471, 422] on input "number" at bounding box center [564, 411] width 186 height 21
click at [471, 420] on input "number" at bounding box center [564, 411] width 186 height 21
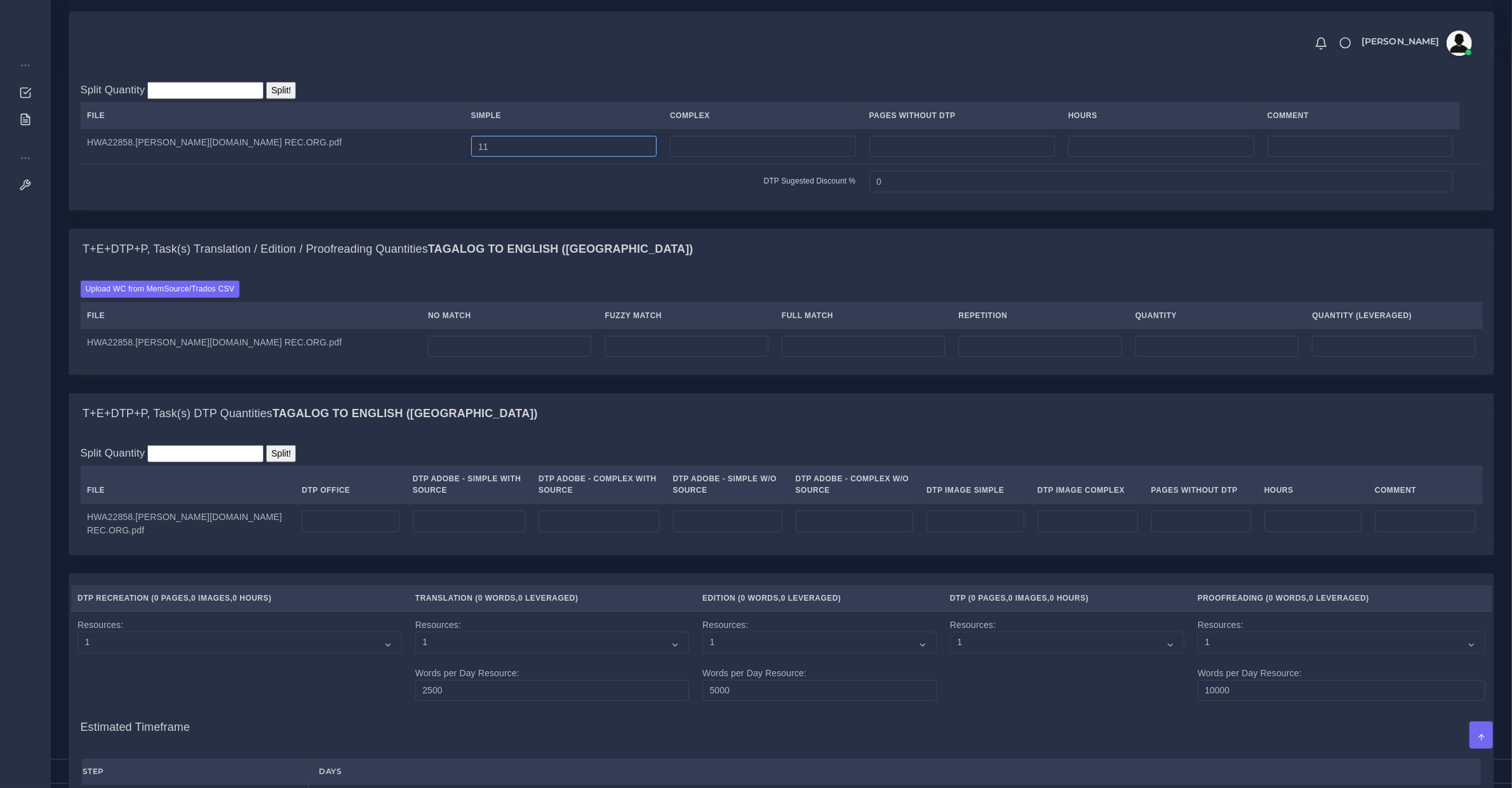
type input "11"
click at [421, 341] on td at bounding box center [510, 346] width 177 height 36
click at [428, 357] on input "number" at bounding box center [509, 347] width 163 height 21
type input "3100"
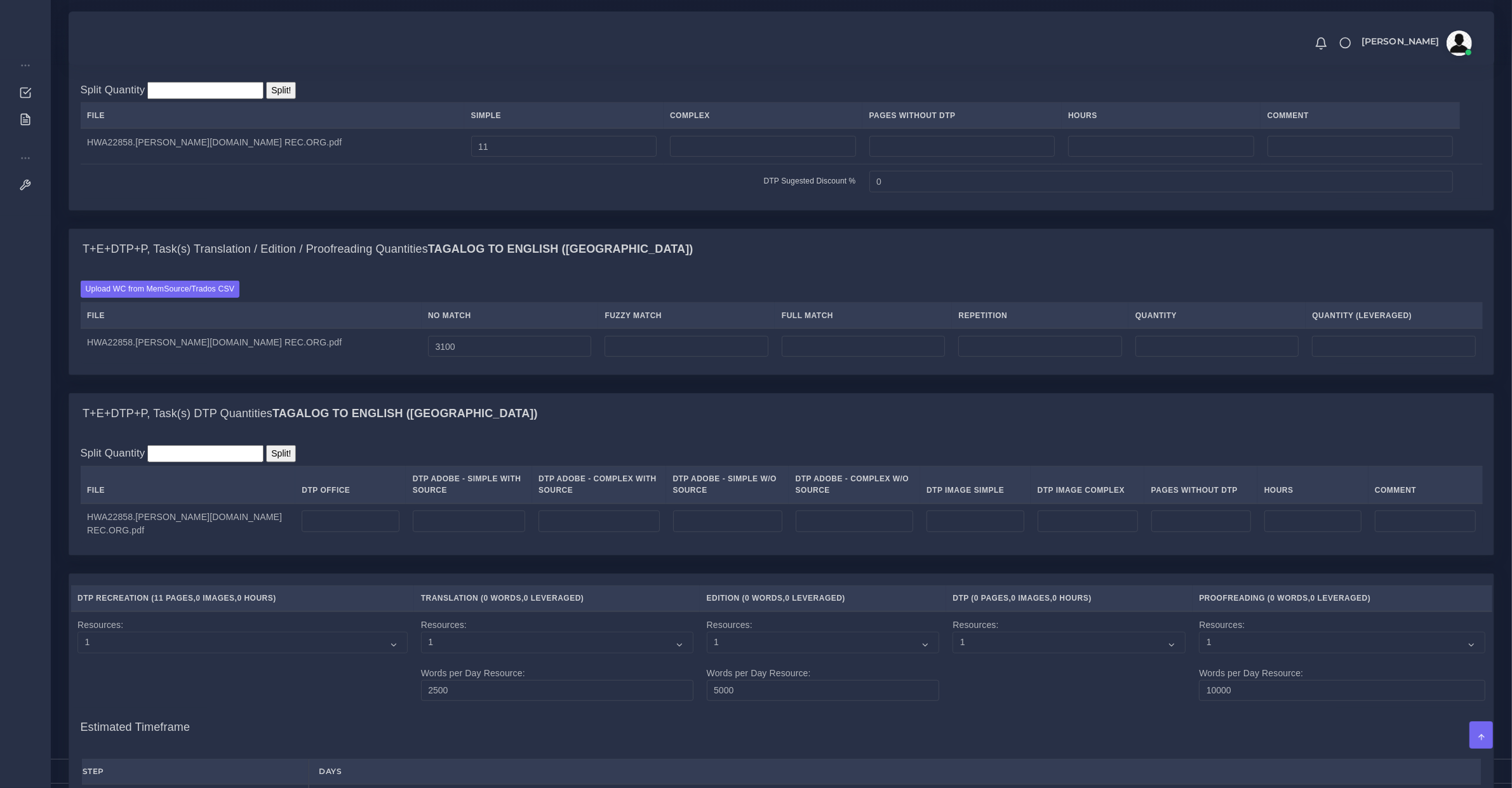
type input "3100"
click at [295, 521] on td at bounding box center [350, 523] width 110 height 41
click at [302, 532] on input "number" at bounding box center [350, 521] width 97 height 21
type input "11"
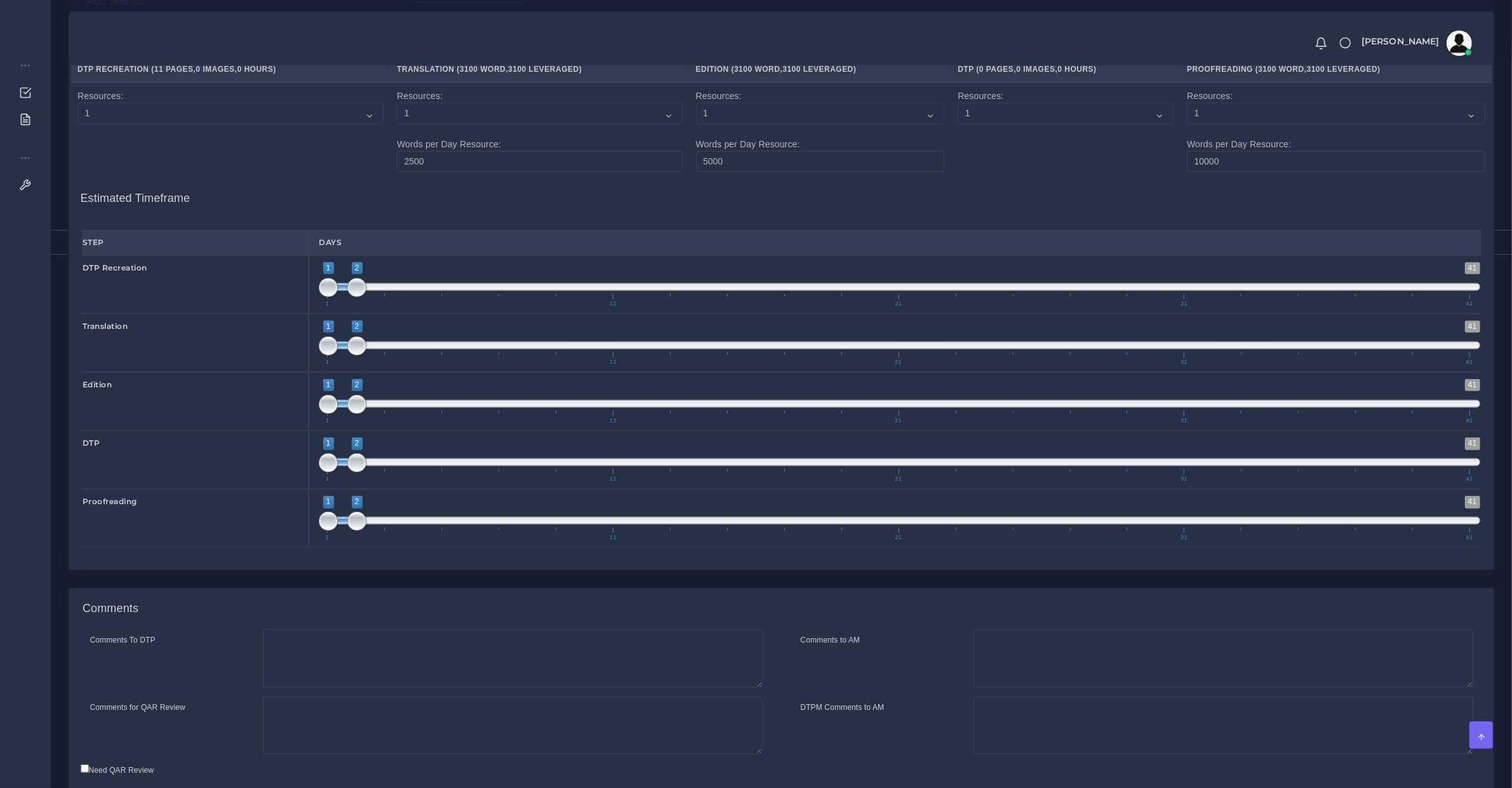
scroll to position [1553, 0]
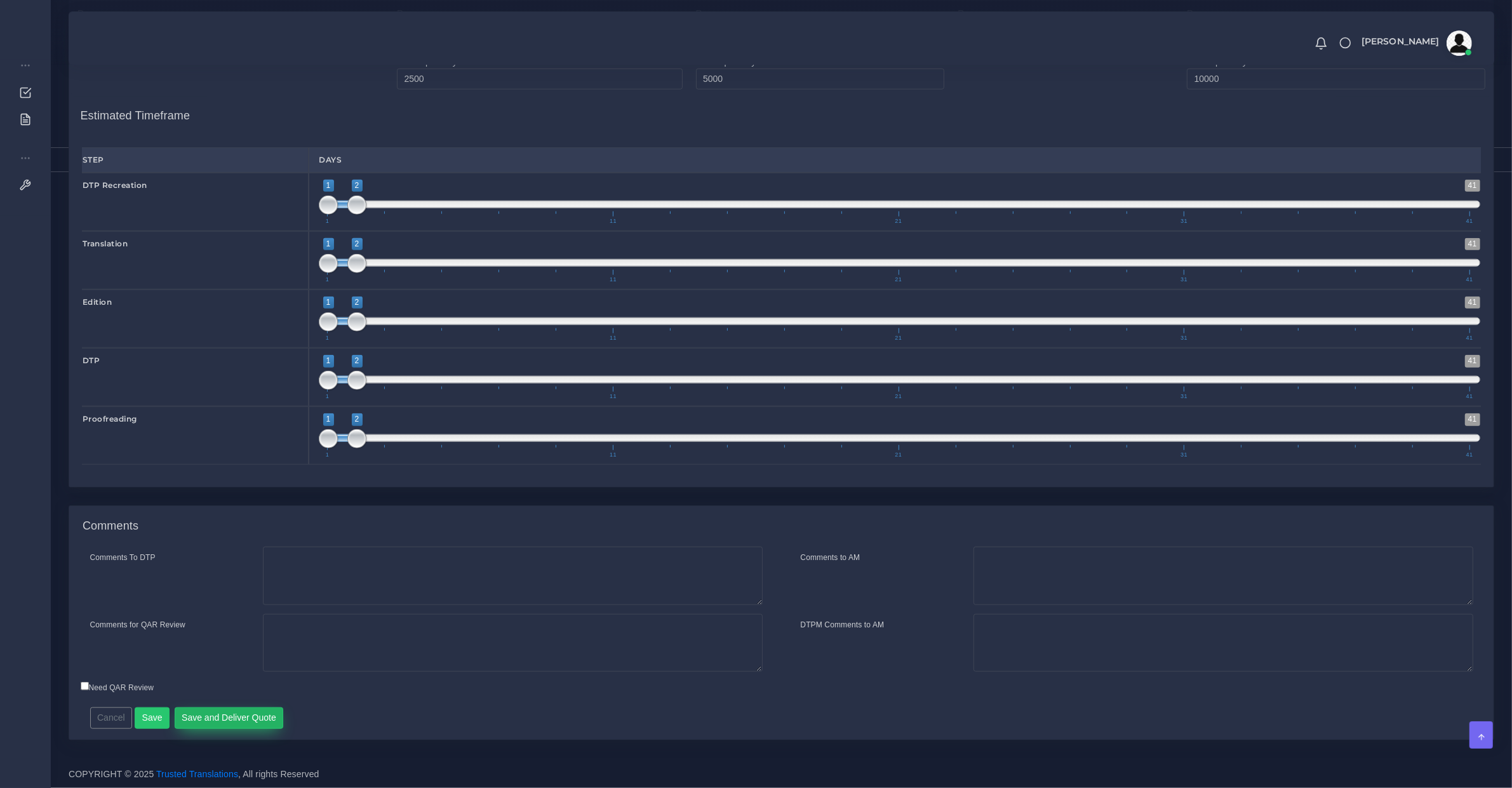
click at [224, 719] on button "Save and Deliver Quote" at bounding box center [229, 718] width 109 height 21
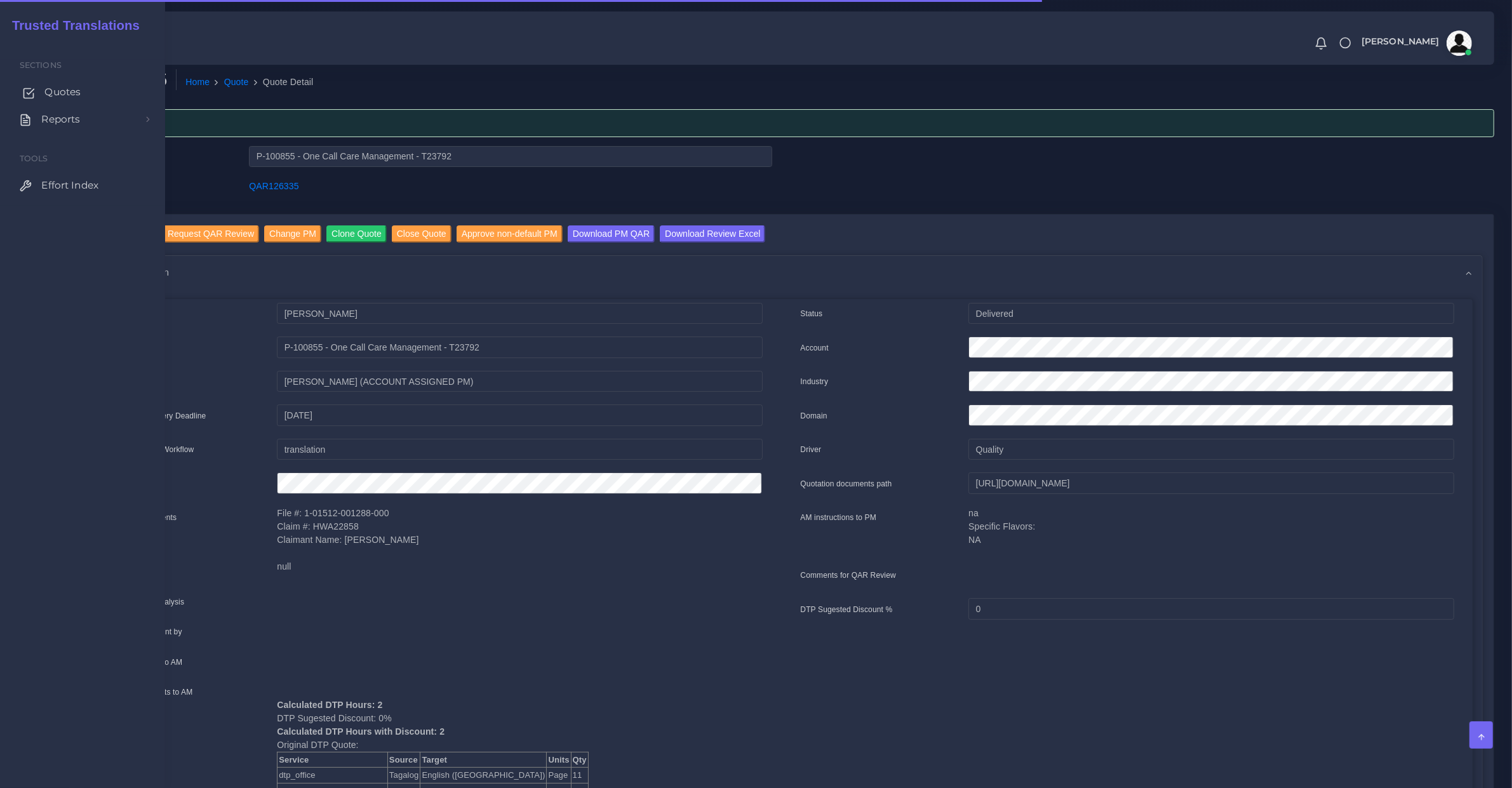
click at [44, 90] on span "Quotes" at bounding box center [62, 93] width 36 height 14
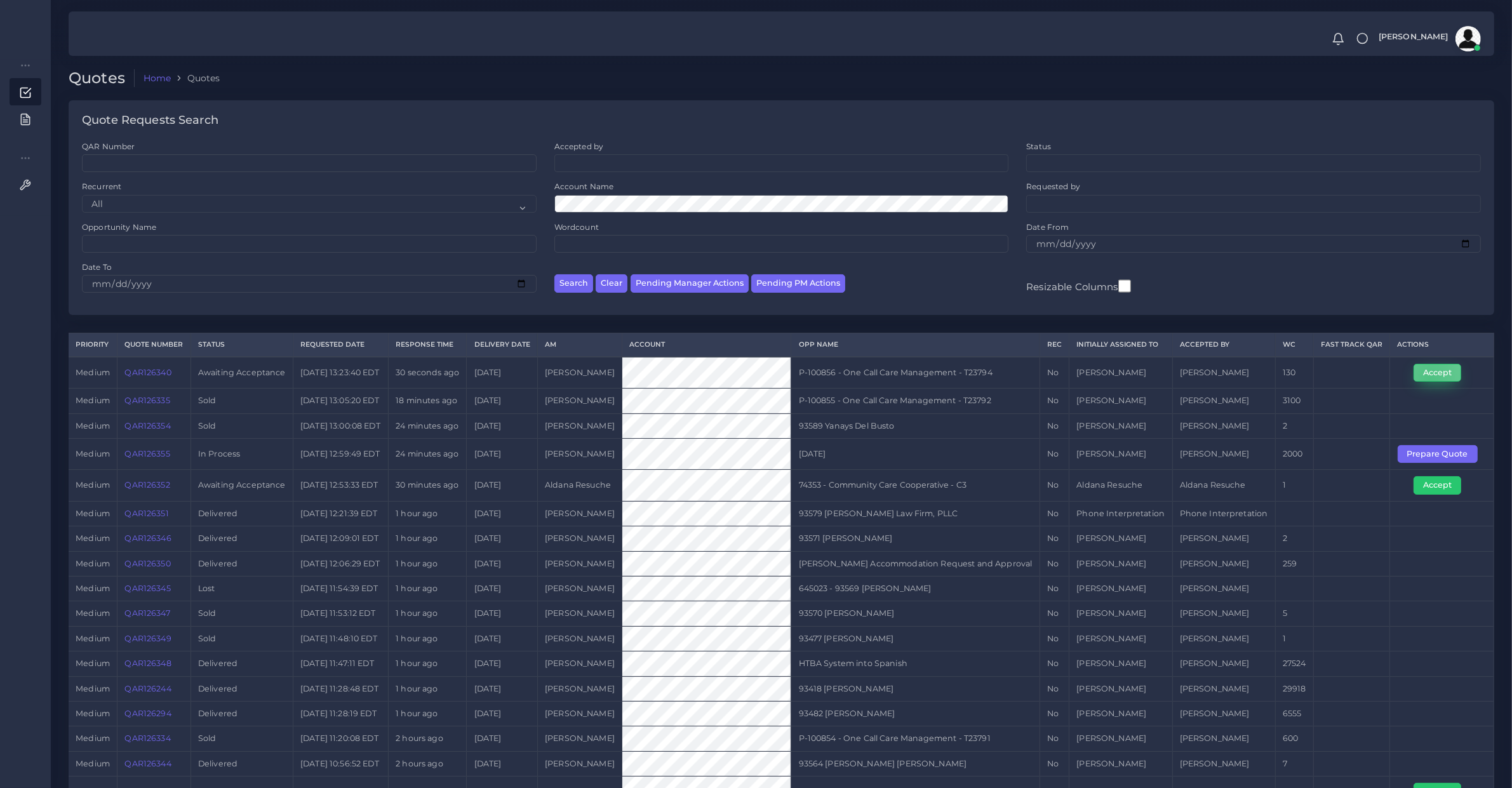
click at [1430, 382] on button "Accept" at bounding box center [1437, 372] width 48 height 18
click at [154, 389] on td "QAR126340" at bounding box center [154, 372] width 73 height 32
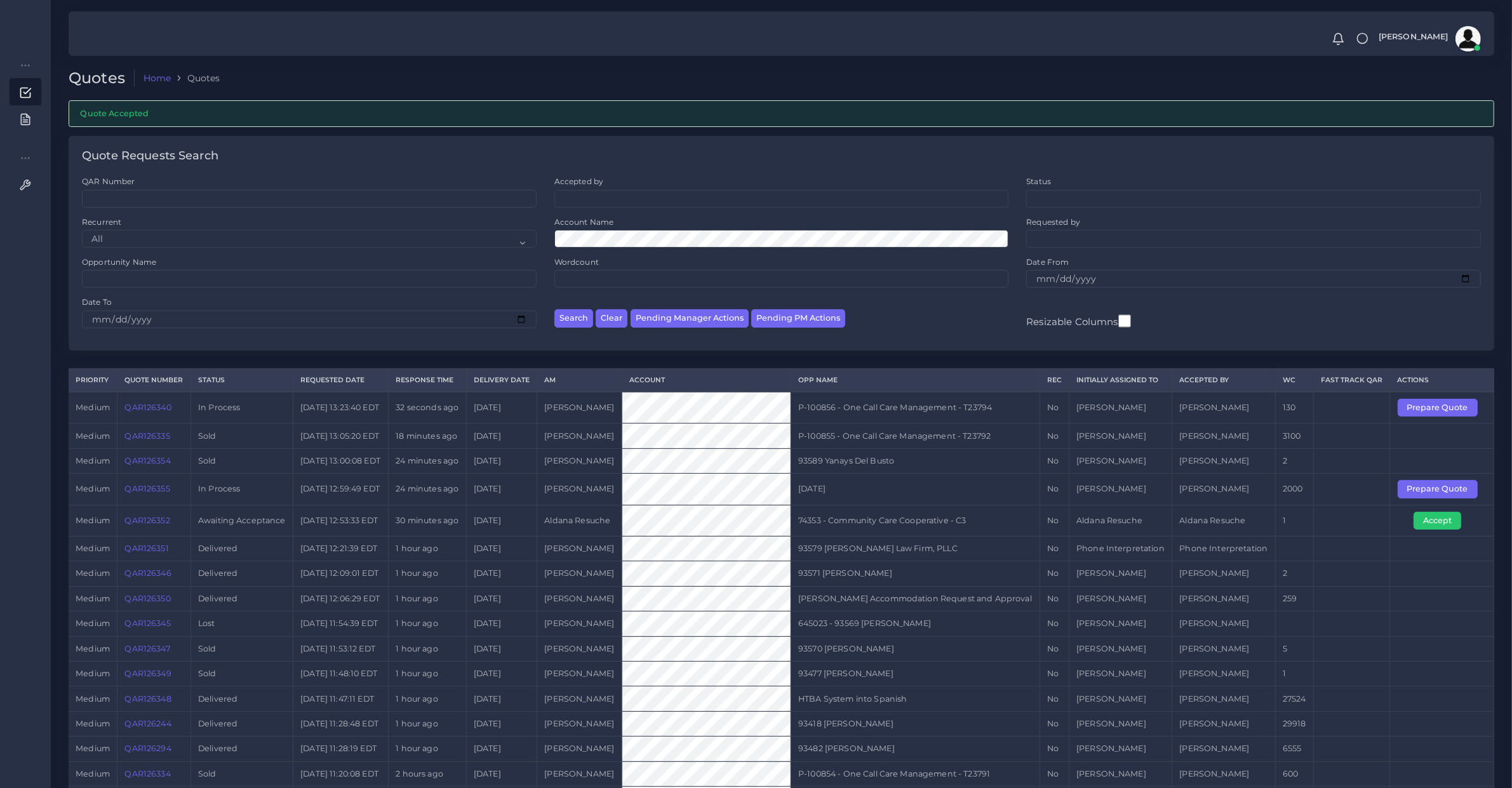
click at [157, 424] on td "QAR126340" at bounding box center [154, 407] width 73 height 32
copy link "QAR126340"
click at [1419, 416] on button "Prepare Quote" at bounding box center [1437, 407] width 80 height 18
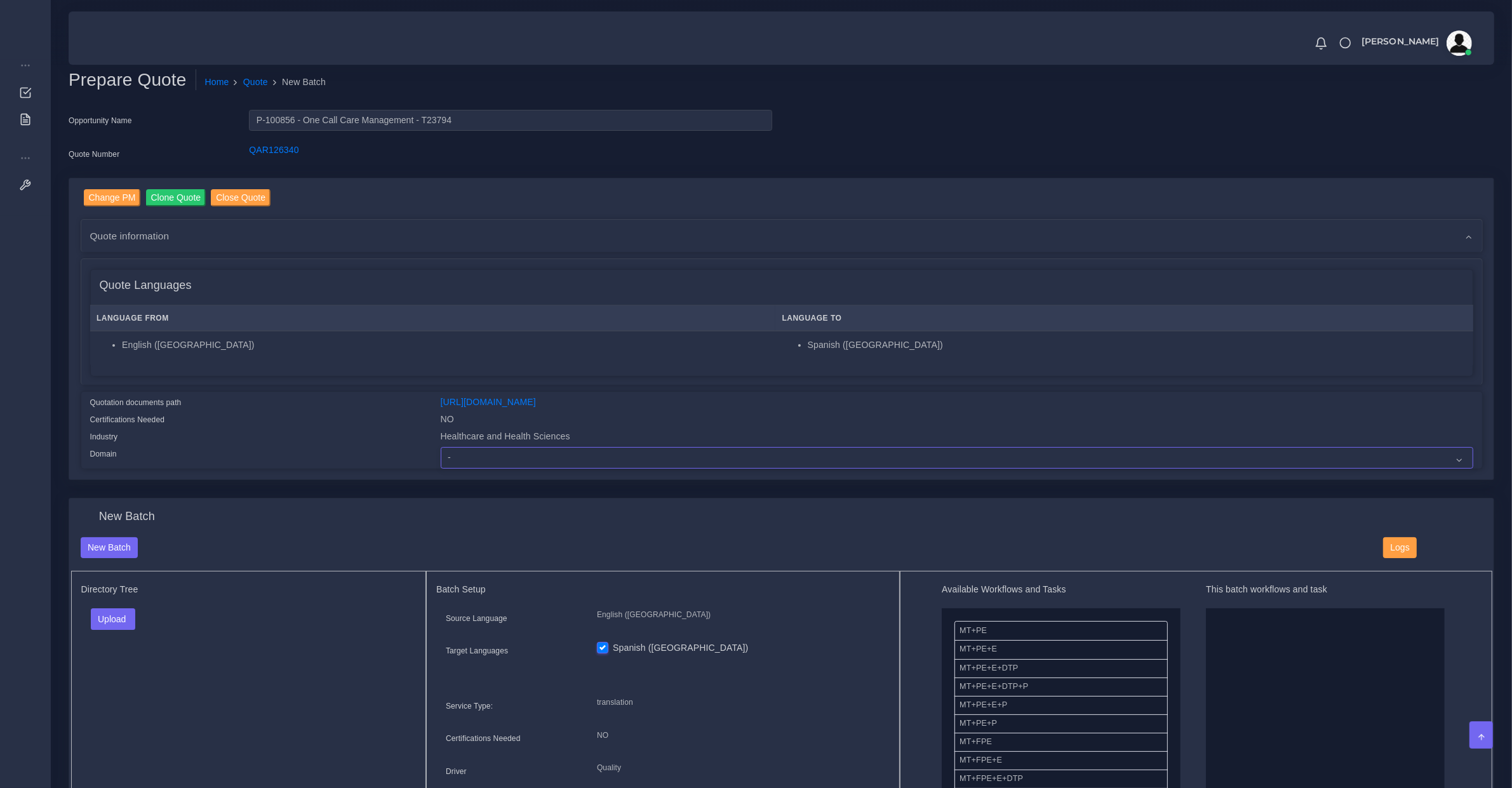
click at [497, 450] on select "- Advertising and Media Agriculture, Forestry and Fishing Architecture, Buildin…" at bounding box center [957, 458] width 1032 height 21
click at [441, 447] on select "- Advertising and Media Agriculture, Forestry and Fishing Architecture, Buildin…" at bounding box center [957, 458] width 1032 height 21
select select "Healthcare and Health Sciences"
click at [103, 613] on button "Upload" at bounding box center [113, 619] width 45 height 21
click at [119, 663] on label "Files" at bounding box center [135, 667] width 88 height 16
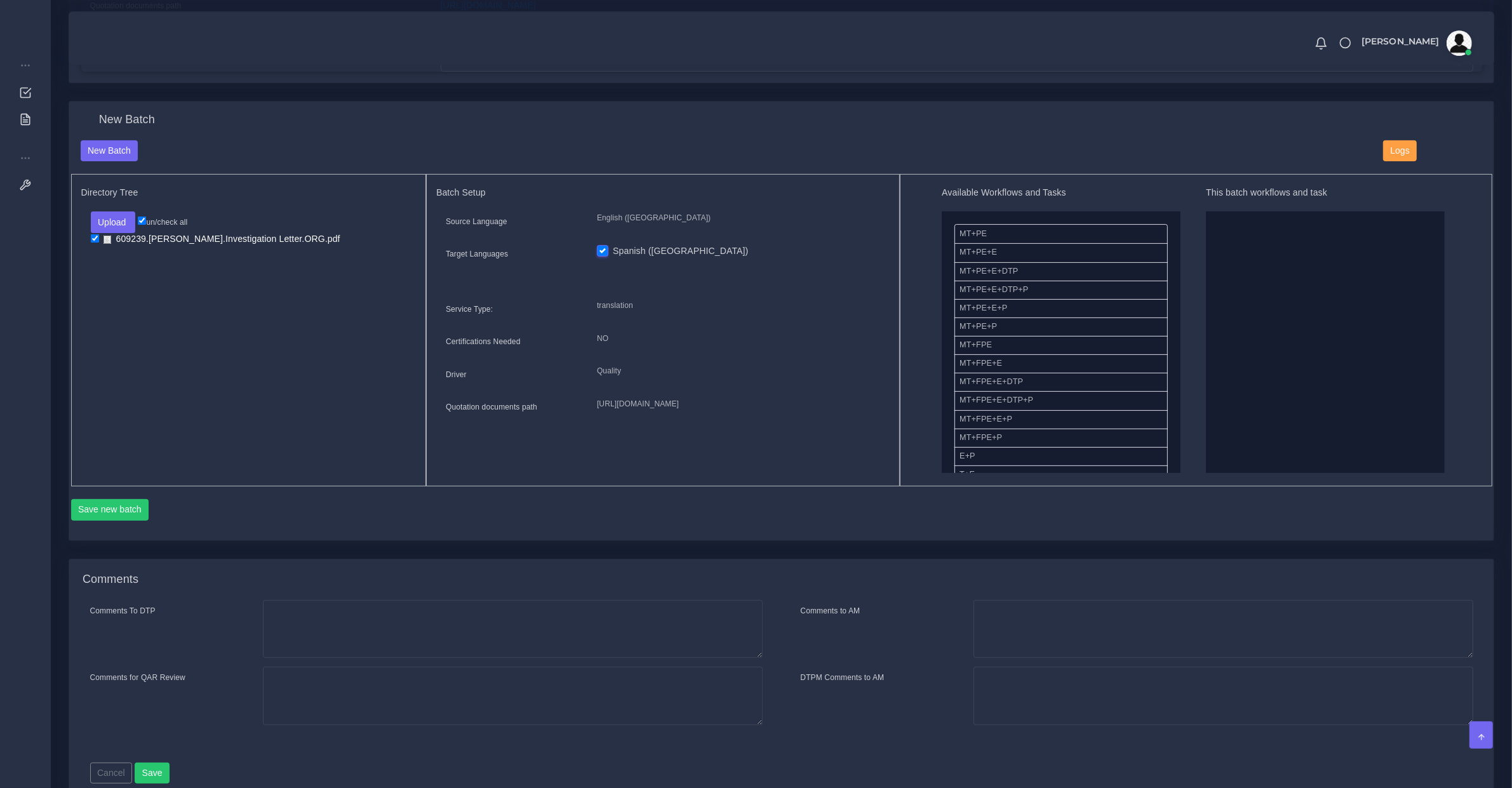
scroll to position [132, 0]
drag, startPoint x: 1003, startPoint y: 379, endPoint x: 1278, endPoint y: 373, distance: 275.1
drag, startPoint x: 983, startPoint y: 287, endPoint x: 1244, endPoint y: 200, distance: 275.1
click at [100, 508] on button "Save new batch" at bounding box center [110, 510] width 78 height 21
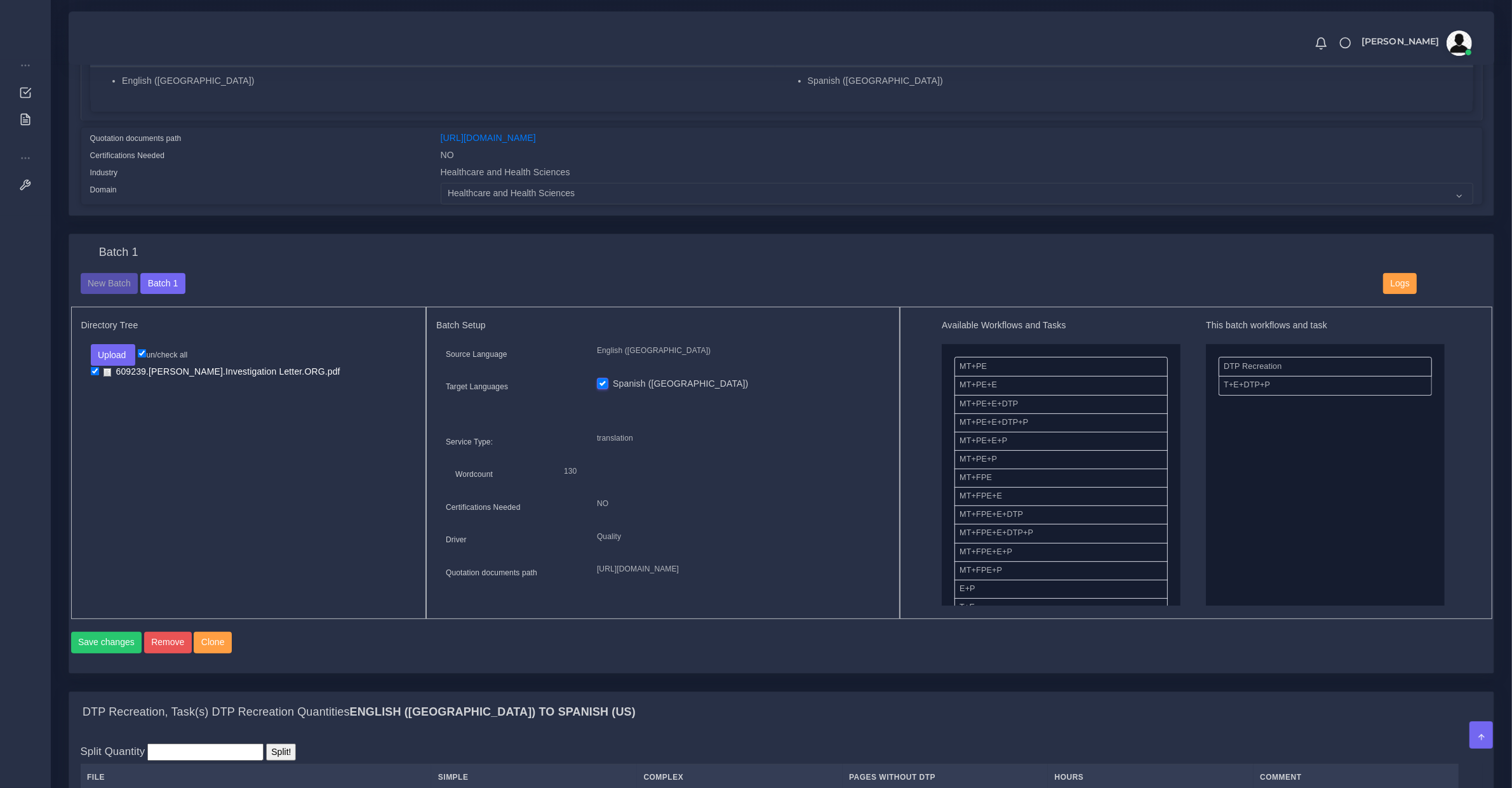
scroll to position [661, 0]
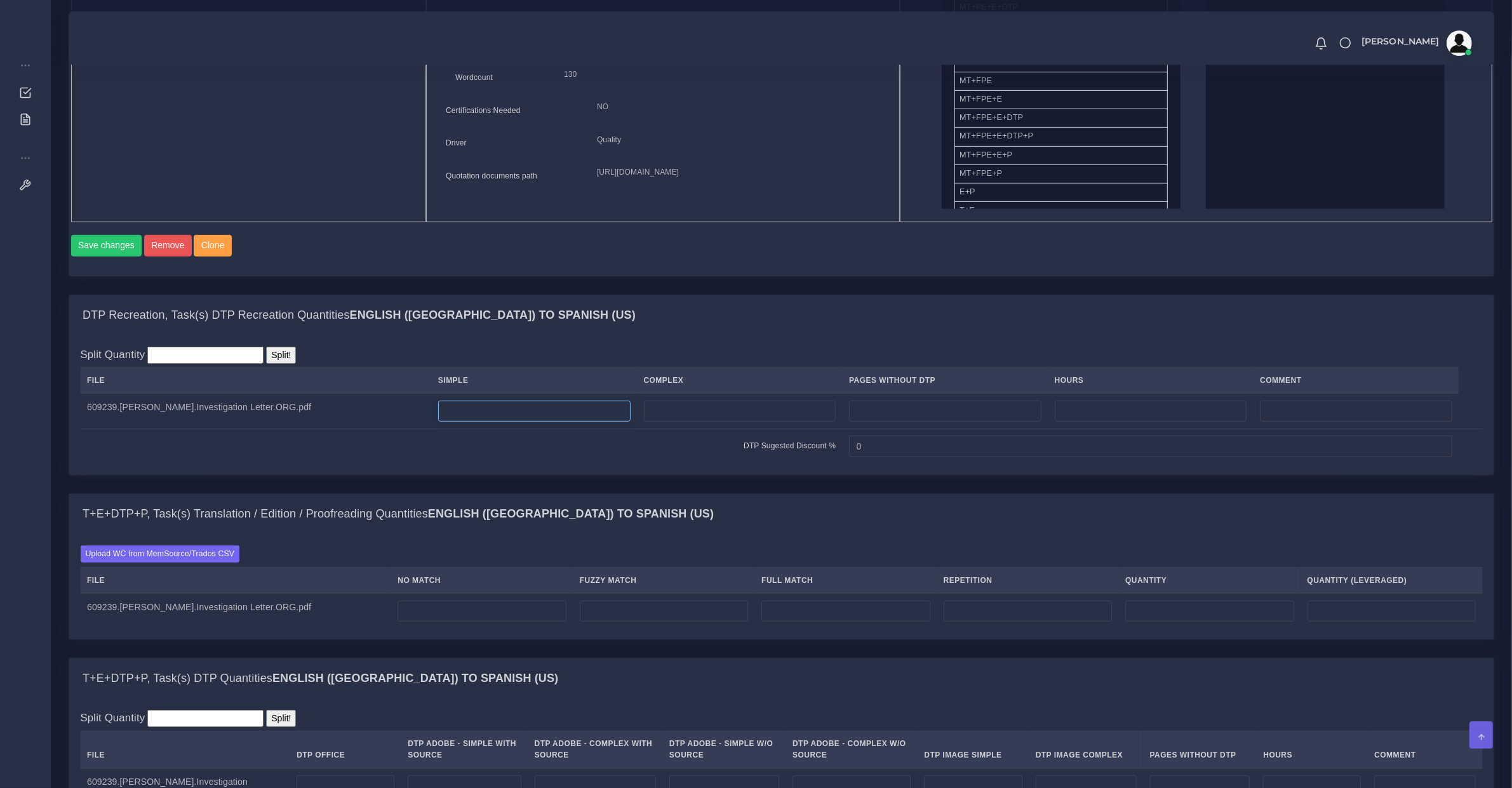
click at [480, 421] on input "number" at bounding box center [534, 411] width 192 height 21
type input "1"
click at [451, 622] on input "number" at bounding box center [481, 611] width 168 height 21
type input "130"
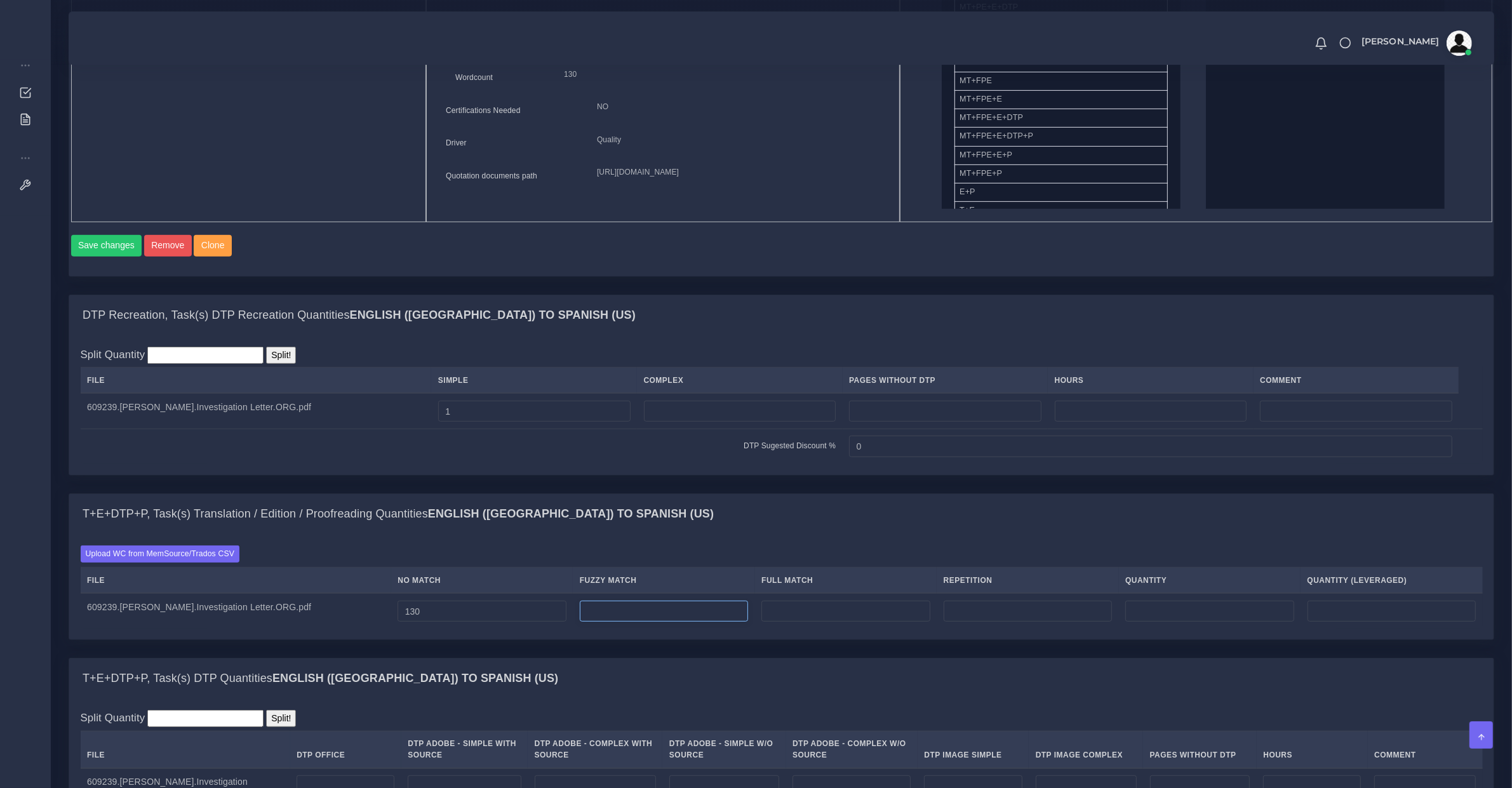
type input "130"
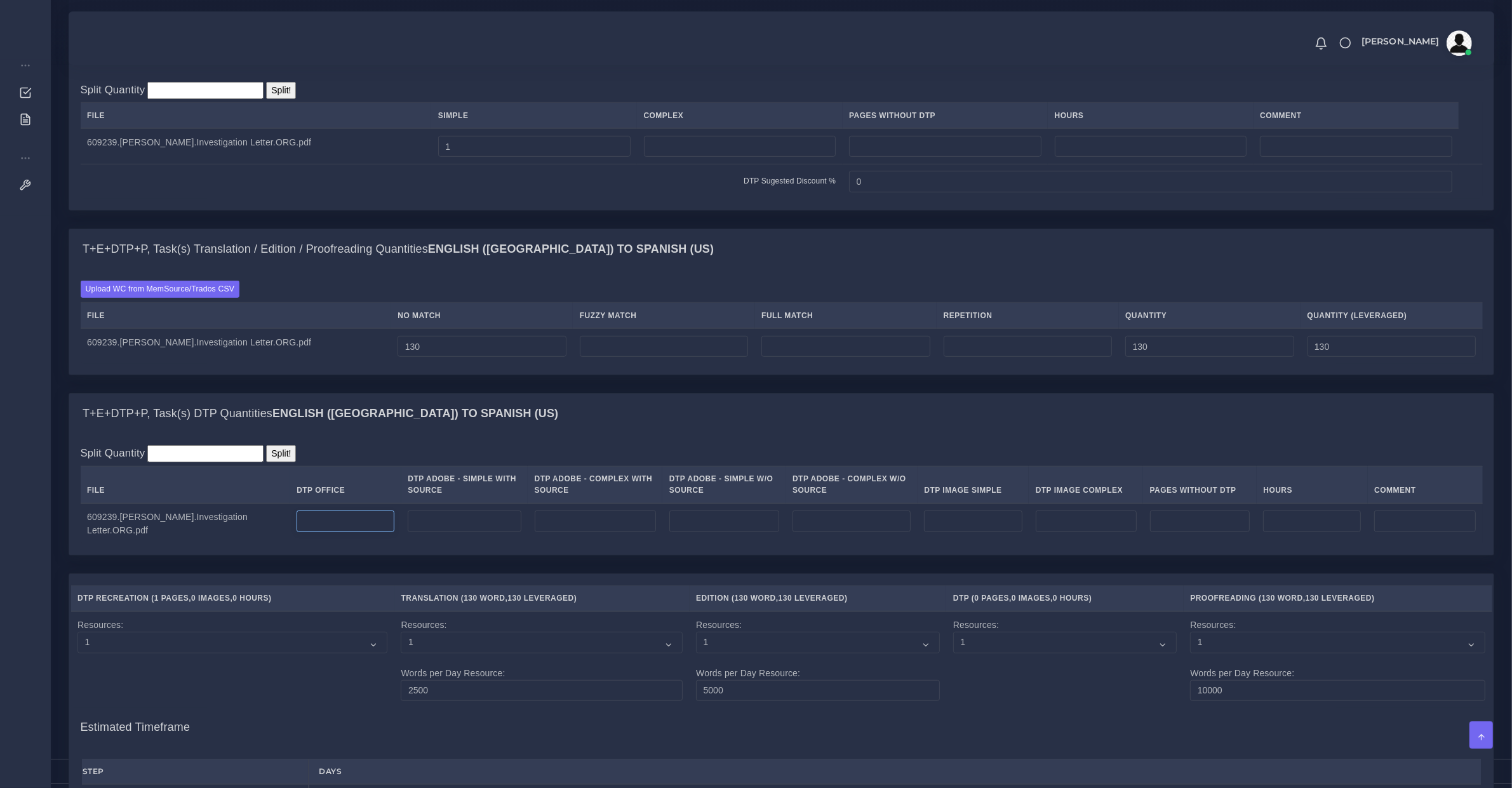
type input "0"
click at [334, 524] on input "number" at bounding box center [345, 521] width 98 height 21
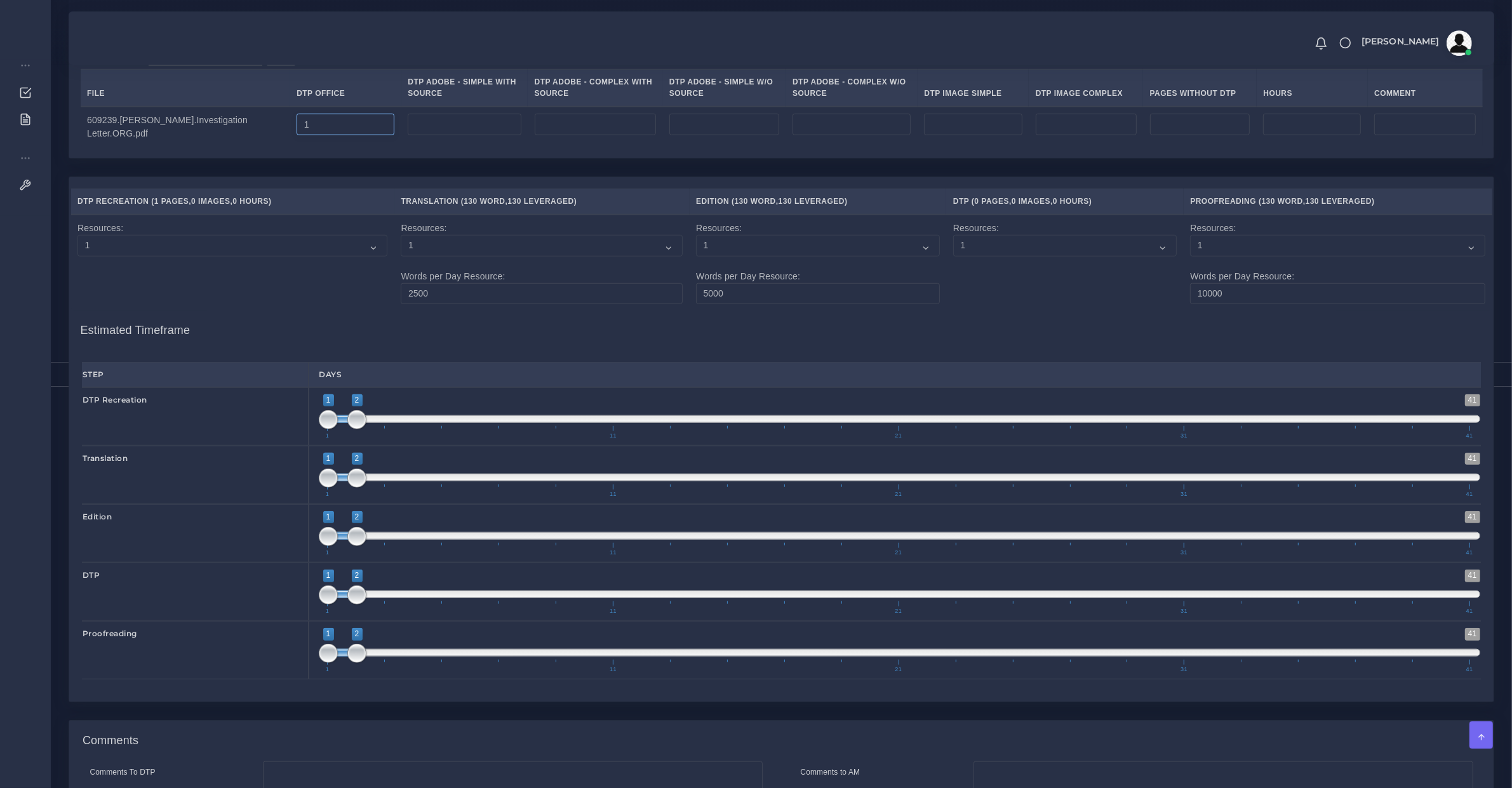
scroll to position [1553, 0]
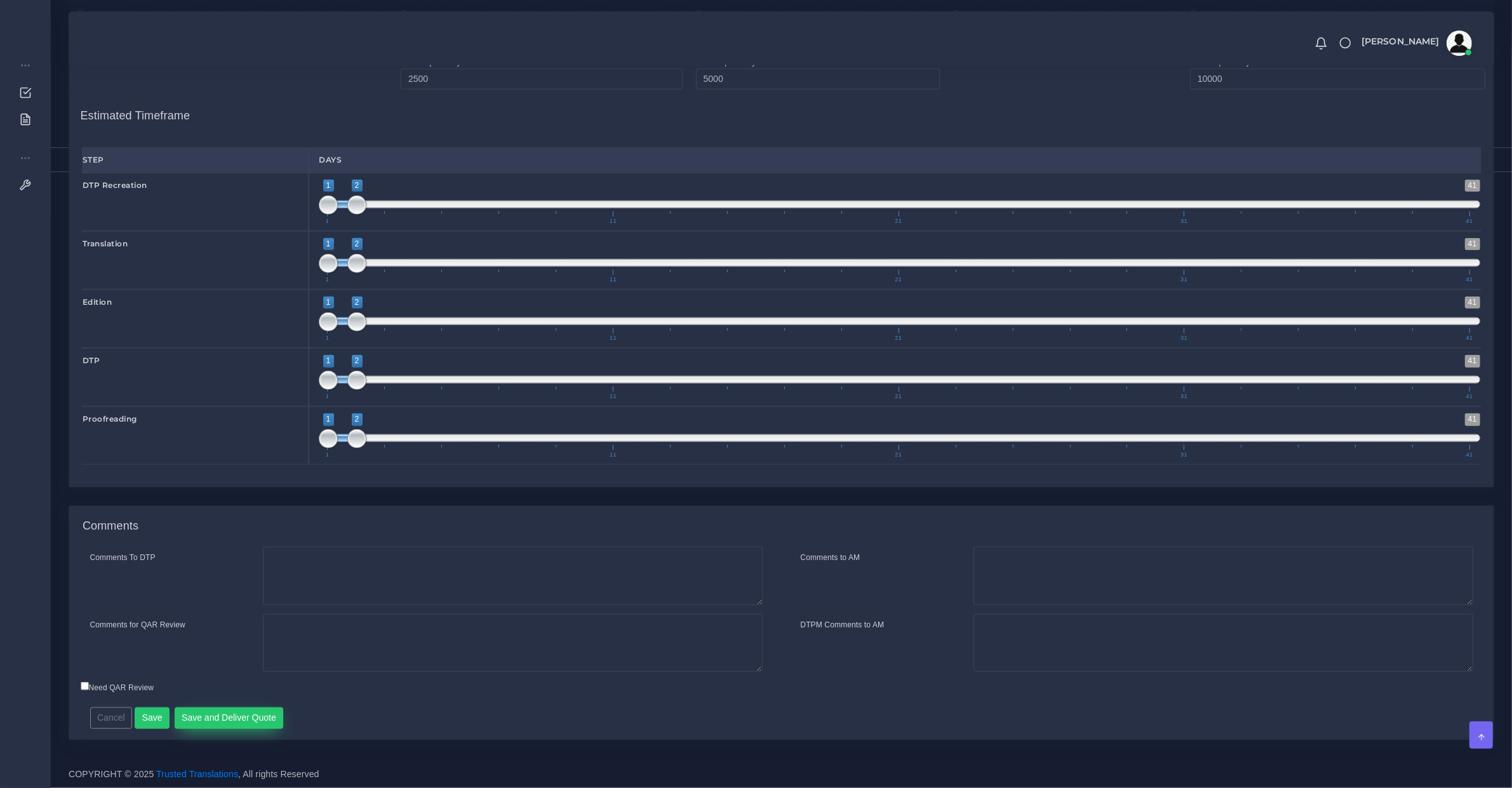
type input "1"
click at [216, 712] on button "Save and Deliver Quote" at bounding box center [229, 718] width 109 height 21
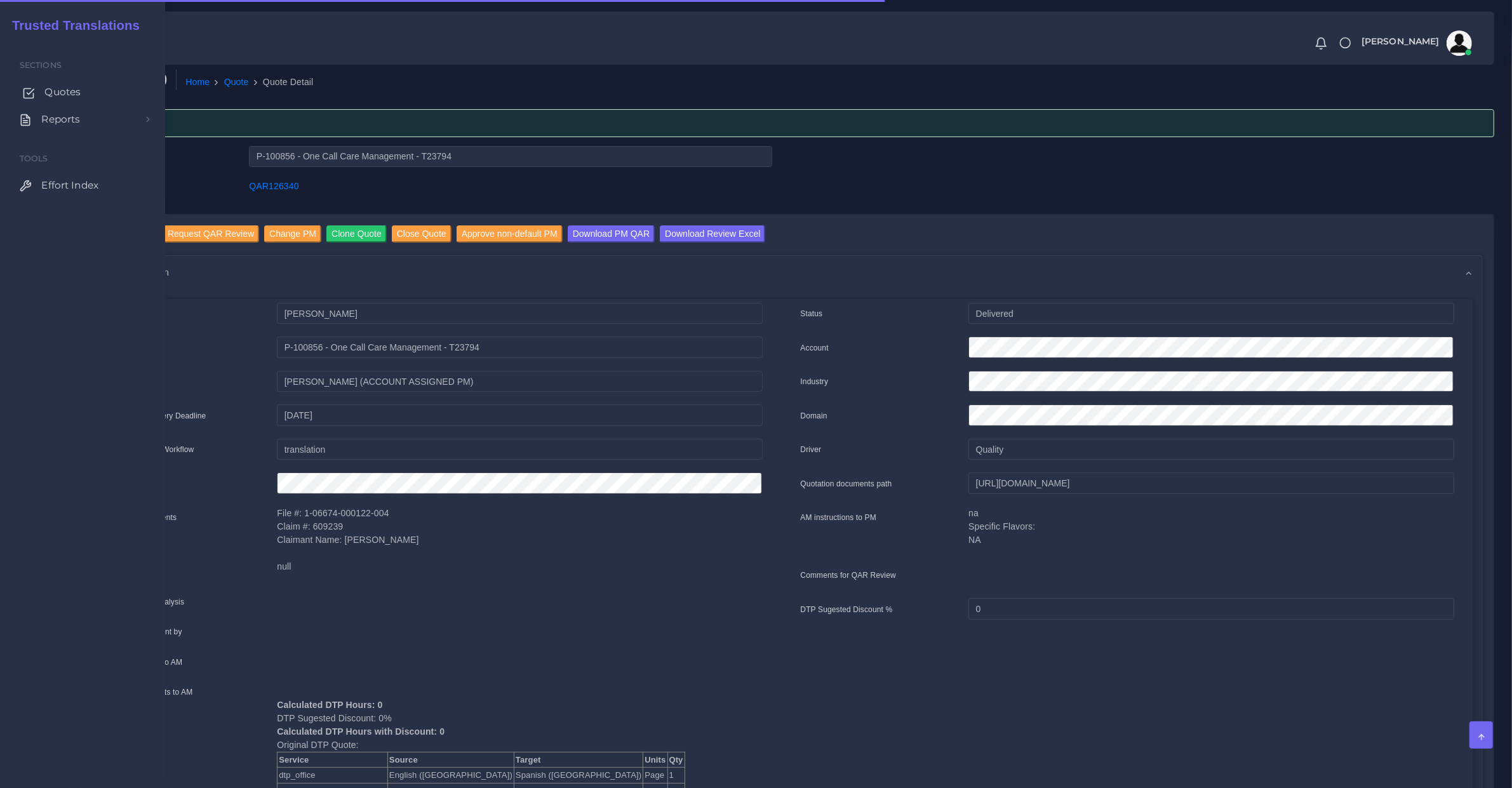
click at [44, 93] on span "Quotes" at bounding box center [62, 93] width 36 height 14
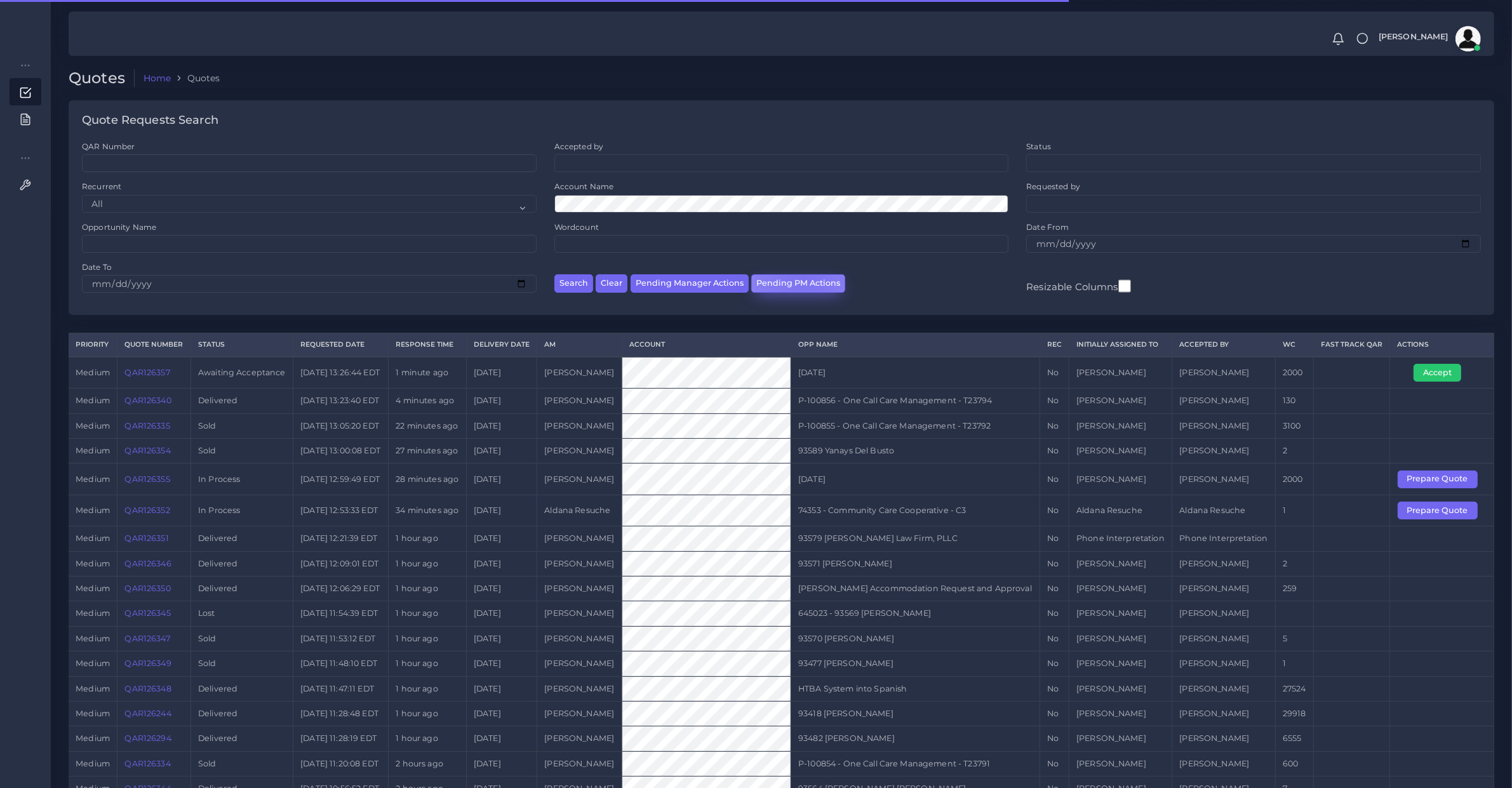
click at [801, 278] on button "Pending PM Actions" at bounding box center [798, 283] width 94 height 19
select select "awaiting_acceptance"
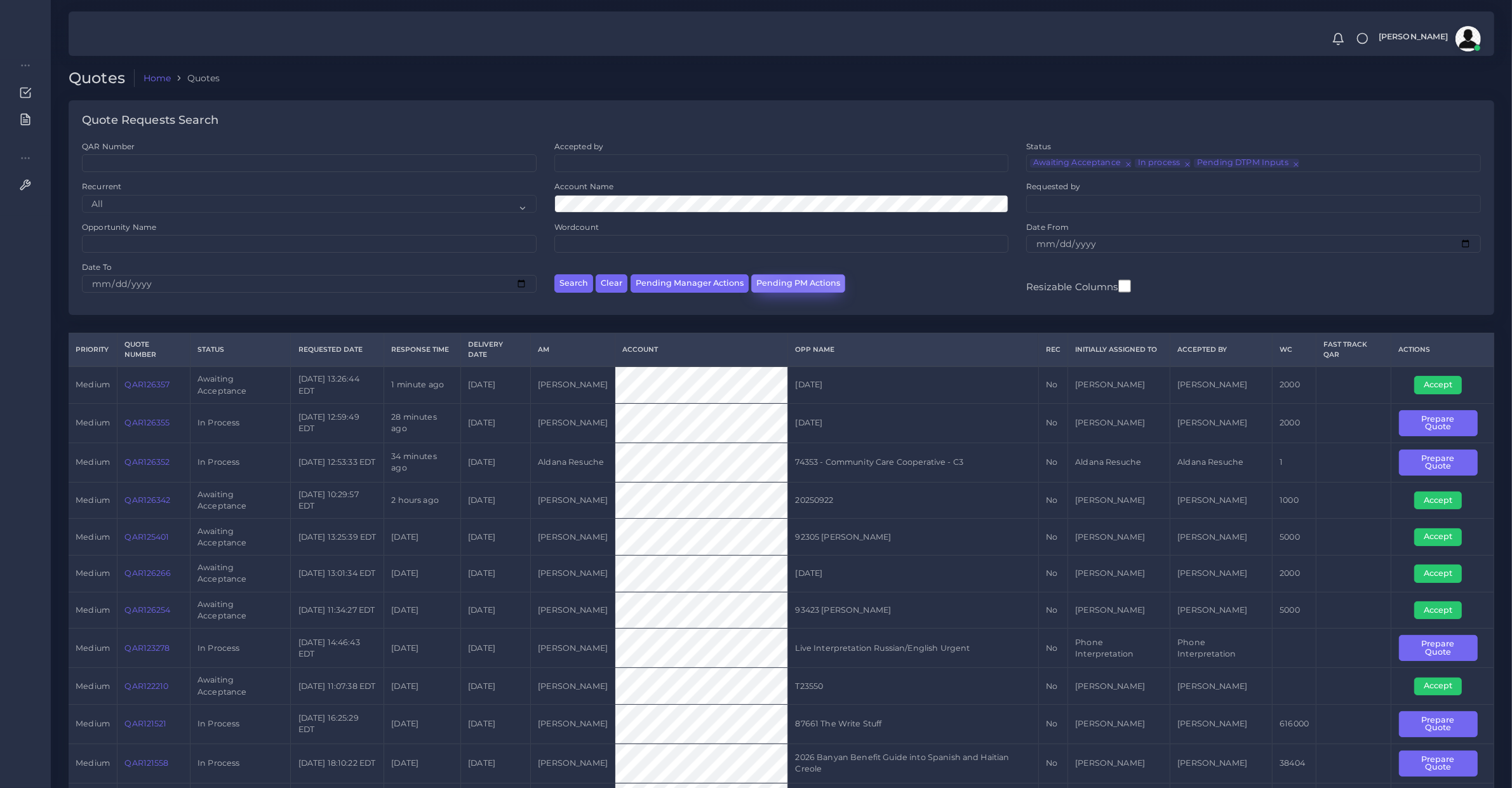
click at [786, 276] on button "Pending PM Actions" at bounding box center [798, 283] width 94 height 19
select select "awaiting_acceptance"
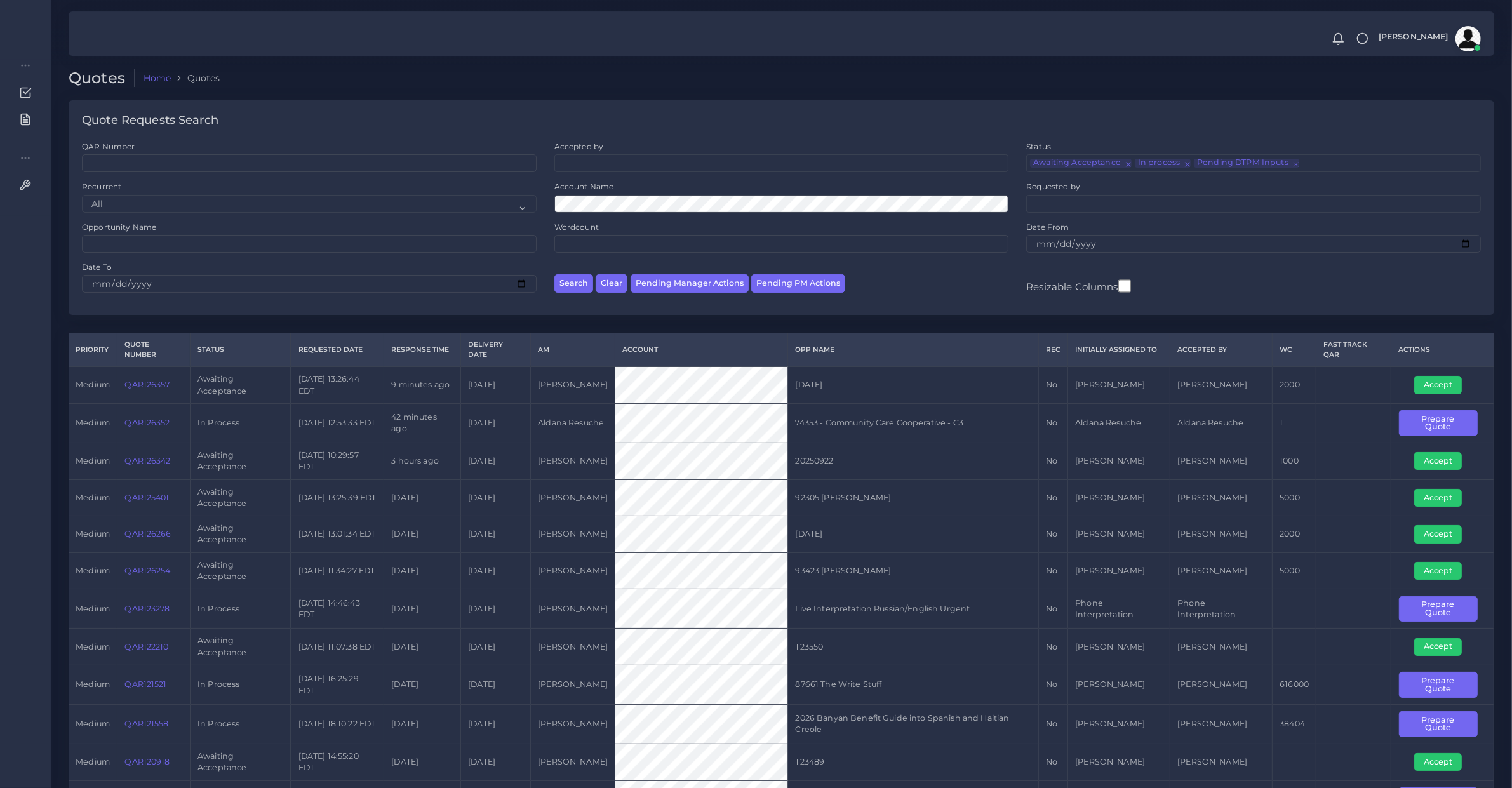
click at [142, 392] on td "QAR126357" at bounding box center [154, 385] width 73 height 37
copy link "QAR126357"
click at [1439, 379] on button "Accept" at bounding box center [1437, 384] width 48 height 18
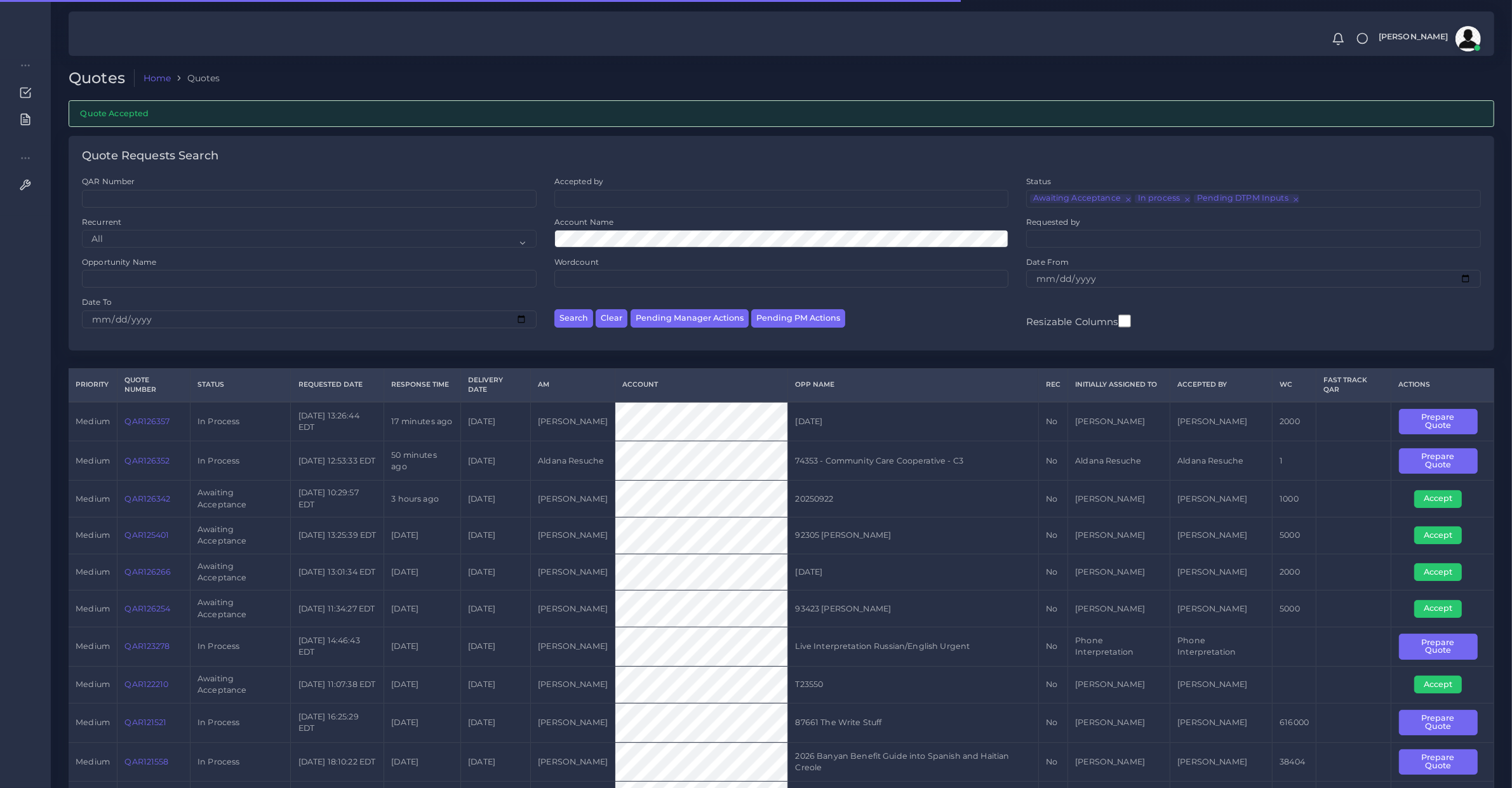
click at [151, 423] on link "QAR126357" at bounding box center [147, 421] width 45 height 9
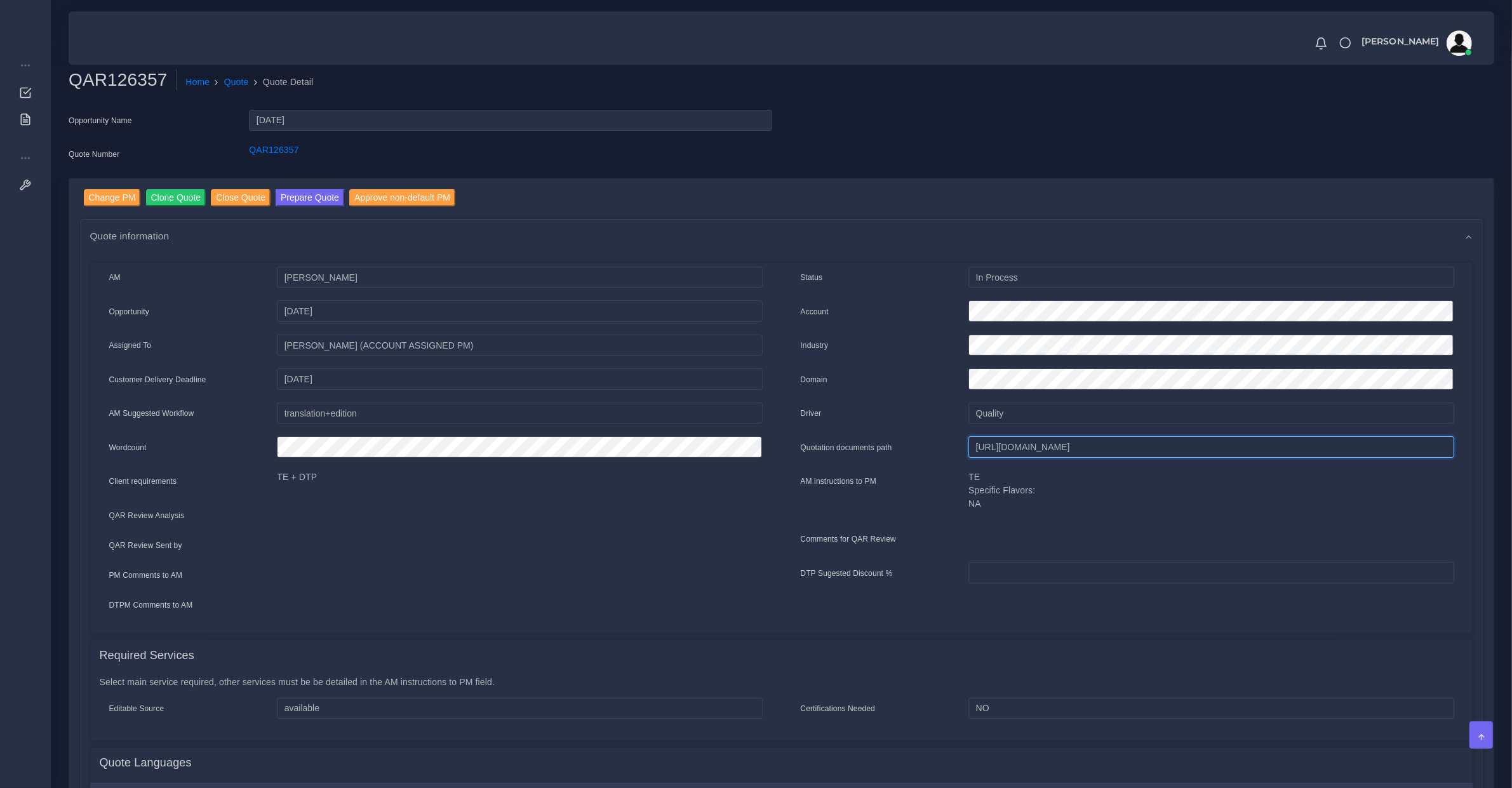
click at [997, 442] on input "[URL][DOMAIN_NAME]" at bounding box center [1210, 447] width 485 height 21
drag, startPoint x: 287, startPoint y: 197, endPoint x: 307, endPoint y: 254, distance: 60.4
click at [287, 197] on button "Prepare Quote" at bounding box center [310, 198] width 68 height 17
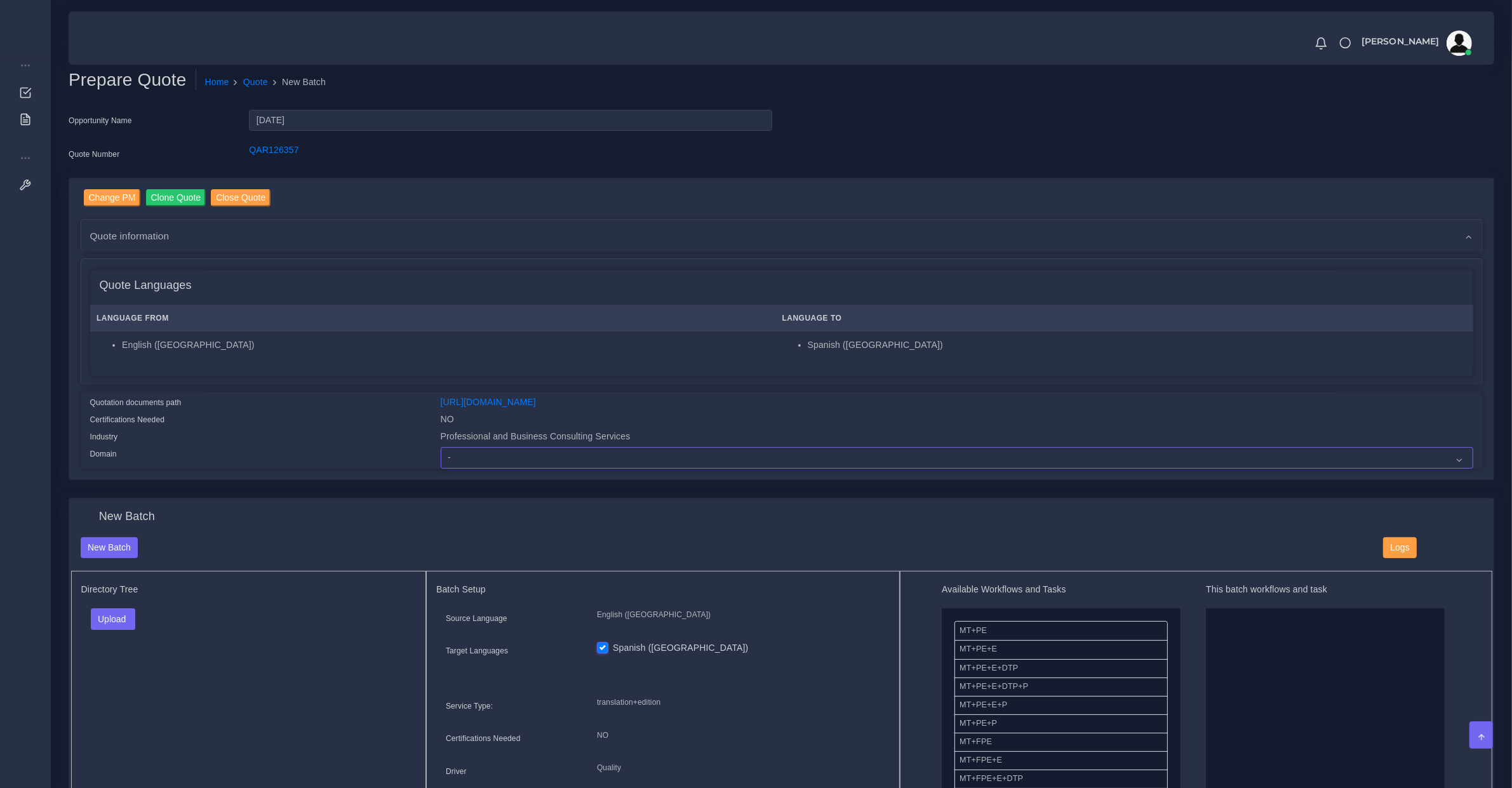
click at [486, 452] on select "- Advertising and Media Agriculture, Forestry and Fishing Architecture, Buildin…" at bounding box center [957, 458] width 1032 height 21
select select "Professional and Business Consulting Services"
click at [441, 447] on select "- Advertising and Media Agriculture, Forestry and Fishing Architecture, Buildin…" at bounding box center [957, 458] width 1032 height 21
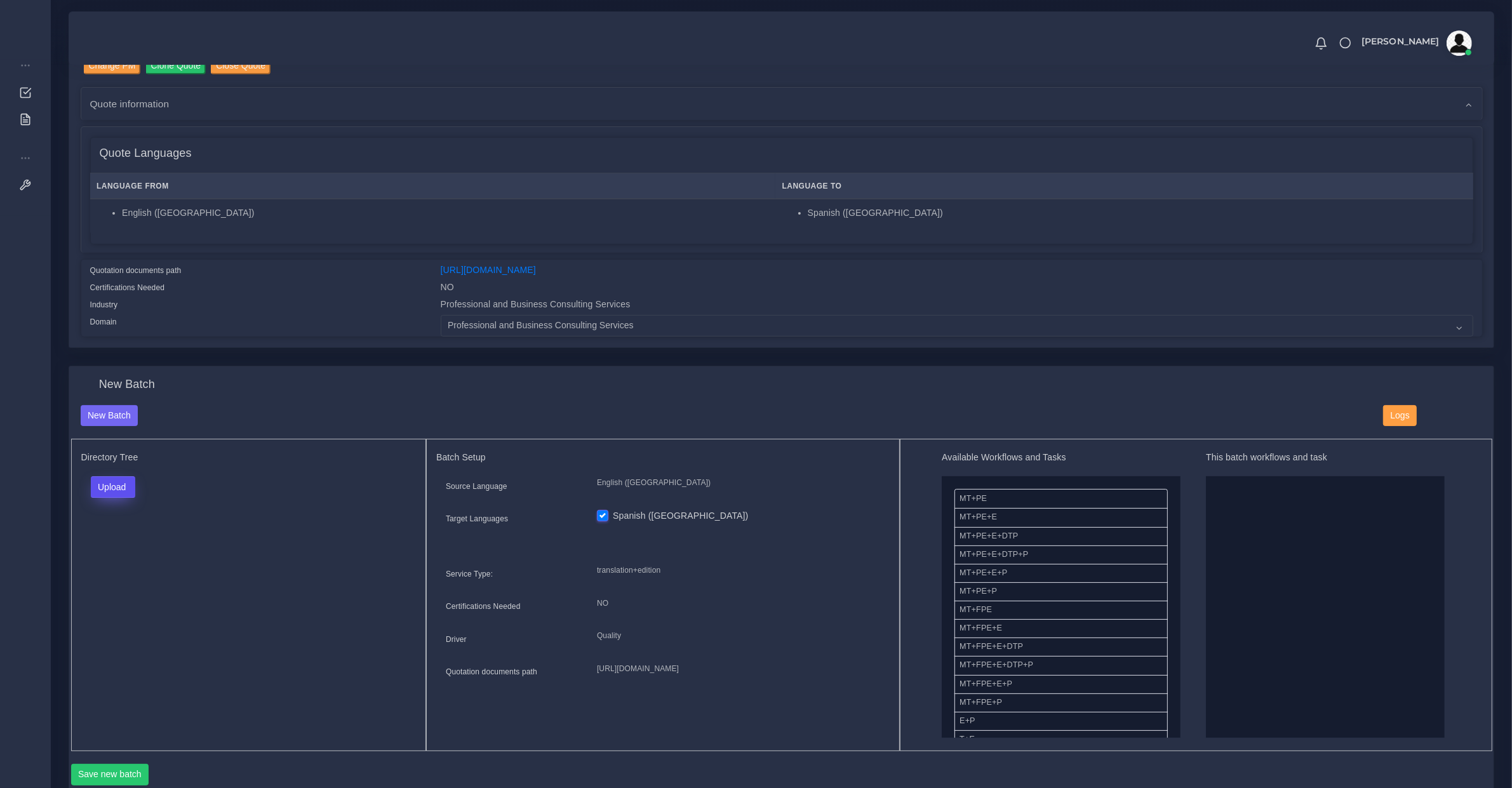
click at [125, 484] on button "Upload" at bounding box center [113, 487] width 45 height 21
click at [122, 535] on label "Files" at bounding box center [135, 535] width 88 height 16
drag, startPoint x: 1009, startPoint y: 605, endPoint x: 1272, endPoint y: 574, distance: 264.8
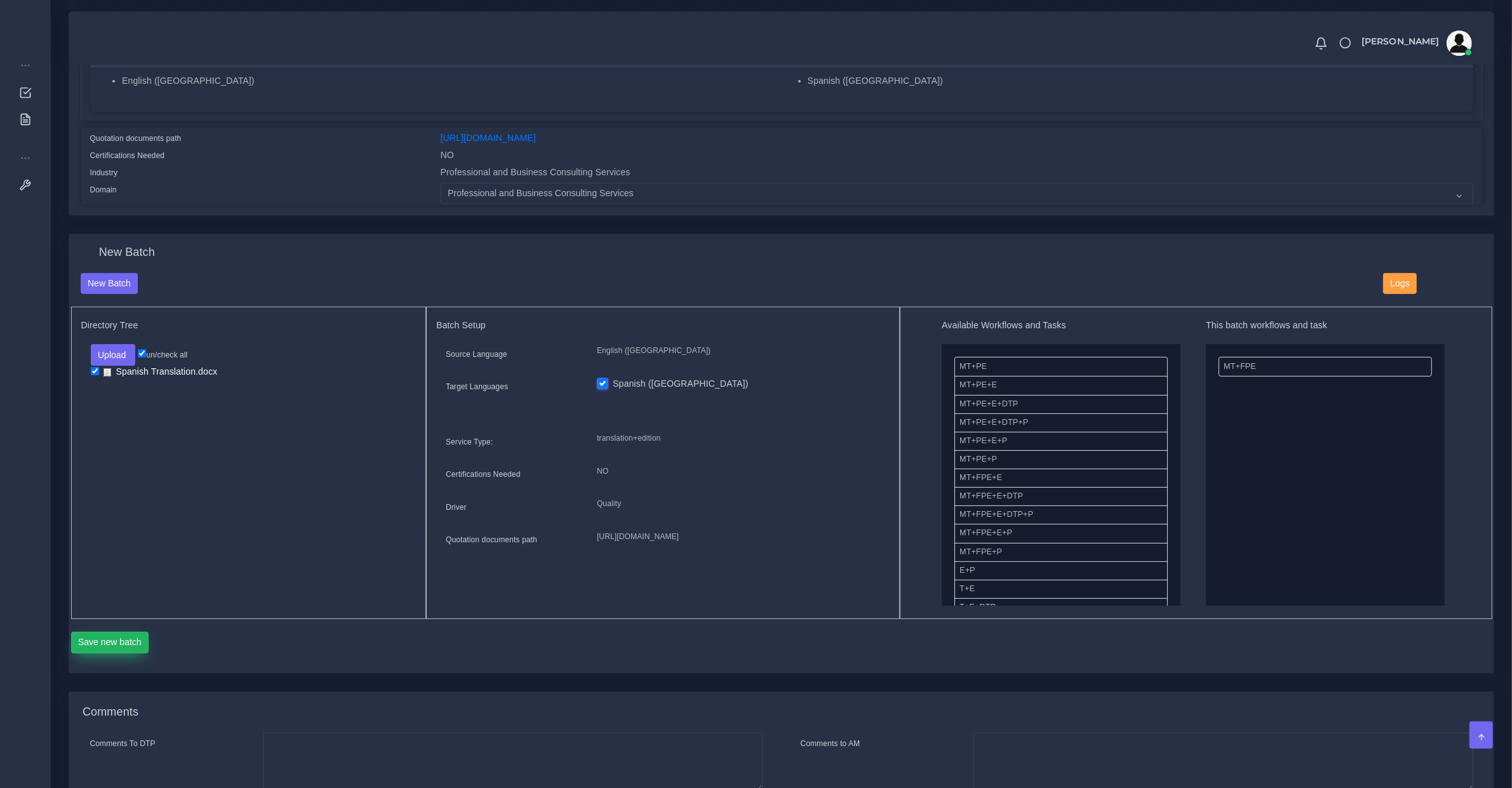
click at [112, 632] on button "Save new batch" at bounding box center [110, 643] width 78 height 21
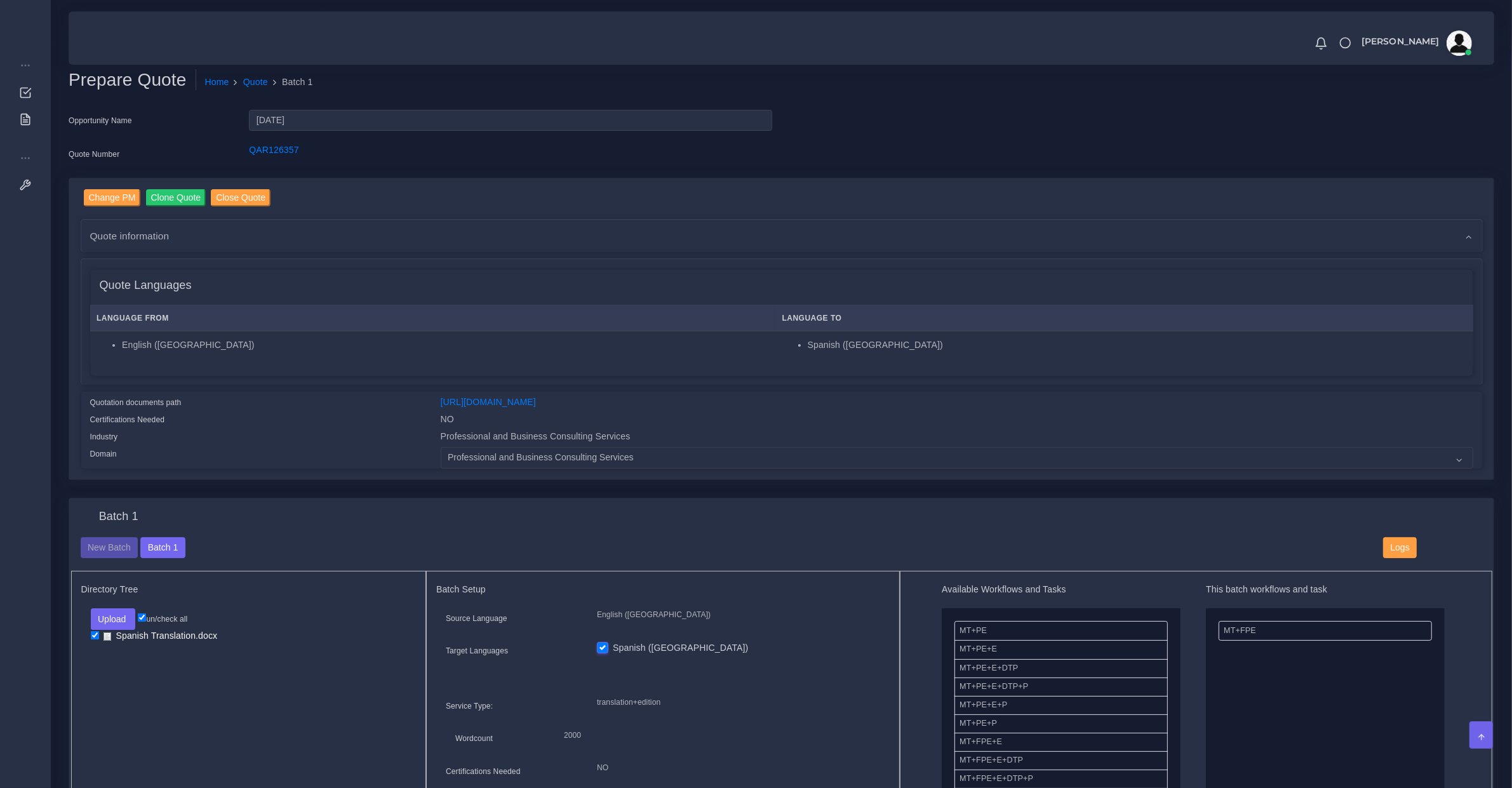
scroll to position [529, 0]
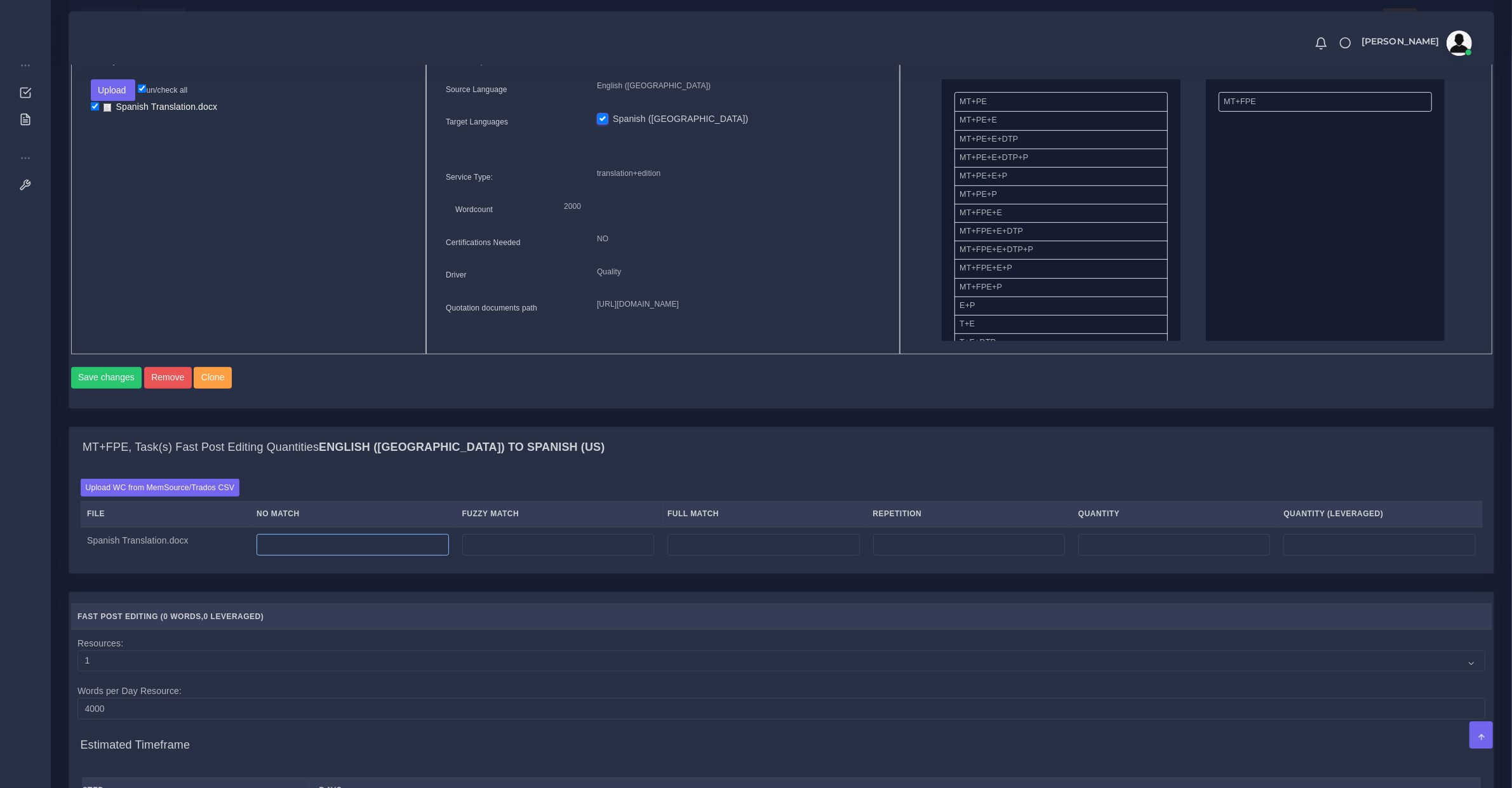
click at [348, 555] on input "number" at bounding box center [352, 545] width 191 height 21
click at [294, 555] on input "0" at bounding box center [352, 545] width 191 height 21
type input "1199"
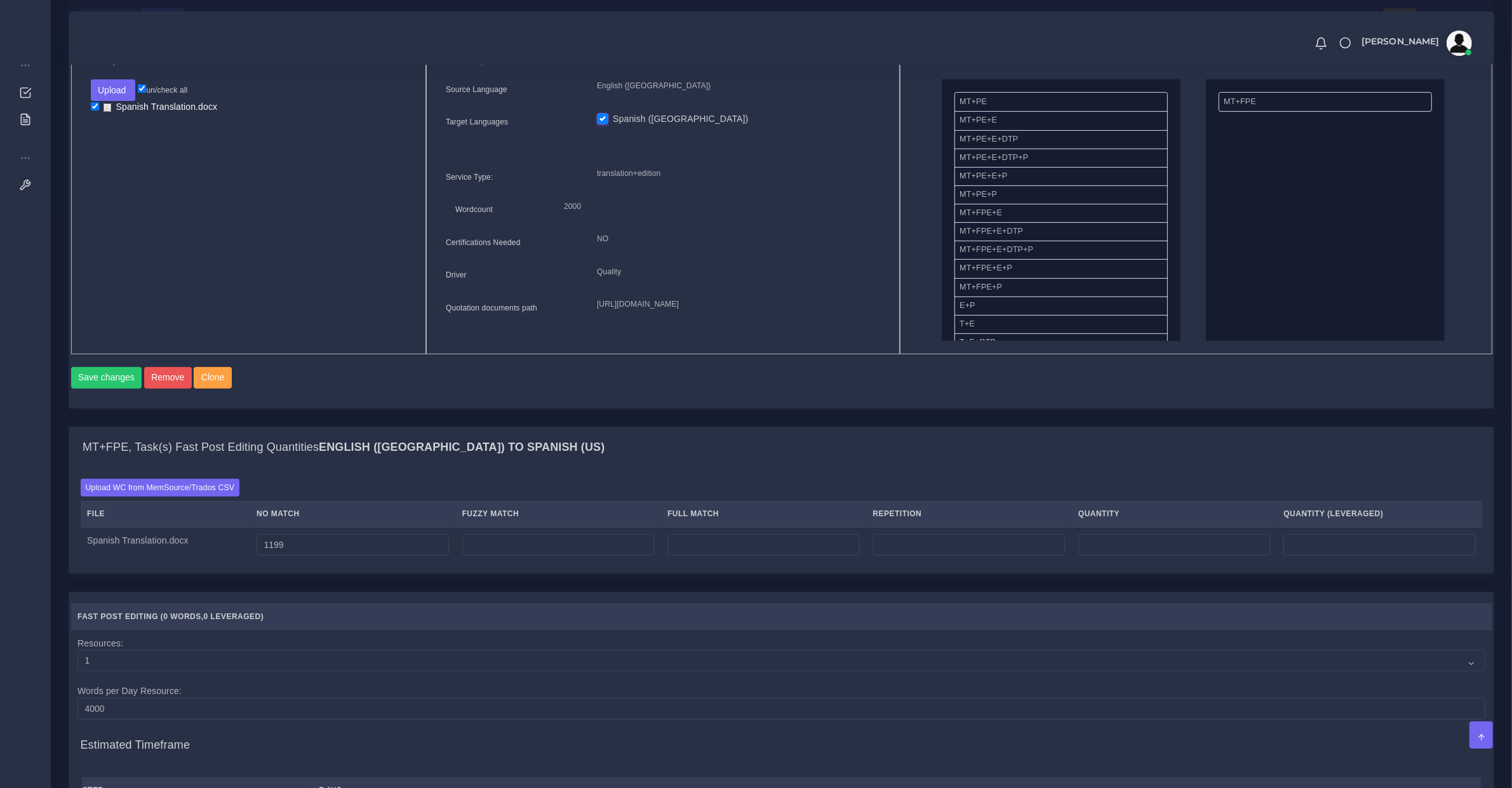
type input "1199"
click at [489, 555] on input "number" at bounding box center [557, 545] width 191 height 21
type input "390"
type input "1589"
type input "1394"
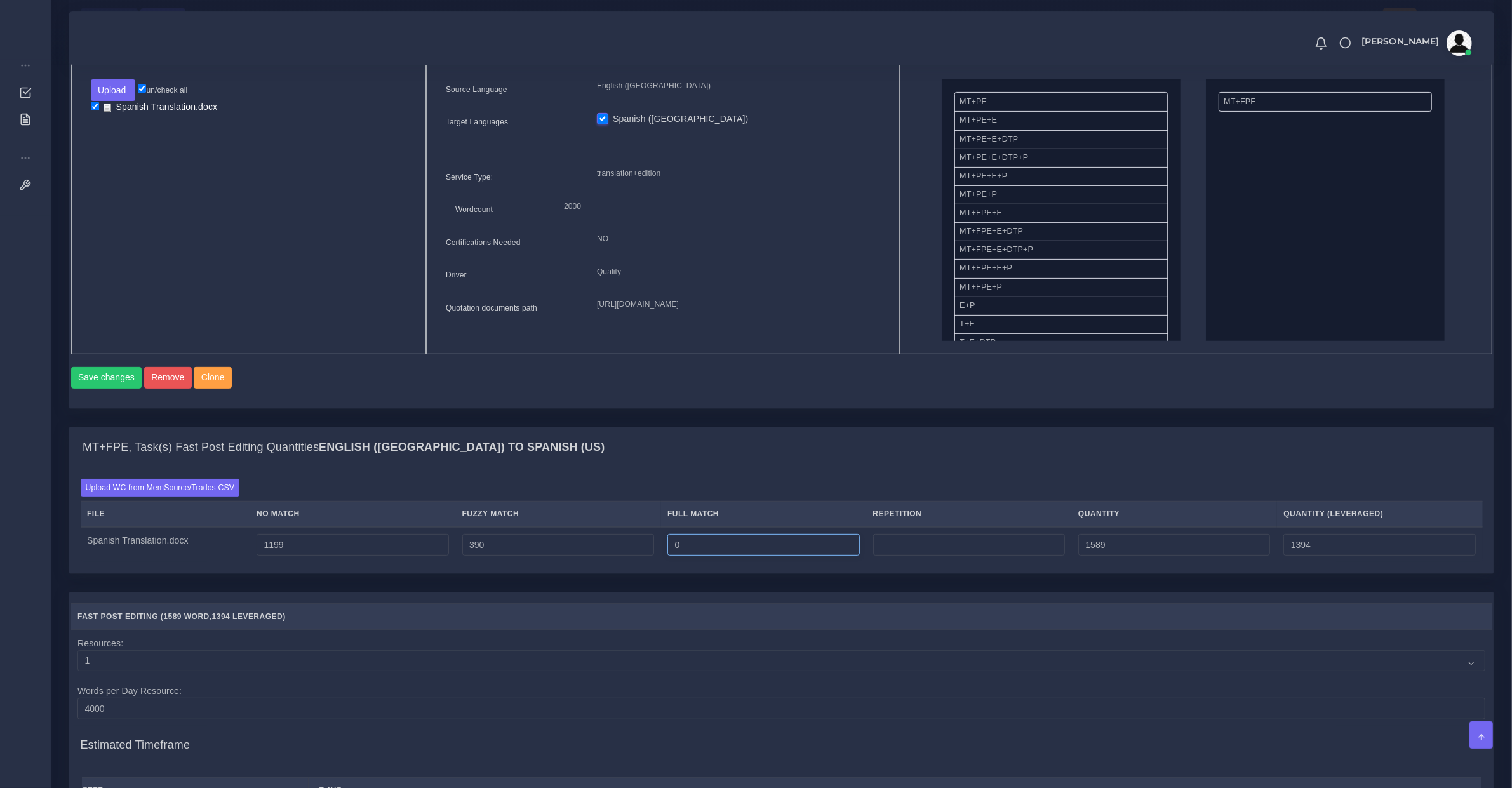
click at [768, 555] on input "0" at bounding box center [762, 545] width 191 height 21
type input "829"
type input "2418"
type input "1601"
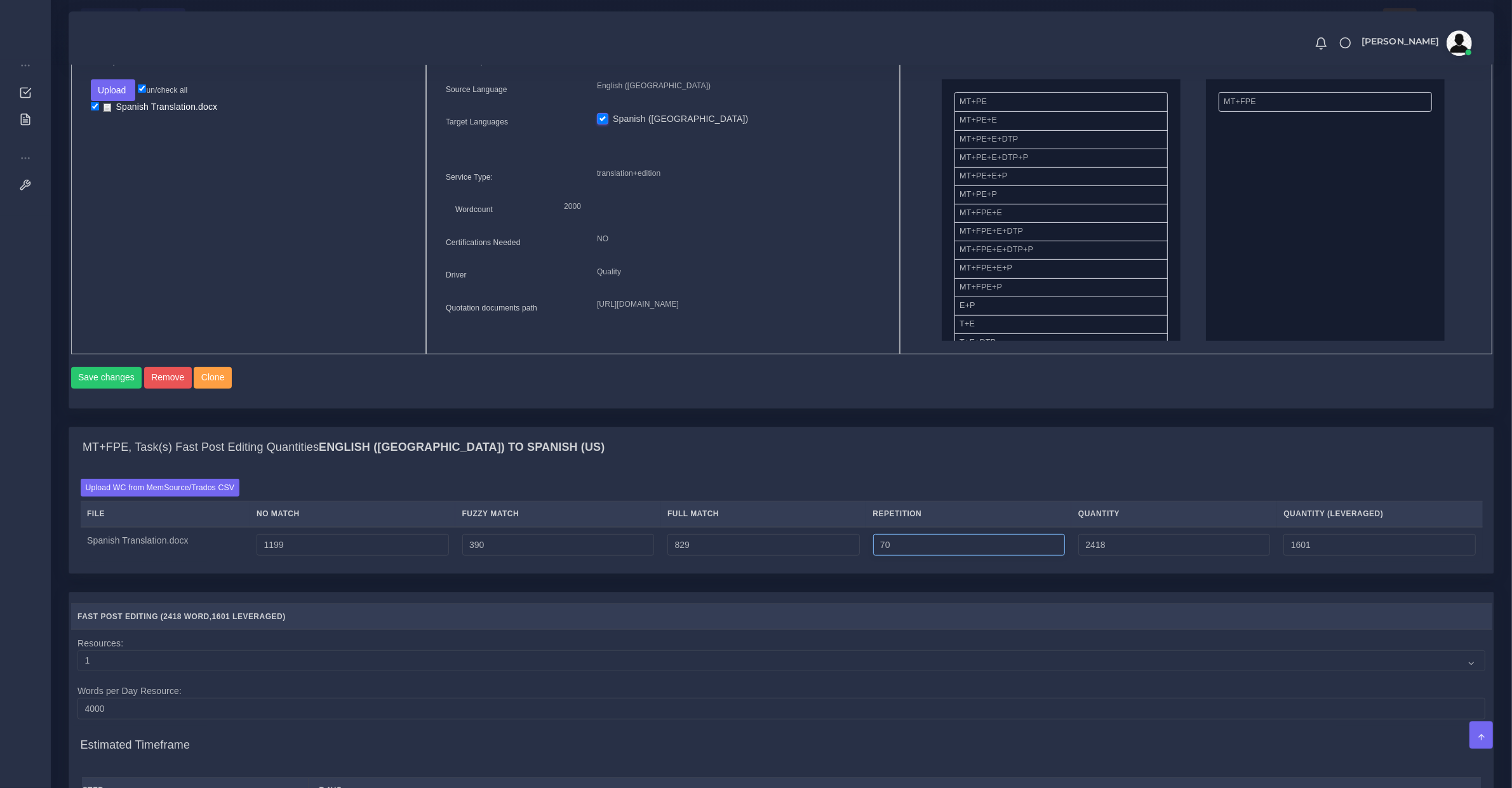
type input "70"
type input "2488"
type input "1618"
click at [379, 562] on td "1199" at bounding box center [352, 545] width 205 height 36
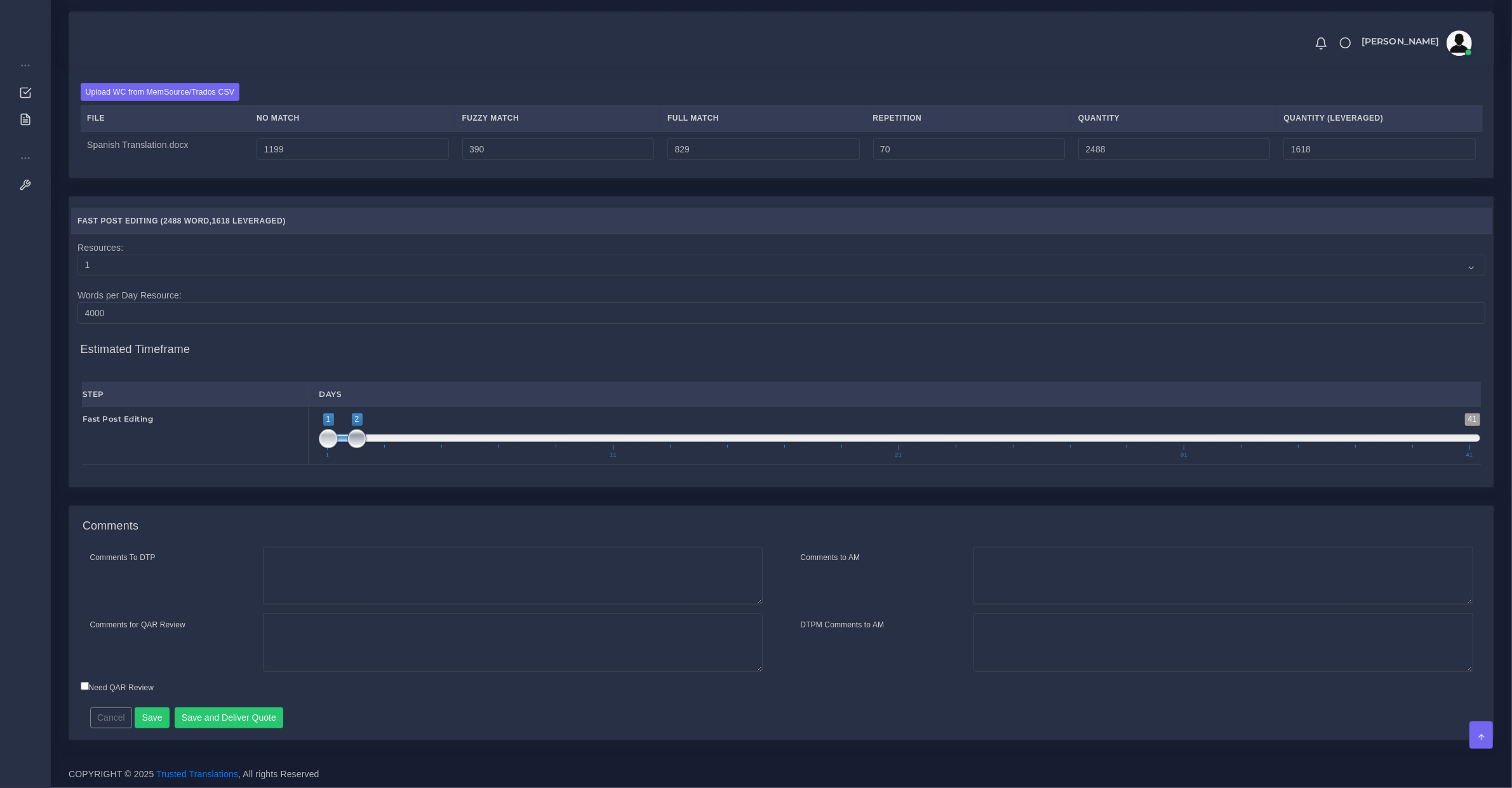
type input "1;1"
drag, startPoint x: 353, startPoint y: 450, endPoint x: 254, endPoint y: 496, distance: 109.2
click at [274, 465] on div "Fast Post Editing 1 41 1 2 1 — 2 1 11 21 31 41 1;1" at bounding box center [782, 436] width 1418 height 58
click at [229, 729] on button "Save and Deliver Quote" at bounding box center [229, 718] width 109 height 21
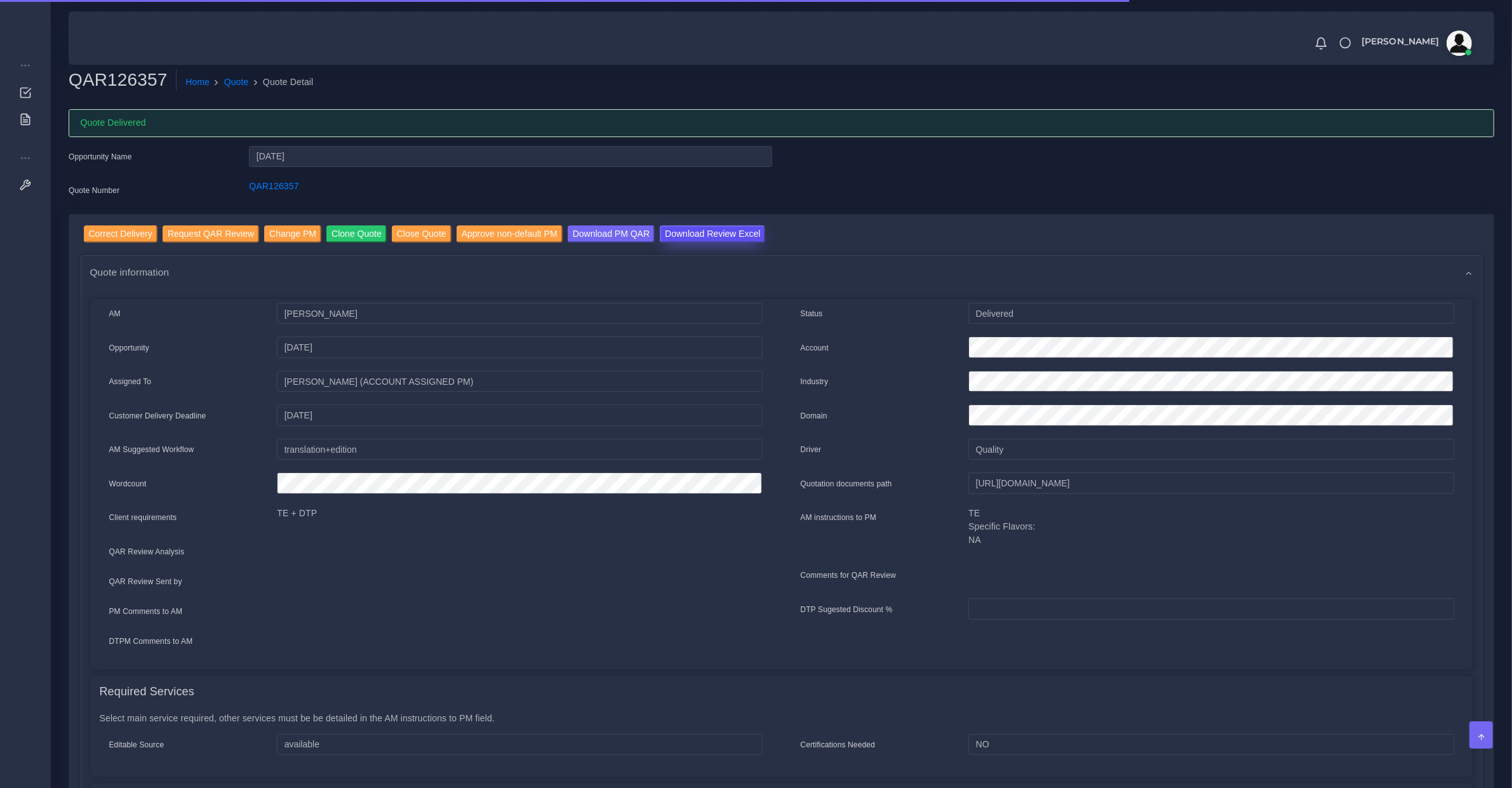
click at [662, 236] on input "Download Review Excel" at bounding box center [713, 234] width 105 height 17
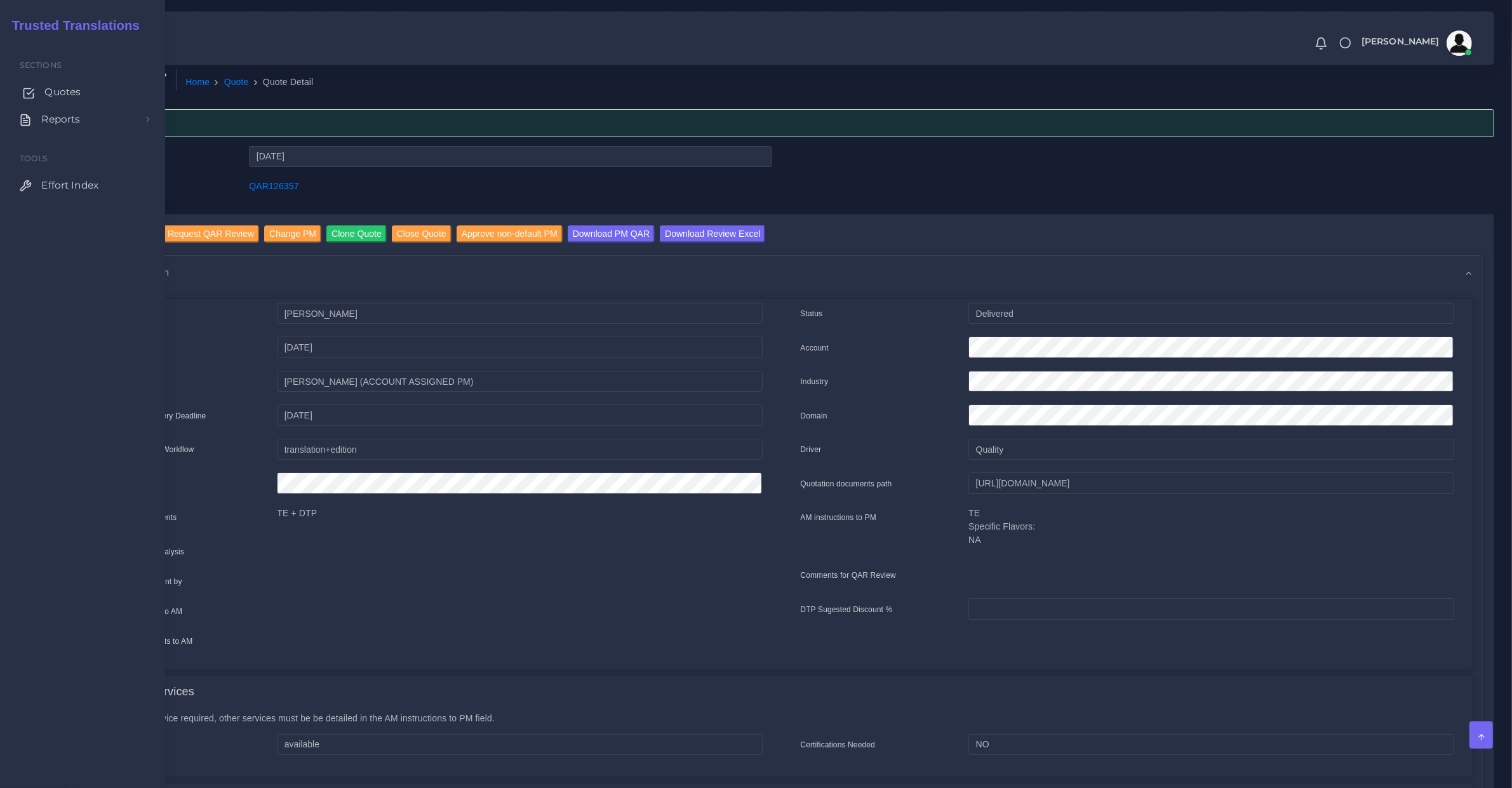
click at [43, 99] on link "Quotes" at bounding box center [82, 92] width 146 height 26
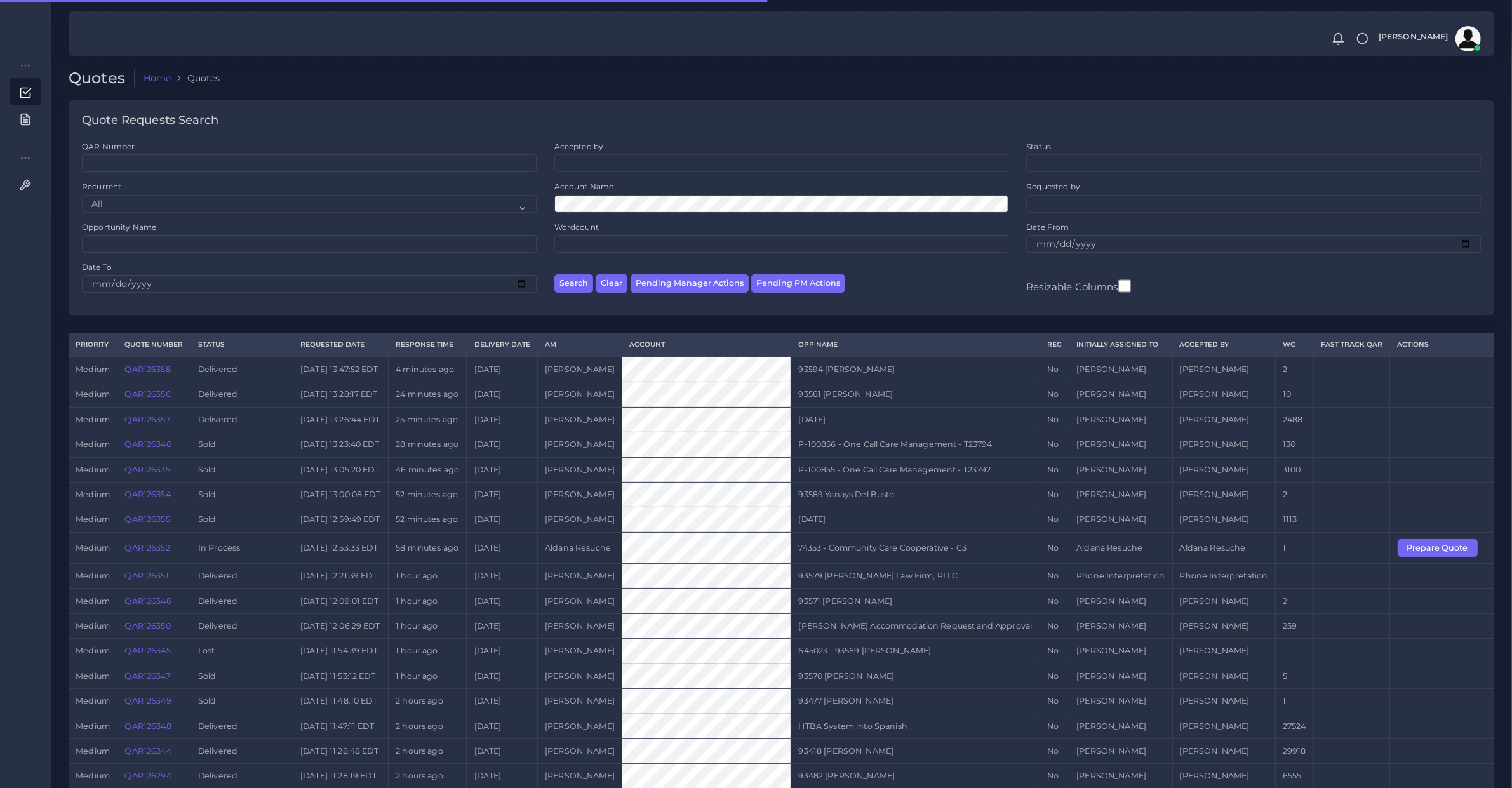
click at [833, 299] on div "Search Clear Pending Manager Actions Pending PM Actions" at bounding box center [782, 282] width 473 height 40
click at [817, 287] on button "Pending PM Actions" at bounding box center [798, 283] width 94 height 19
select select "awaiting_acceptance"
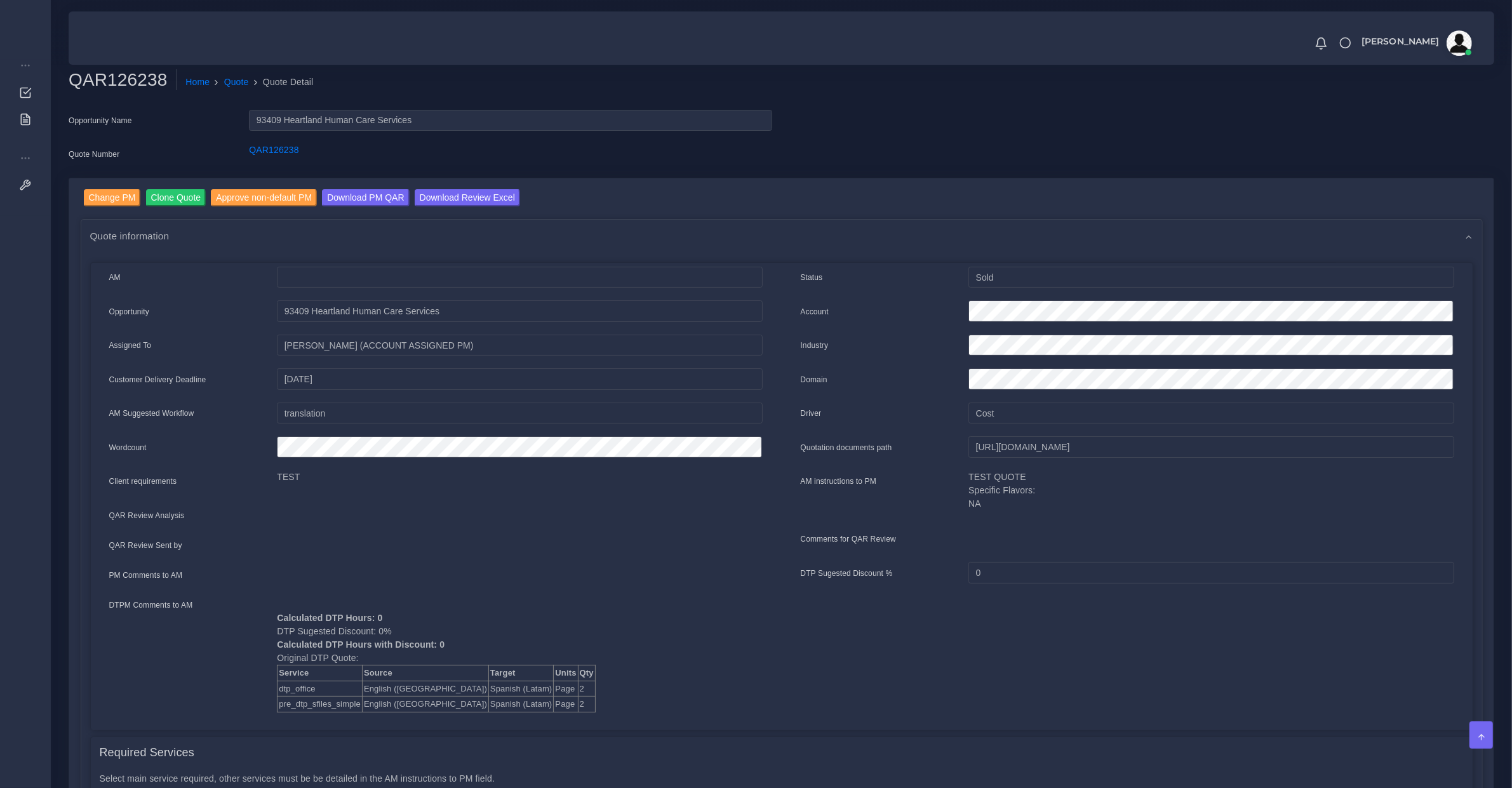
click at [239, 530] on div "AM Opportunity TEST 2" at bounding box center [436, 494] width 691 height 455
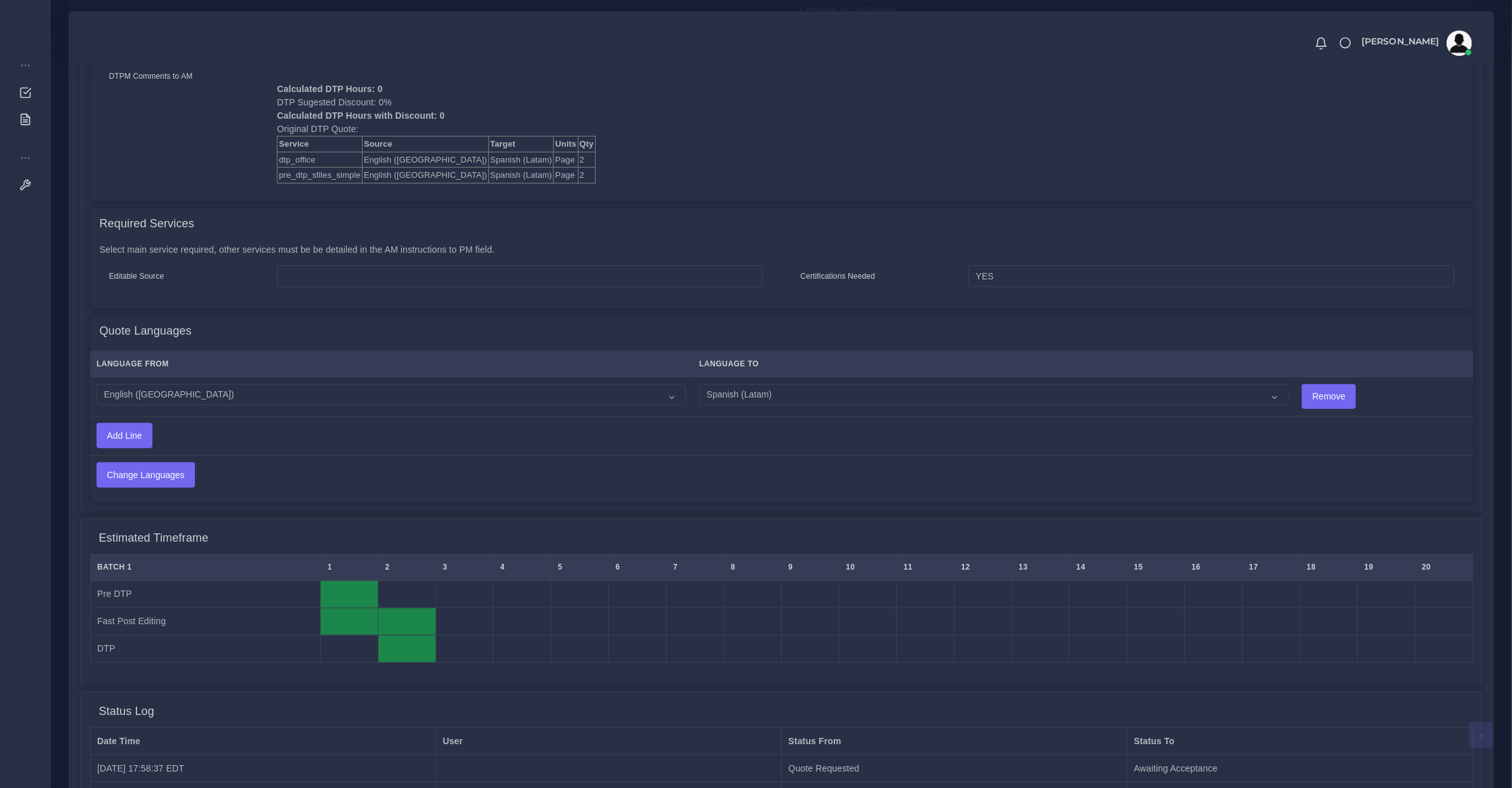
scroll to position [264, 0]
